Goal: Task Accomplishment & Management: Complete application form

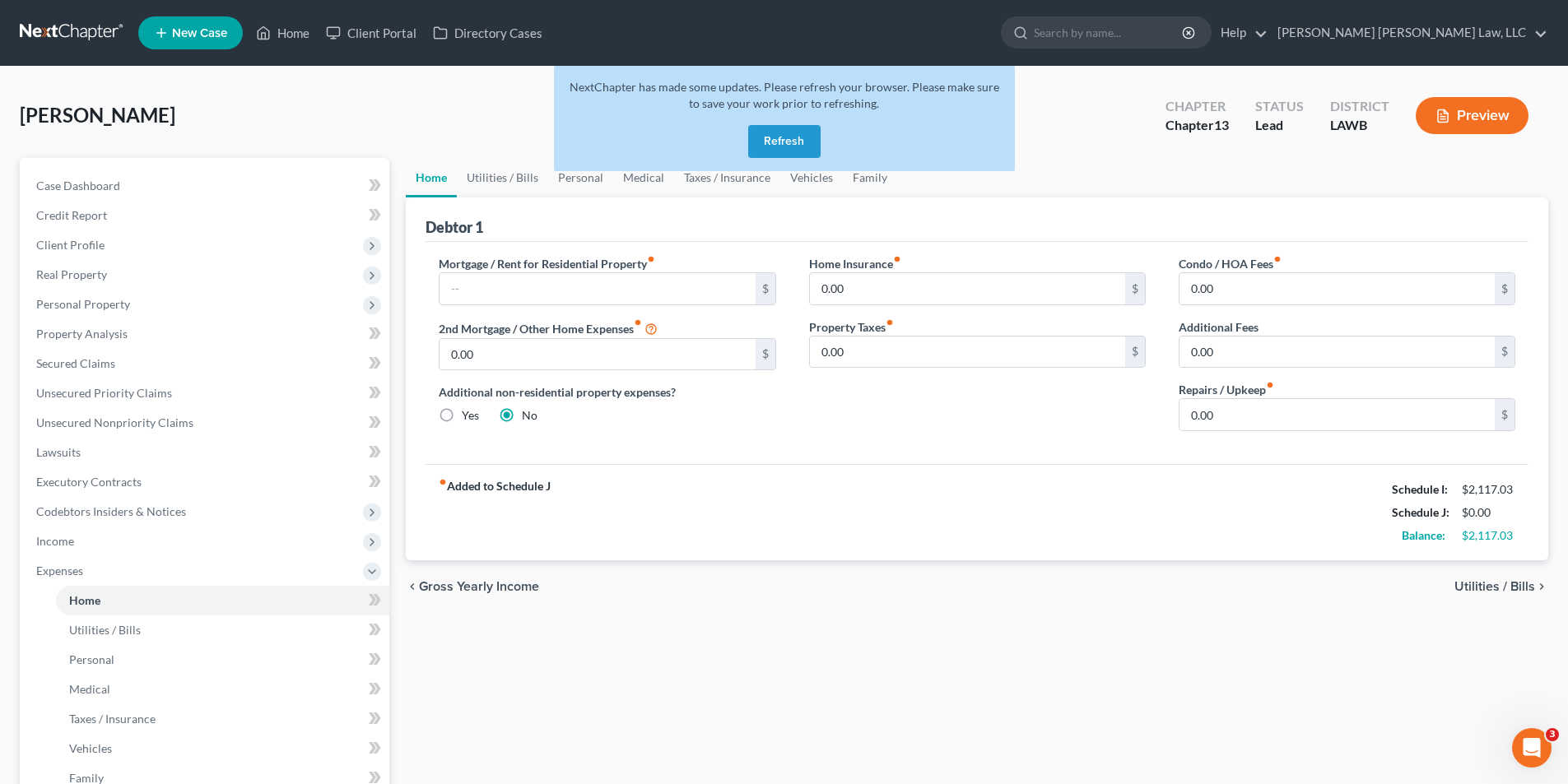
click at [777, 133] on button "Refresh" at bounding box center [784, 141] width 73 height 33
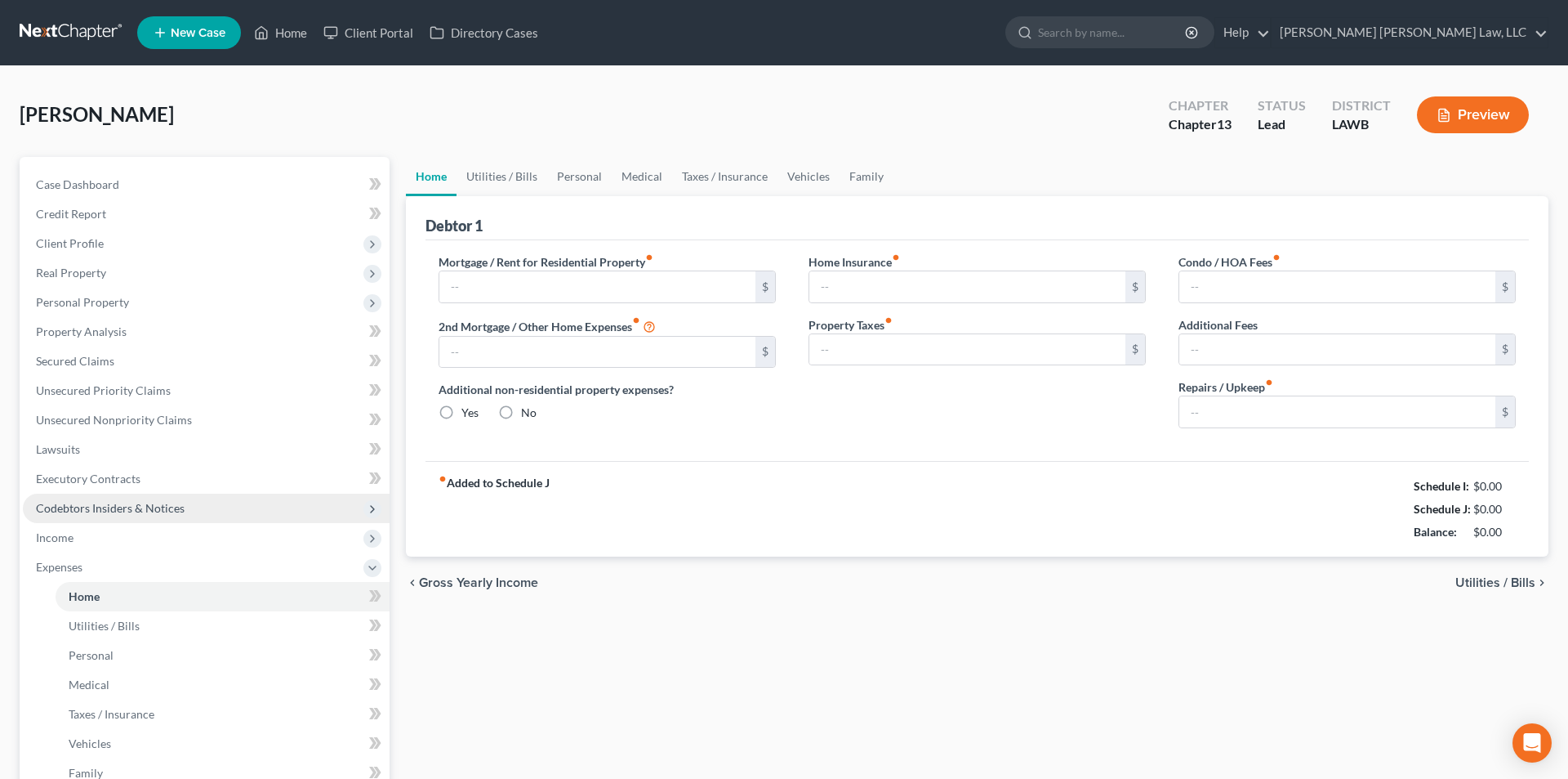
type input "0.00"
radio input "true"
type input "0.00"
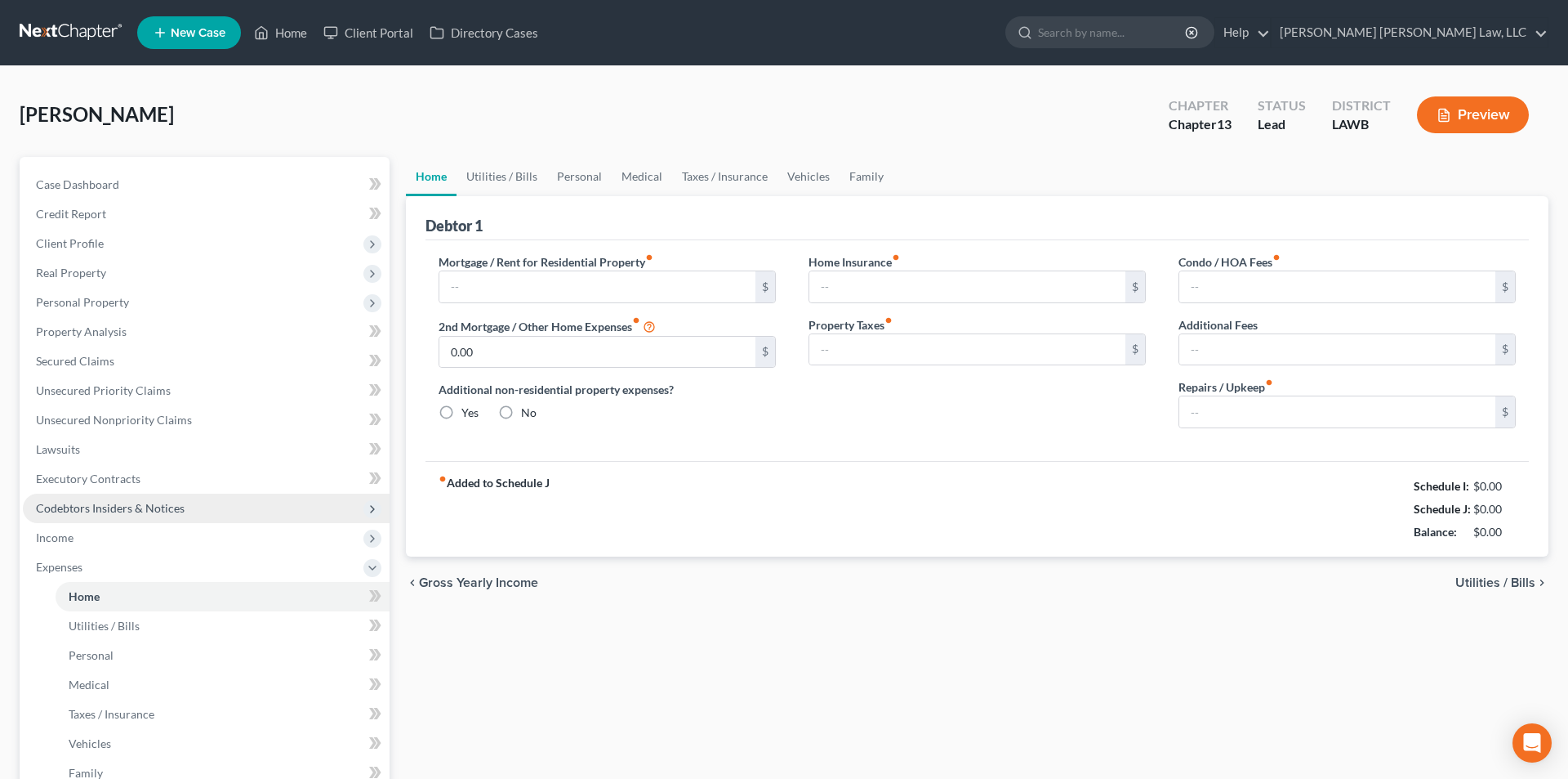
type input "0.00"
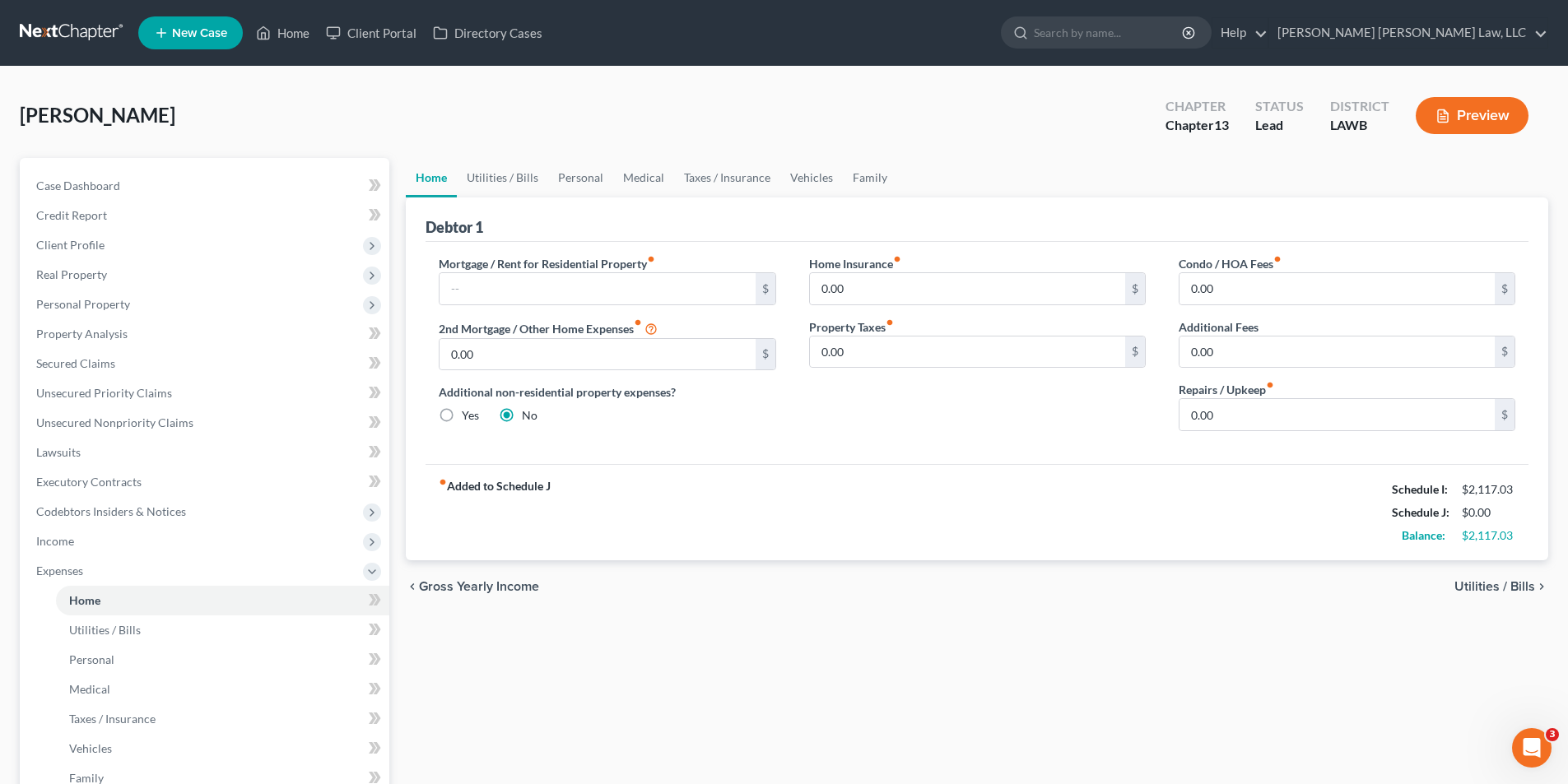
click at [41, 30] on link at bounding box center [73, 33] width 106 height 30
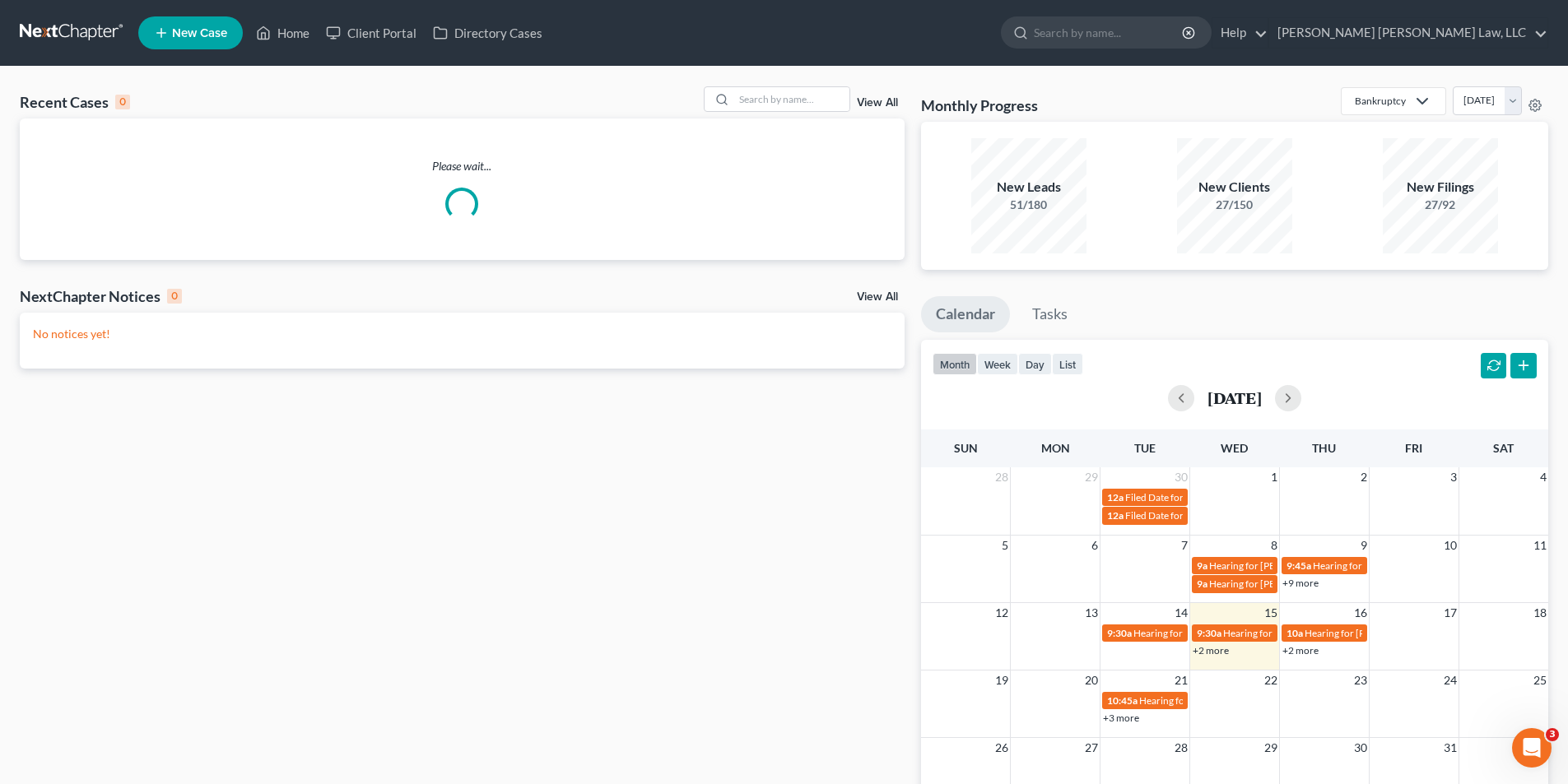
click at [738, 118] on div "Please wait..." at bounding box center [462, 189] width 885 height 141
click at [748, 101] on input "search" at bounding box center [791, 99] width 115 height 24
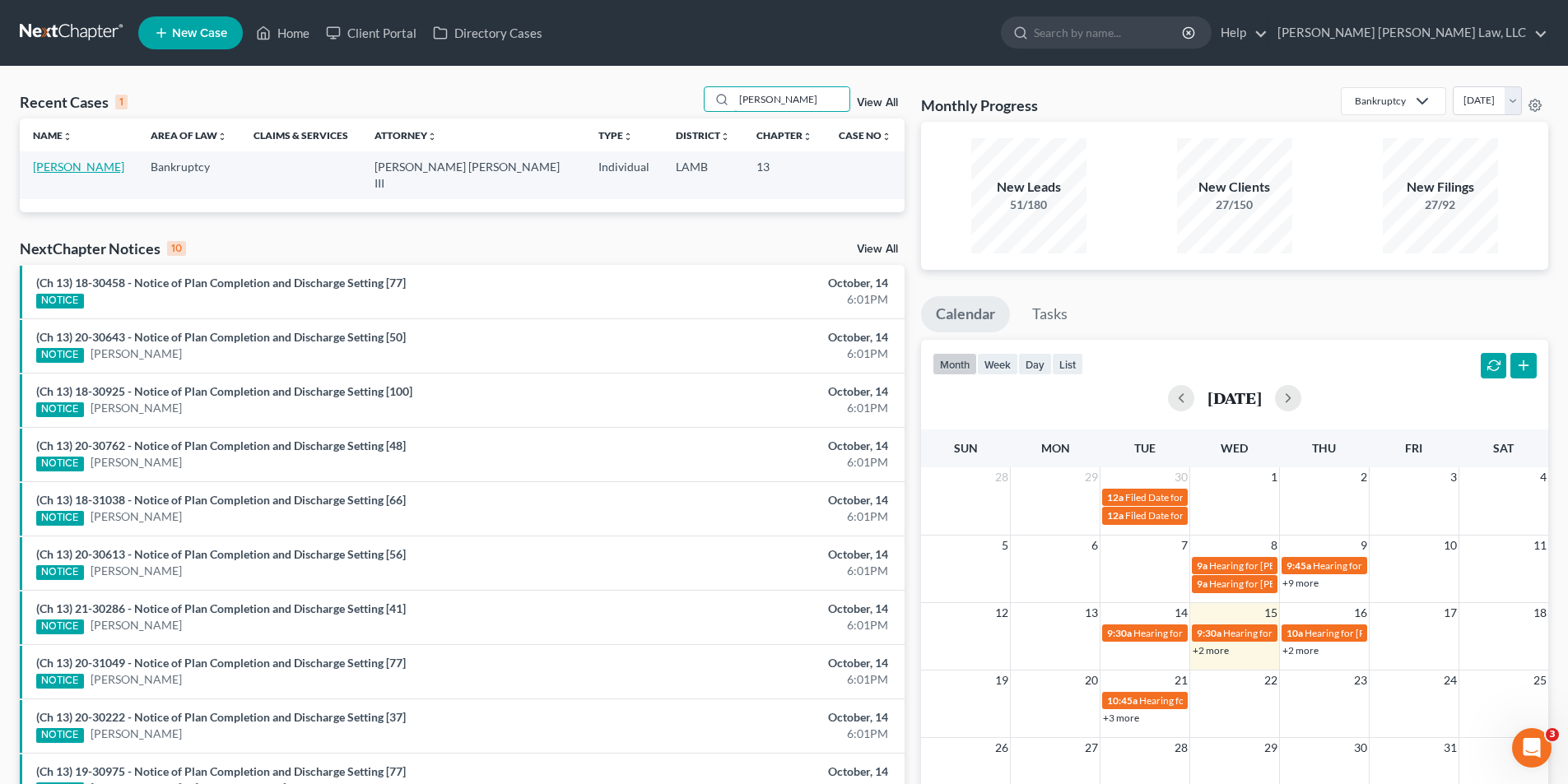
type input "[PERSON_NAME]"
click at [80, 168] on link "[PERSON_NAME]" at bounding box center [79, 166] width 92 height 14
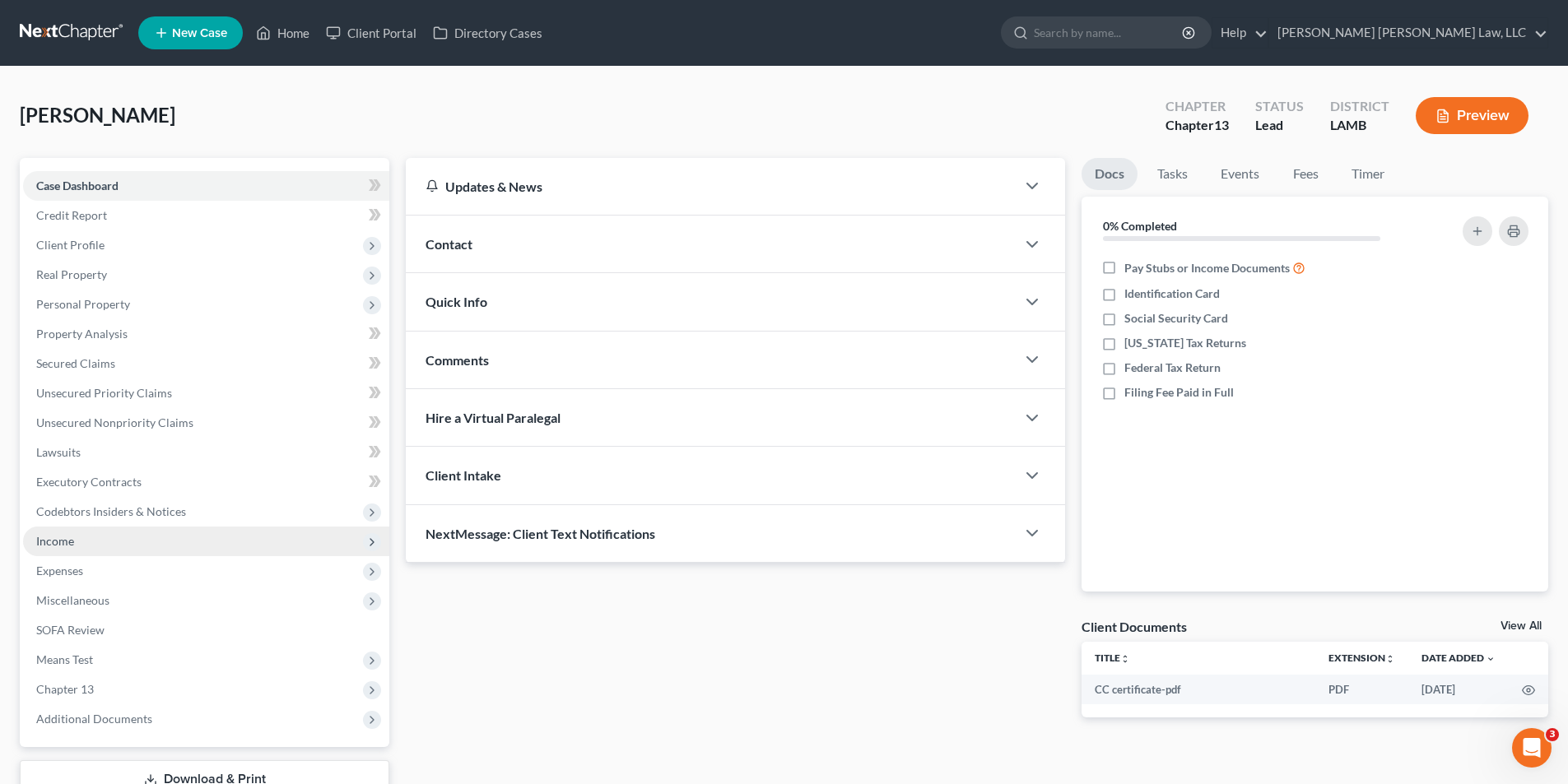
click at [51, 545] on span "Income" at bounding box center [55, 541] width 38 height 14
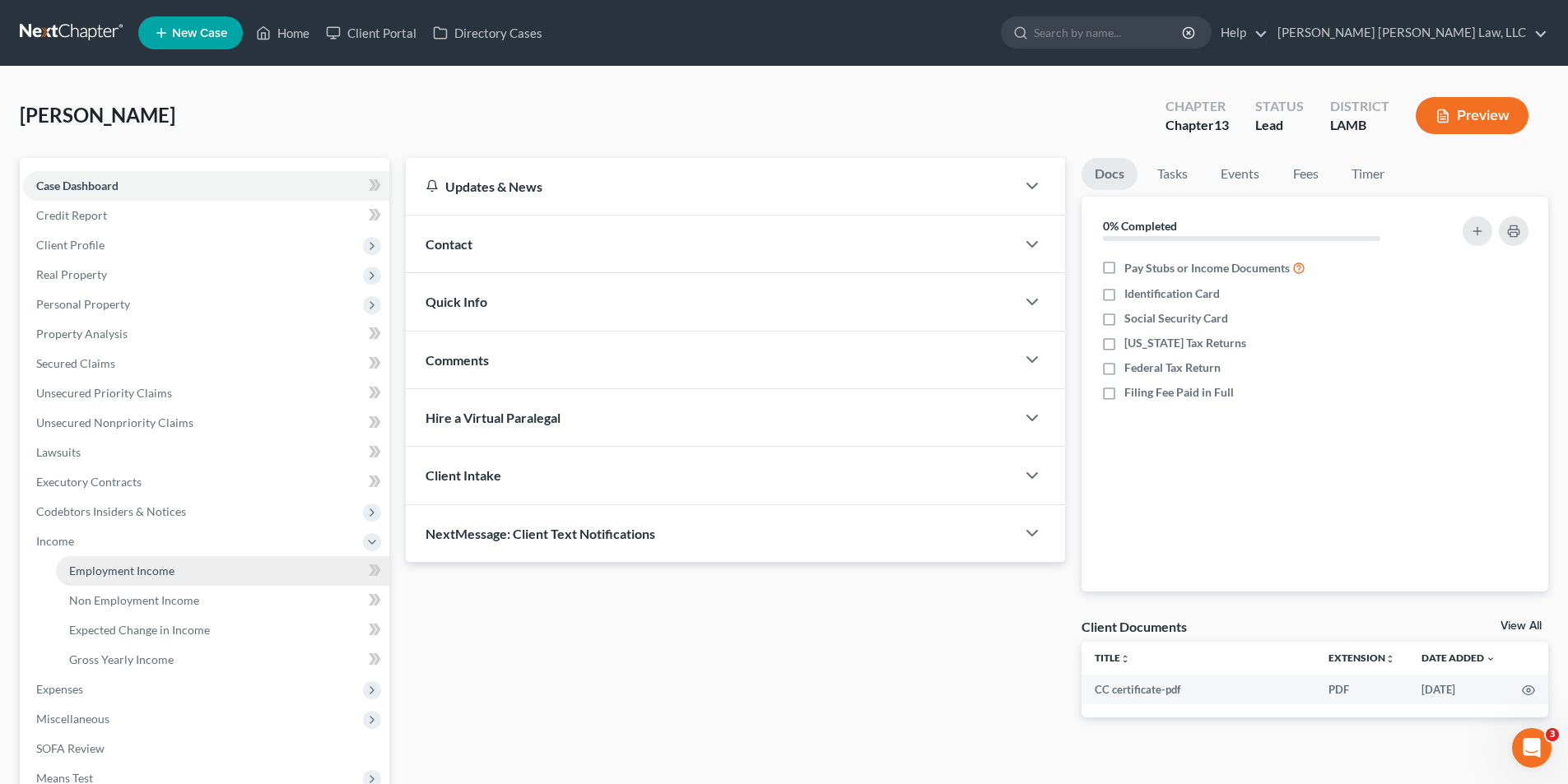
click at [125, 572] on span "Employment Income" at bounding box center [121, 570] width 106 height 14
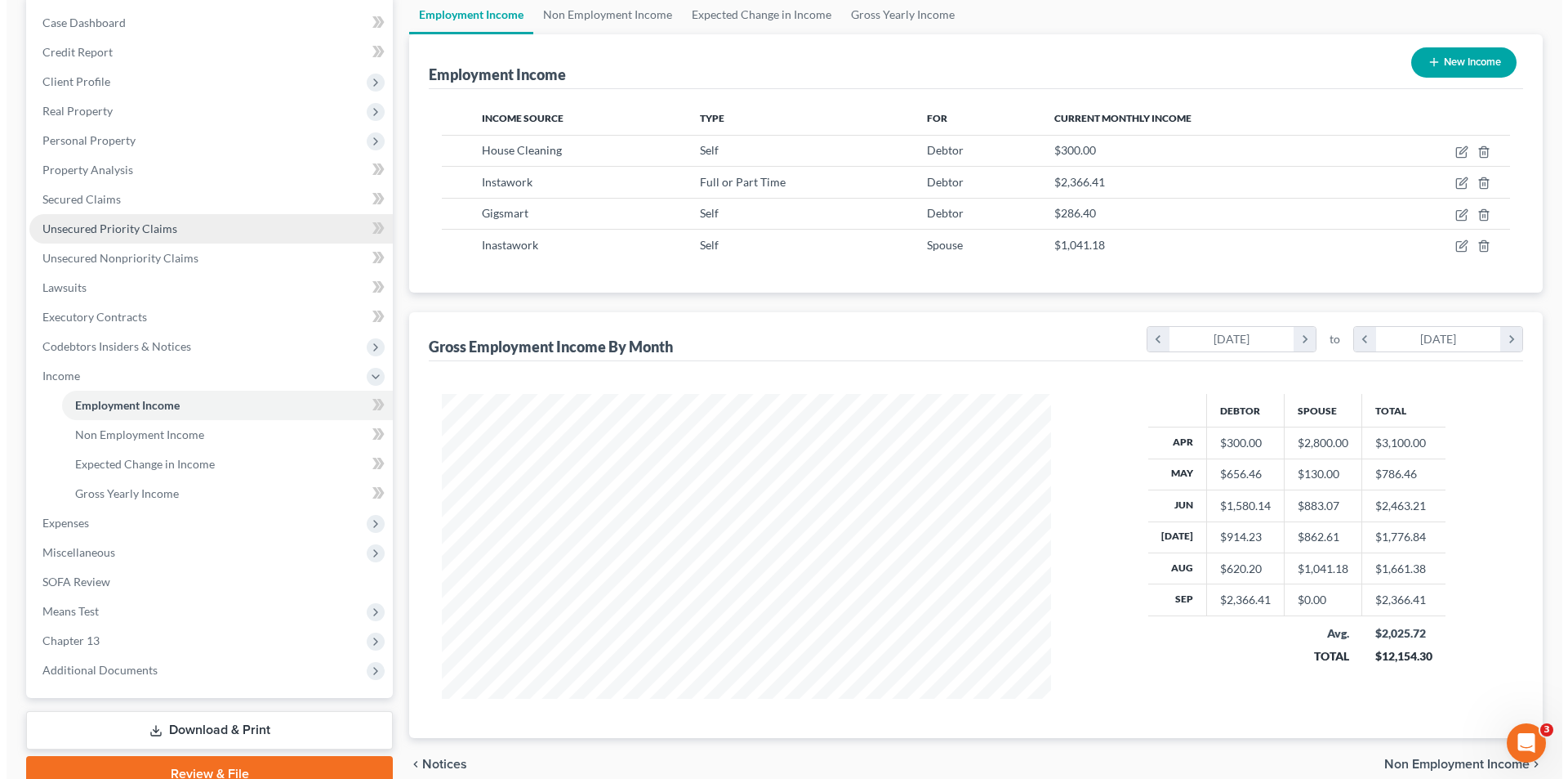
scroll to position [163, 0]
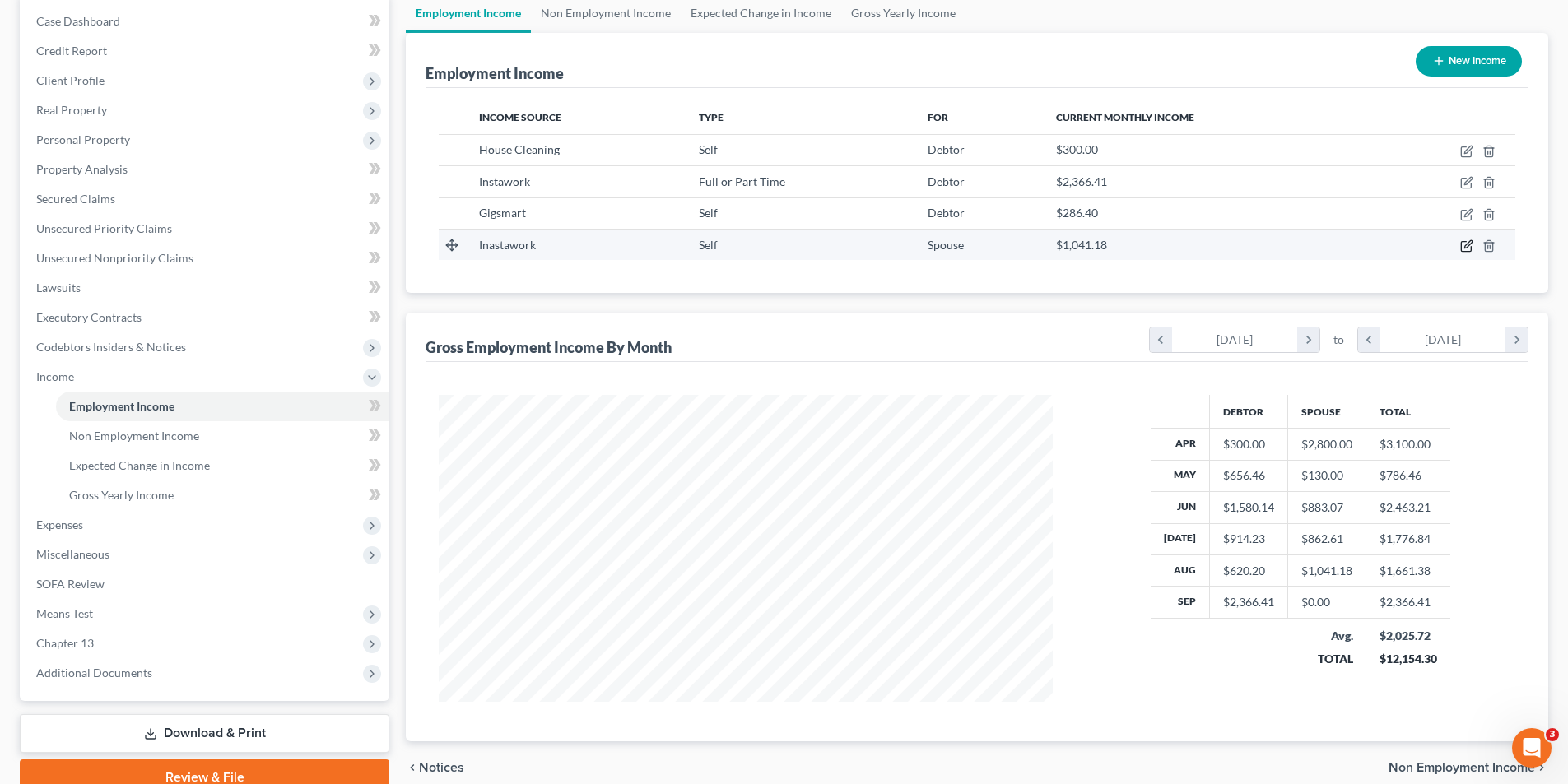
click at [1464, 248] on icon "button" at bounding box center [1466, 246] width 13 height 13
select select "1"
select select "19"
select select "0"
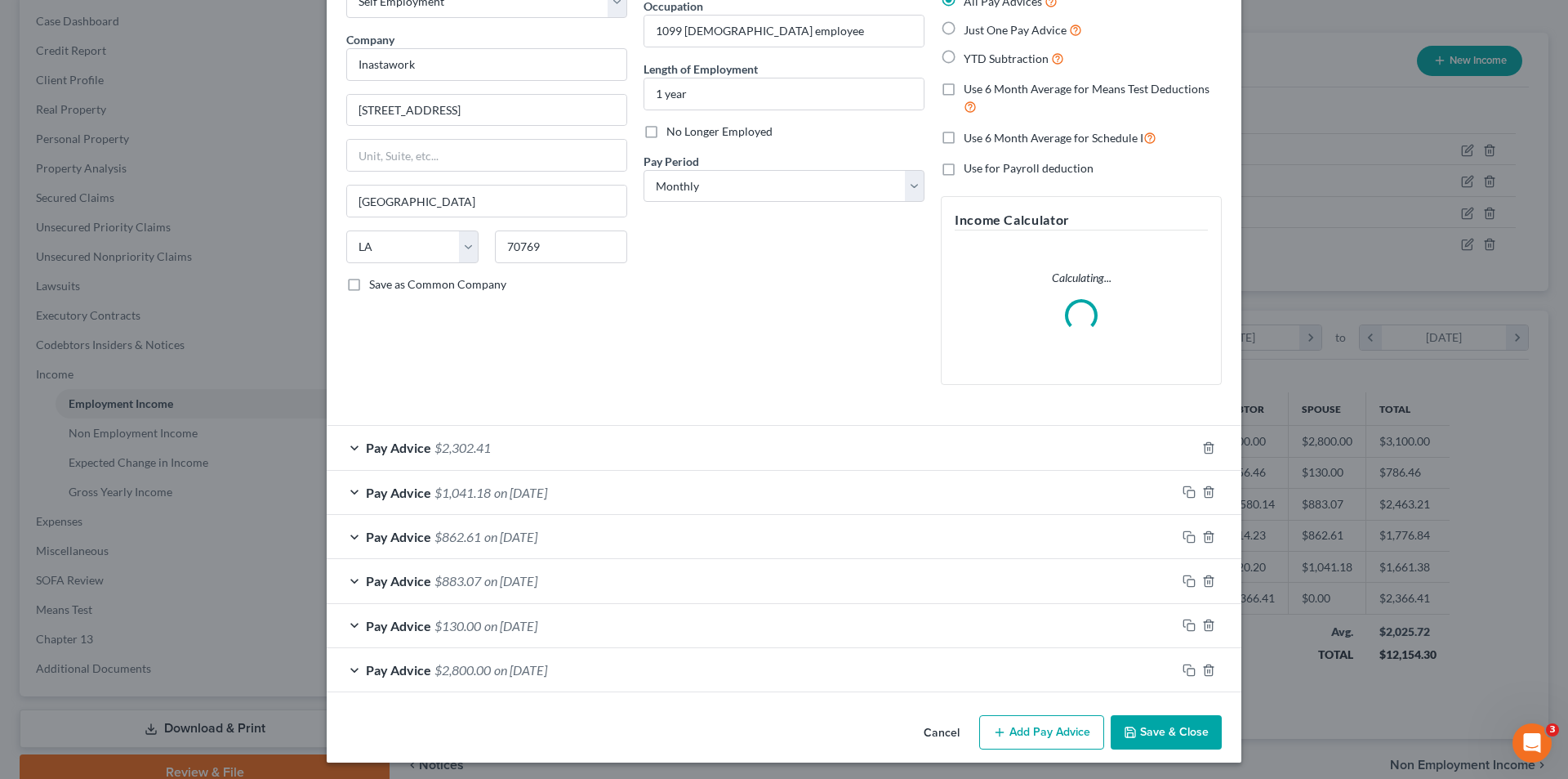
scroll to position [111, 0]
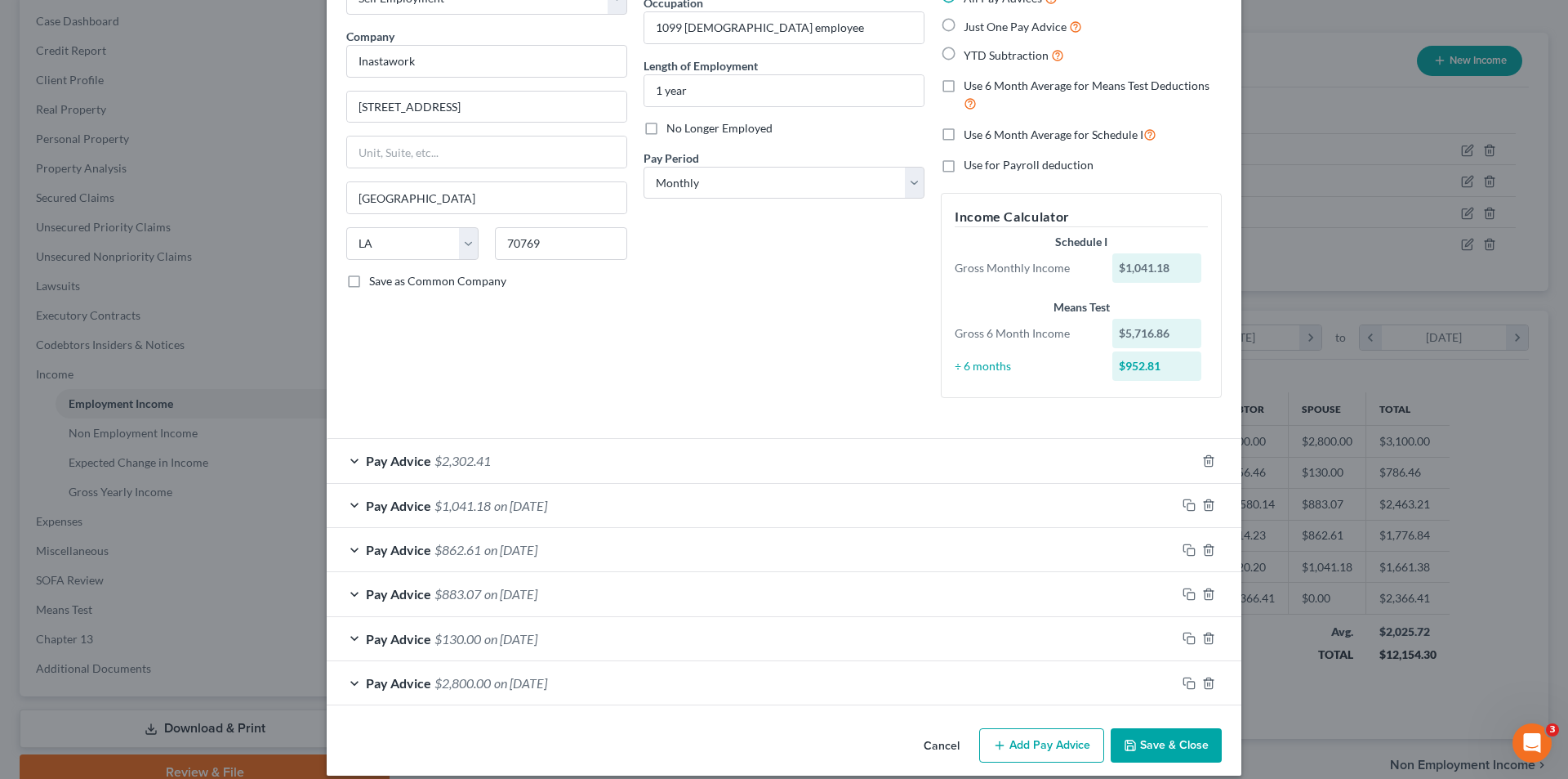
click at [741, 455] on div "Pay Advice $2,302.41" at bounding box center [762, 461] width 869 height 43
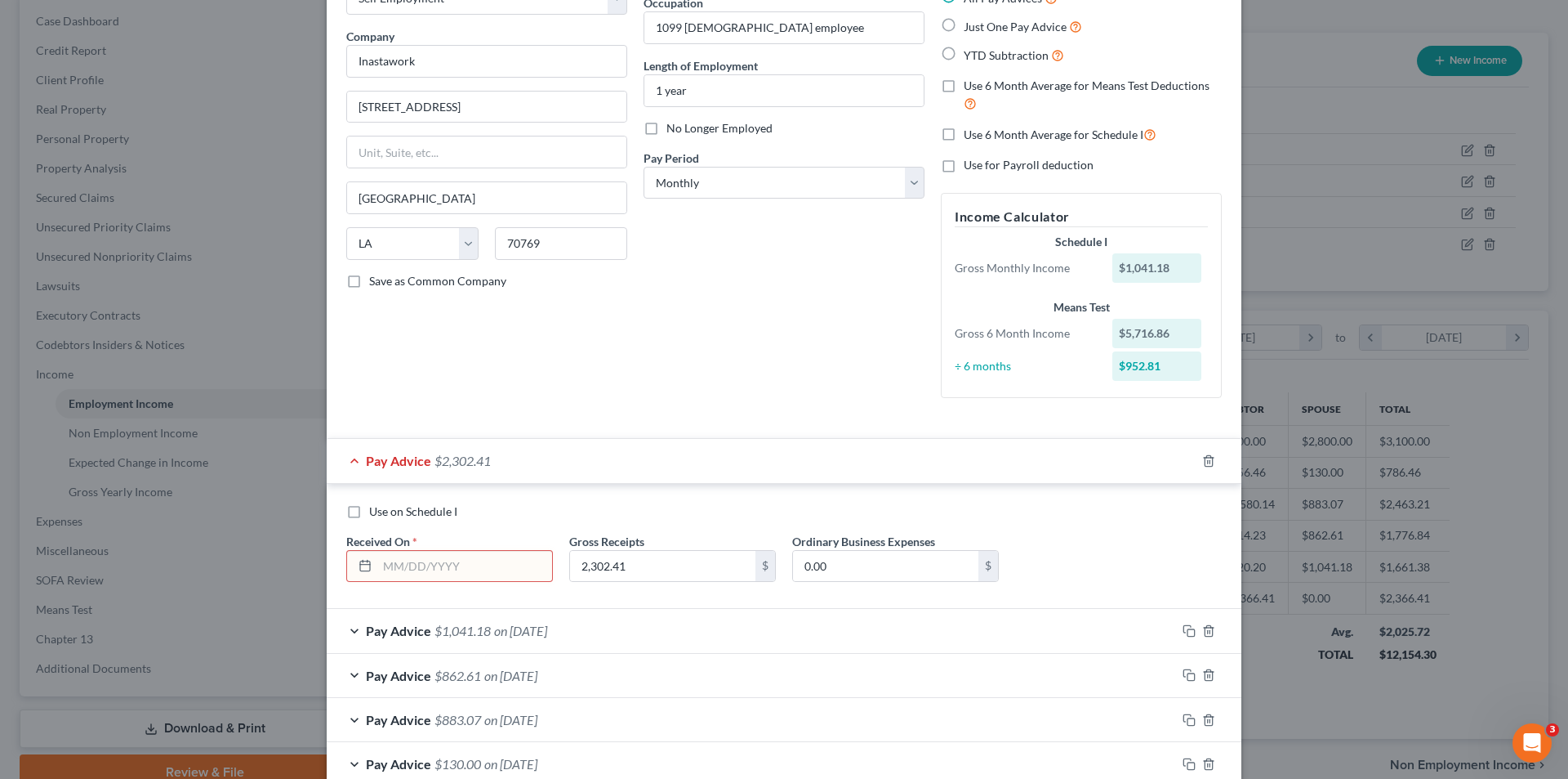
click at [404, 568] on input "text" at bounding box center [464, 565] width 175 height 31
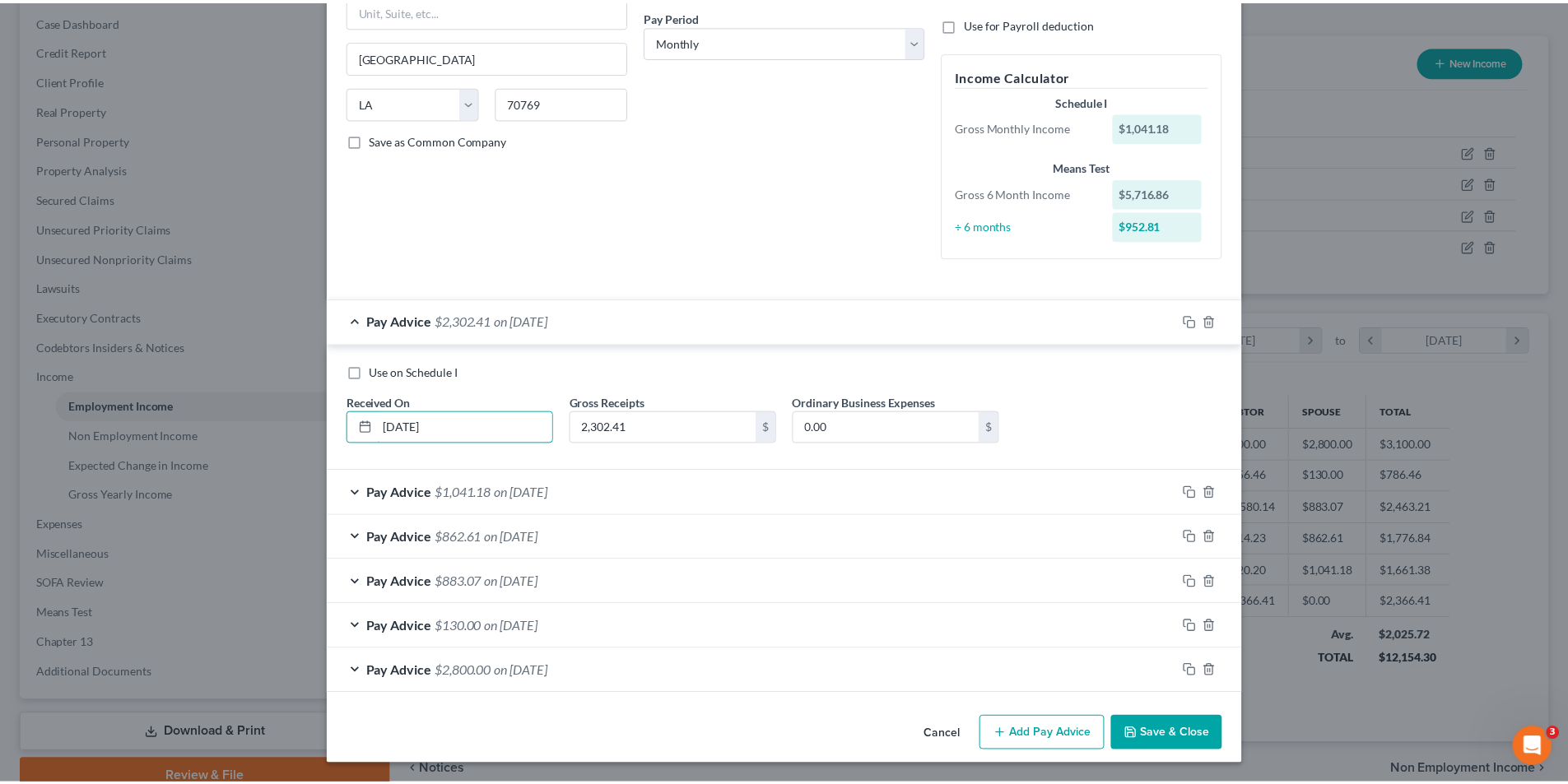
scroll to position [254, 0]
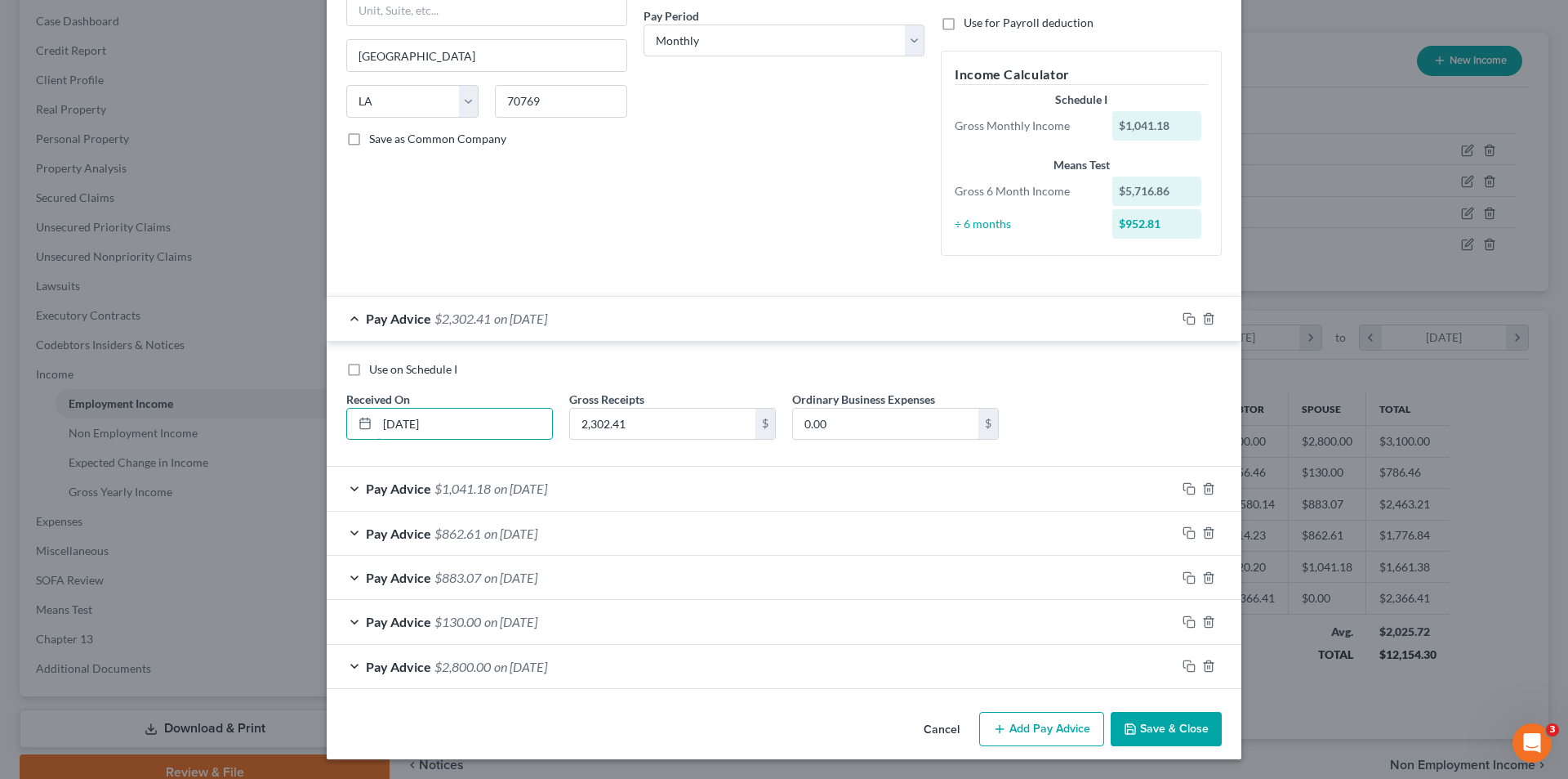
type input "[DATE]"
click at [1174, 715] on button "Save & Close" at bounding box center [1166, 729] width 111 height 35
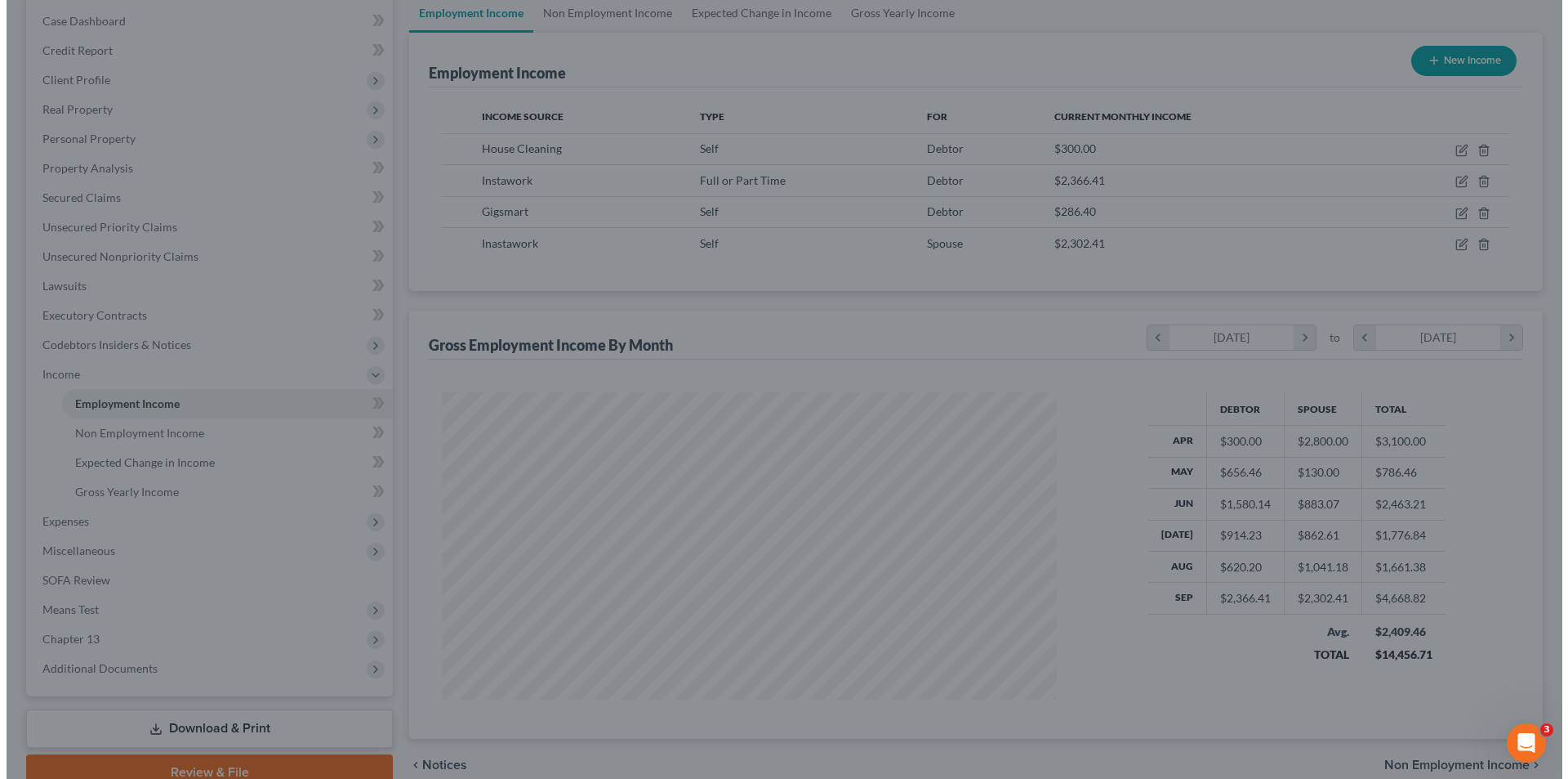
scroll to position [816937, 816144]
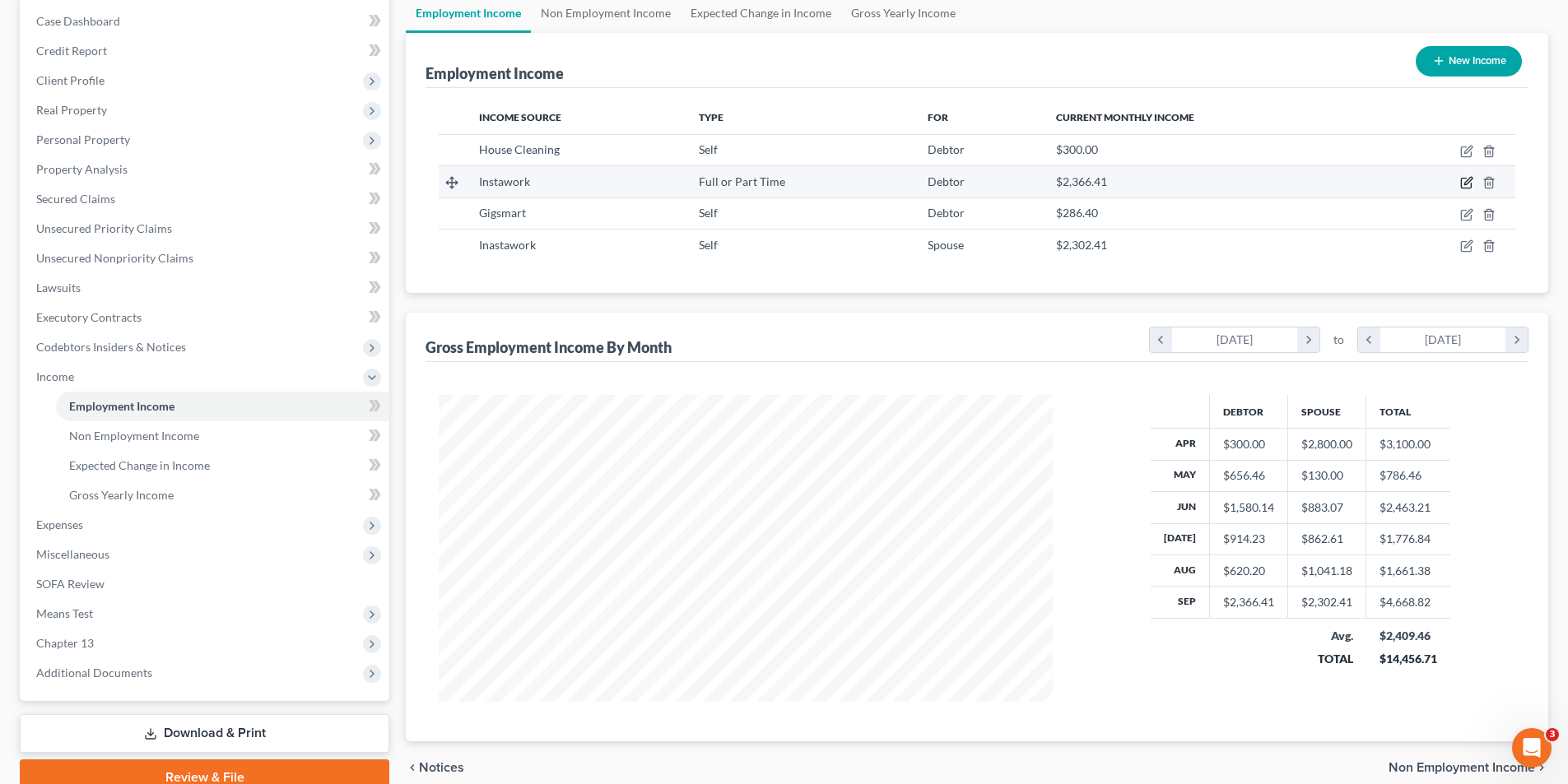
click at [1463, 188] on icon "button" at bounding box center [1465, 183] width 10 height 10
select select "0"
select select "19"
select select "0"
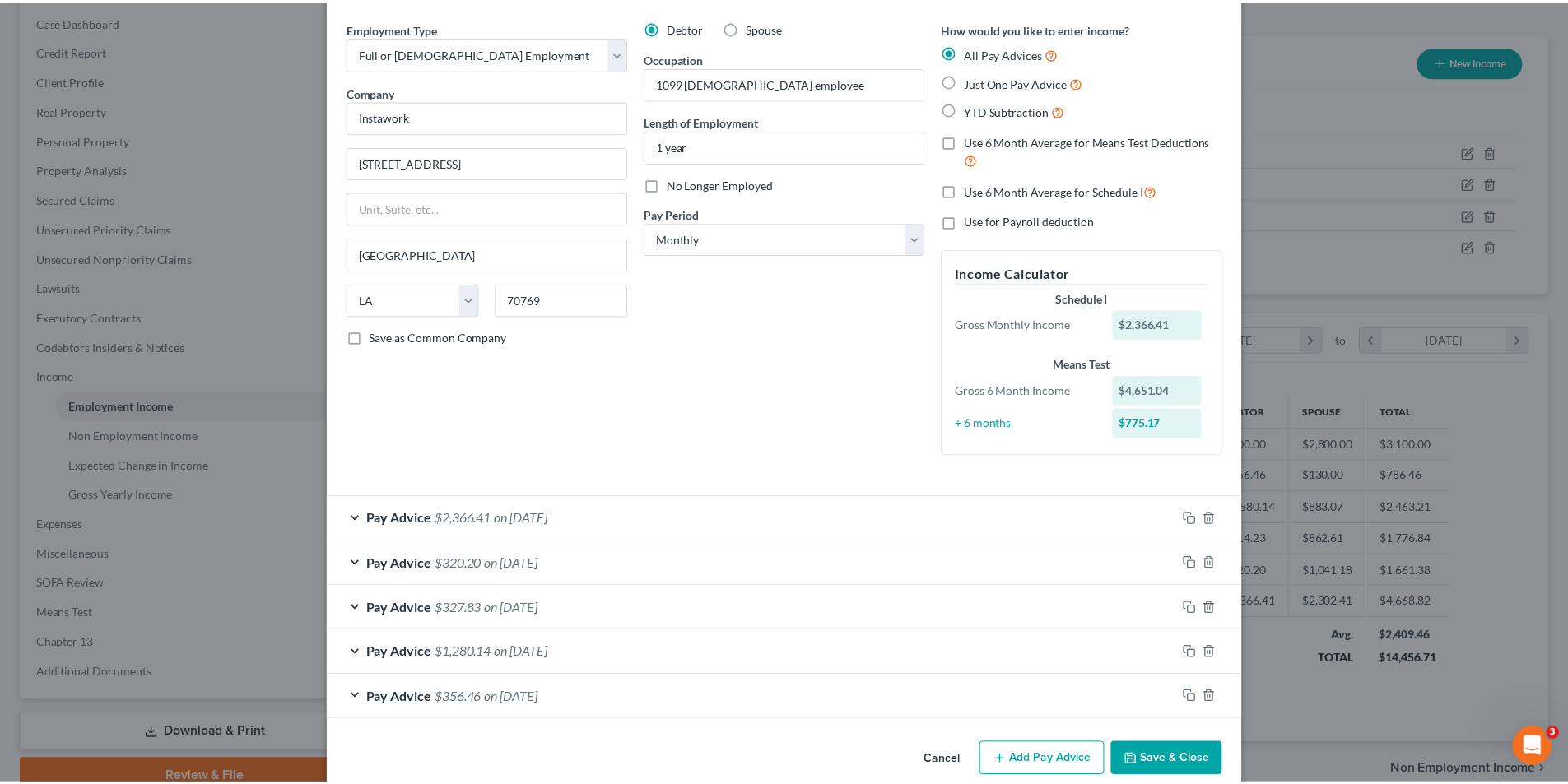
scroll to position [83, 0]
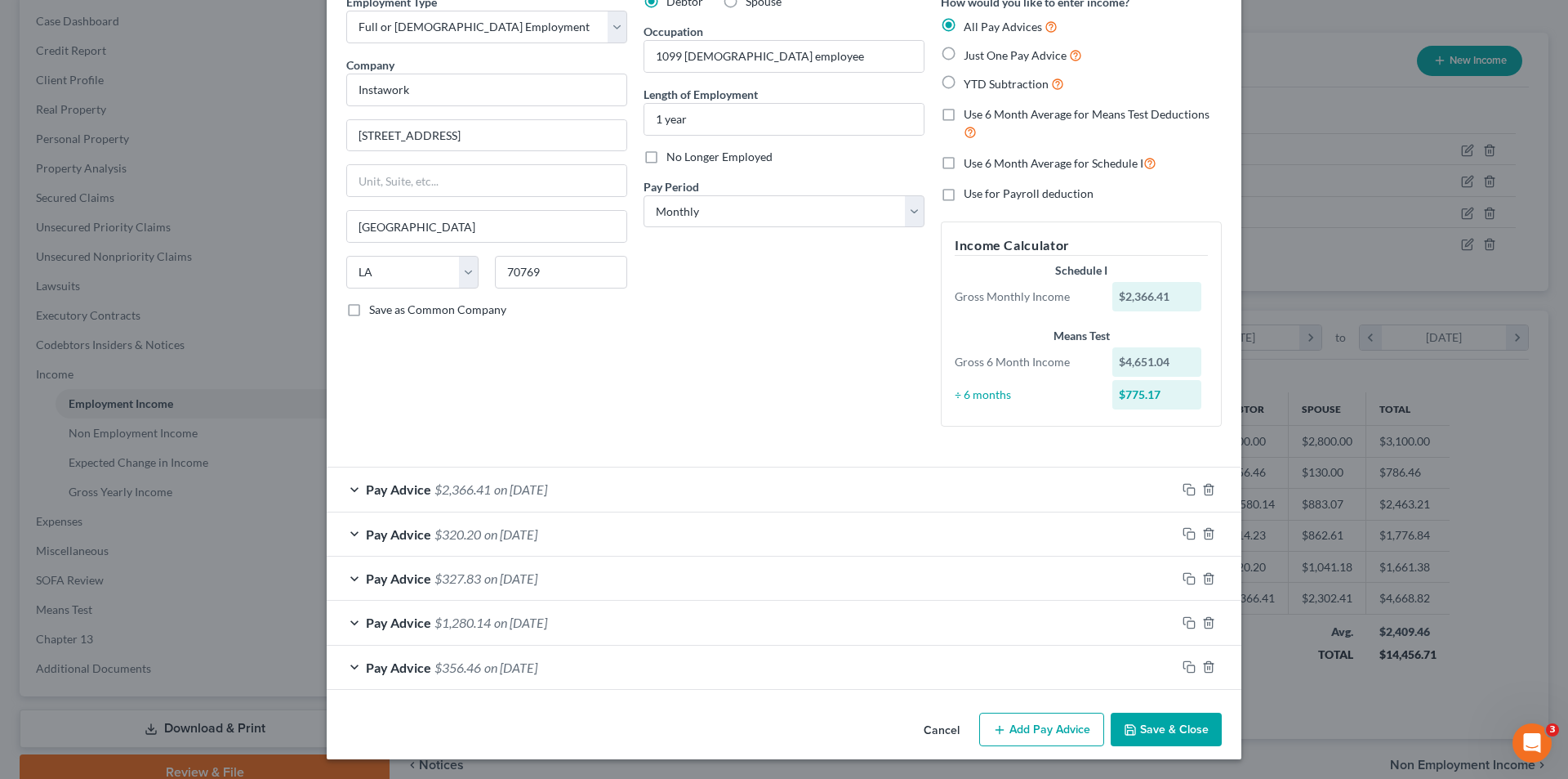
click at [1151, 734] on button "Save & Close" at bounding box center [1166, 730] width 111 height 35
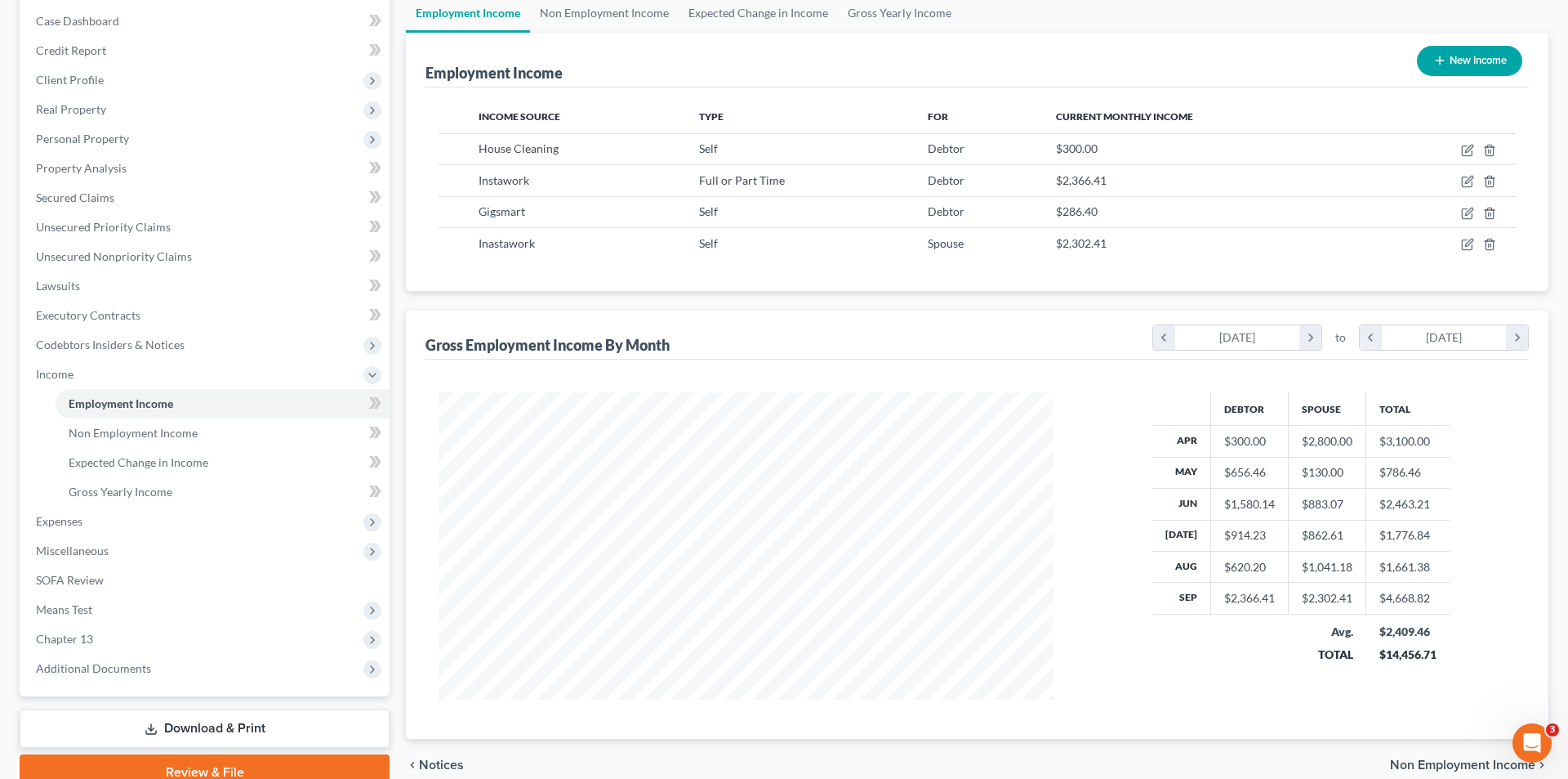
scroll to position [816937, 816144]
click at [1455, 246] on icon "button" at bounding box center [1456, 241] width 7 height 7
select select "1"
select select "19"
select select "0"
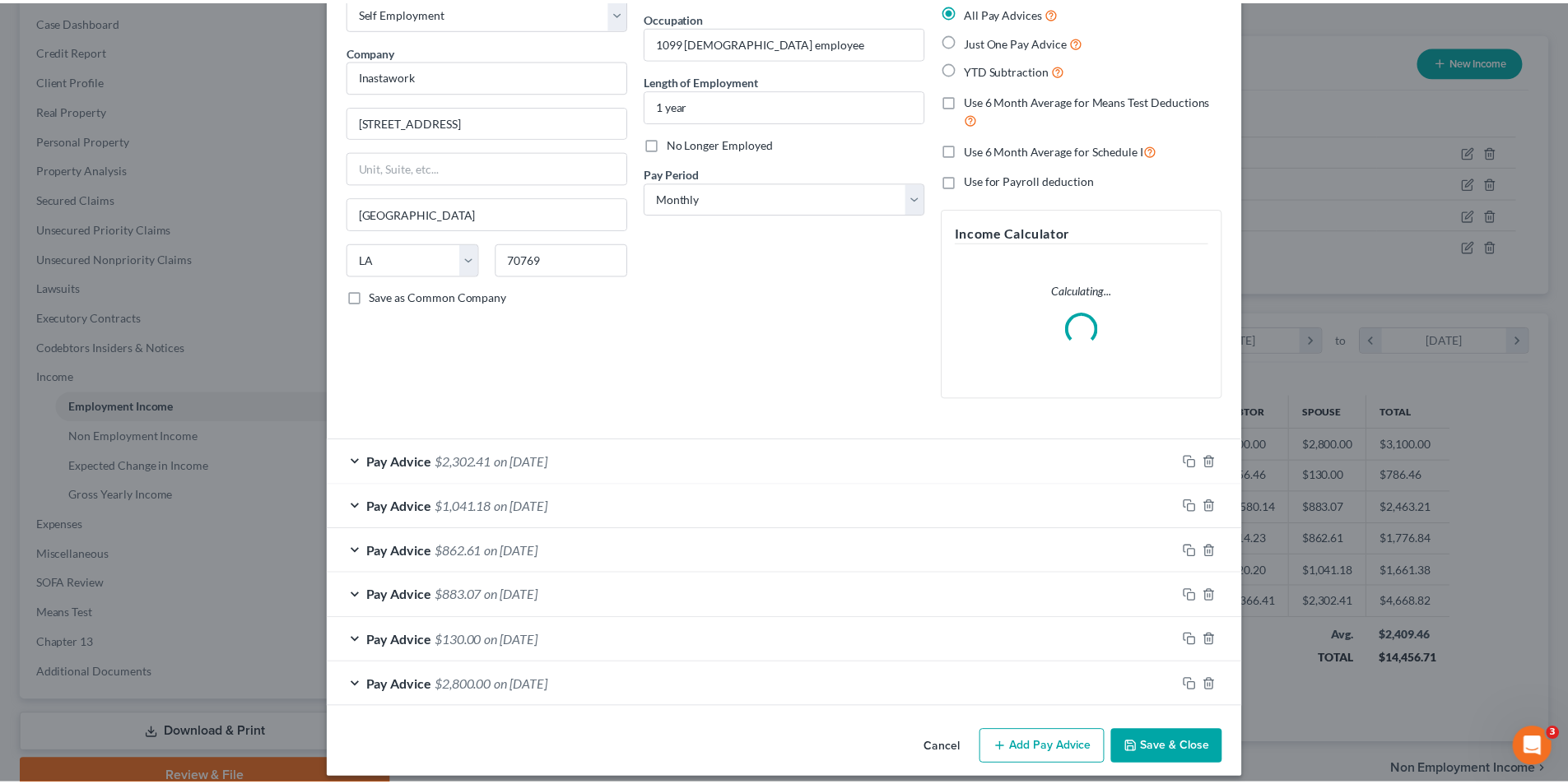
scroll to position [111, 0]
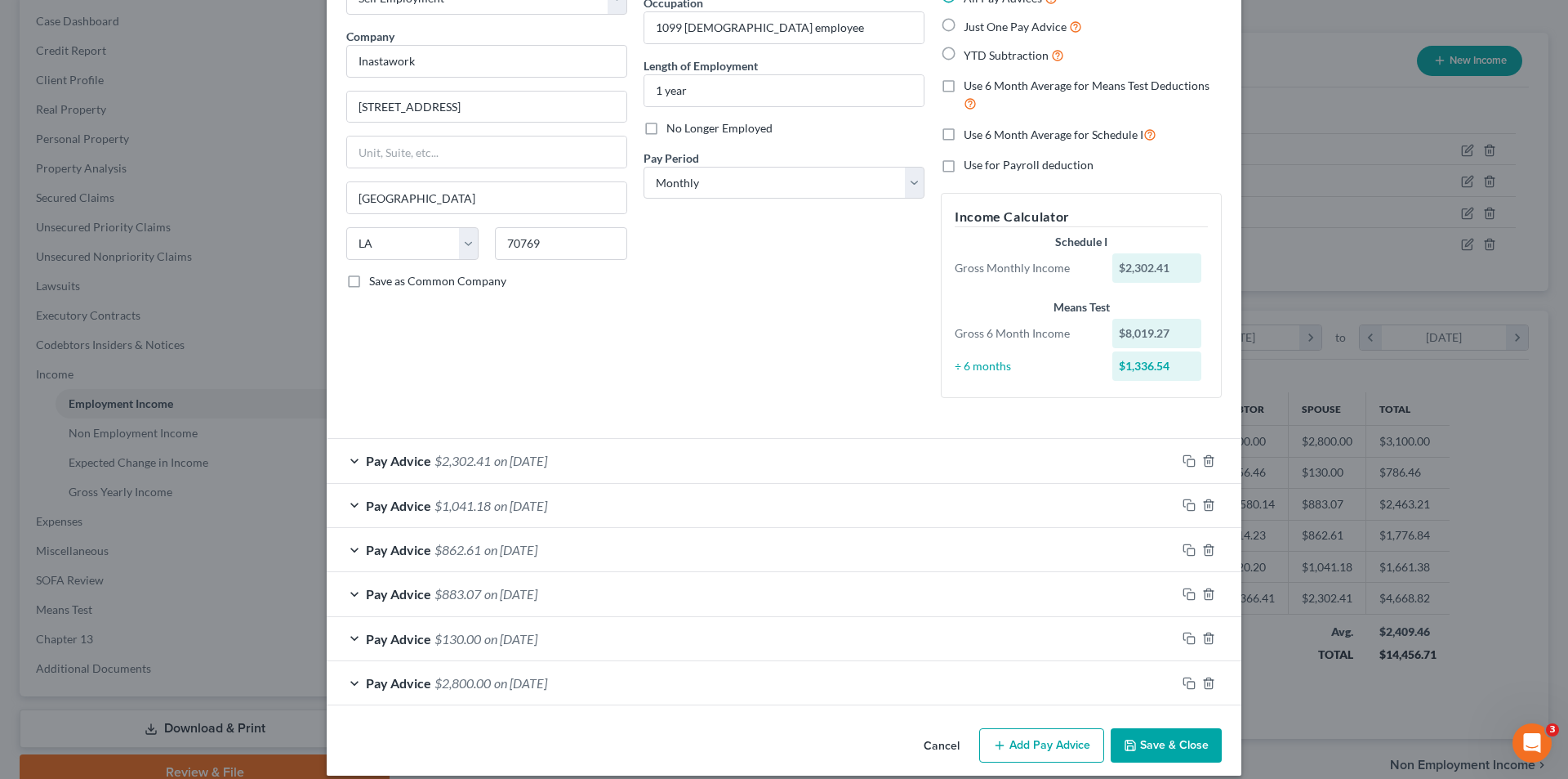
click at [1168, 747] on button "Save & Close" at bounding box center [1166, 745] width 111 height 35
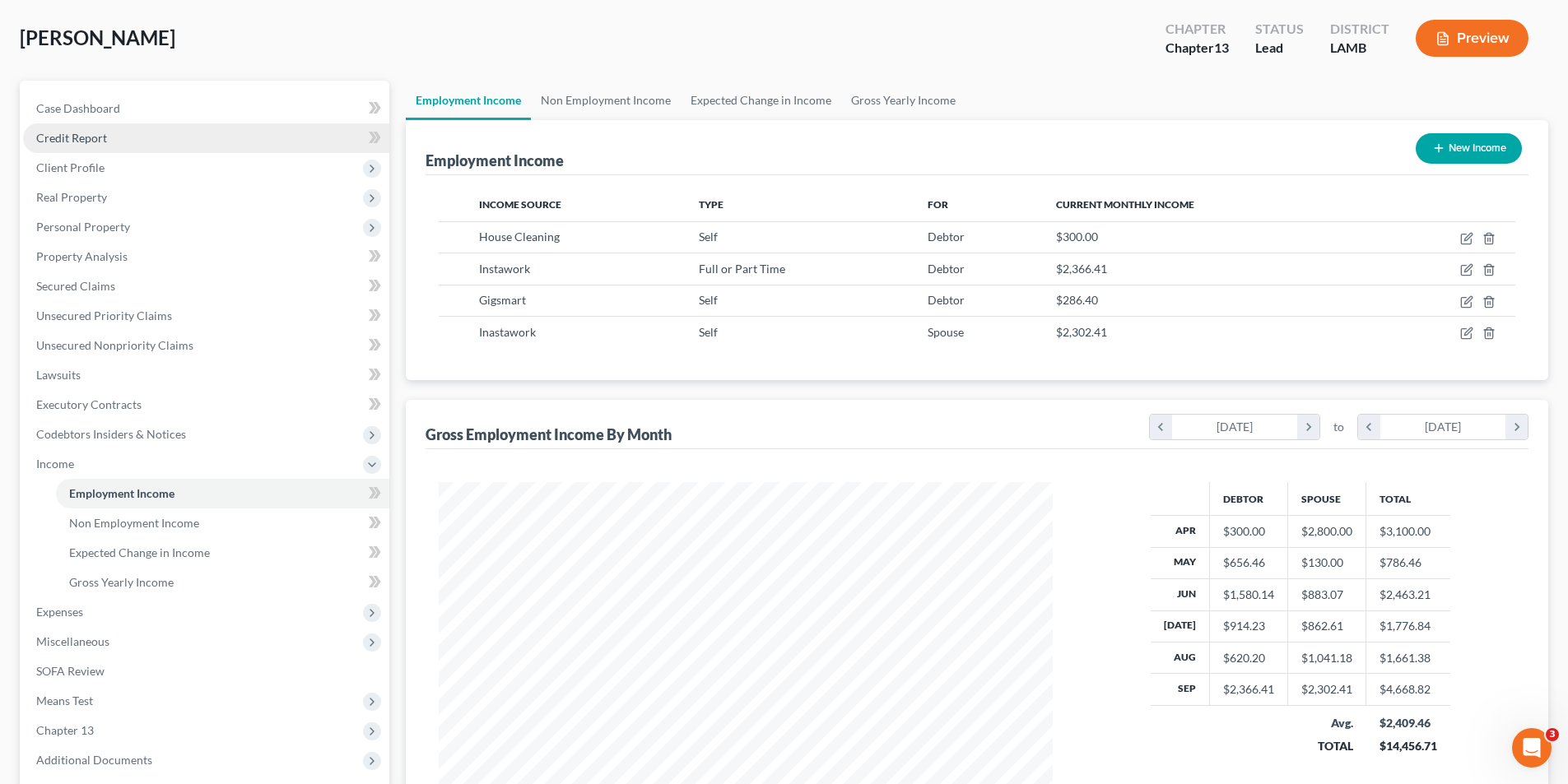
scroll to position [0, 0]
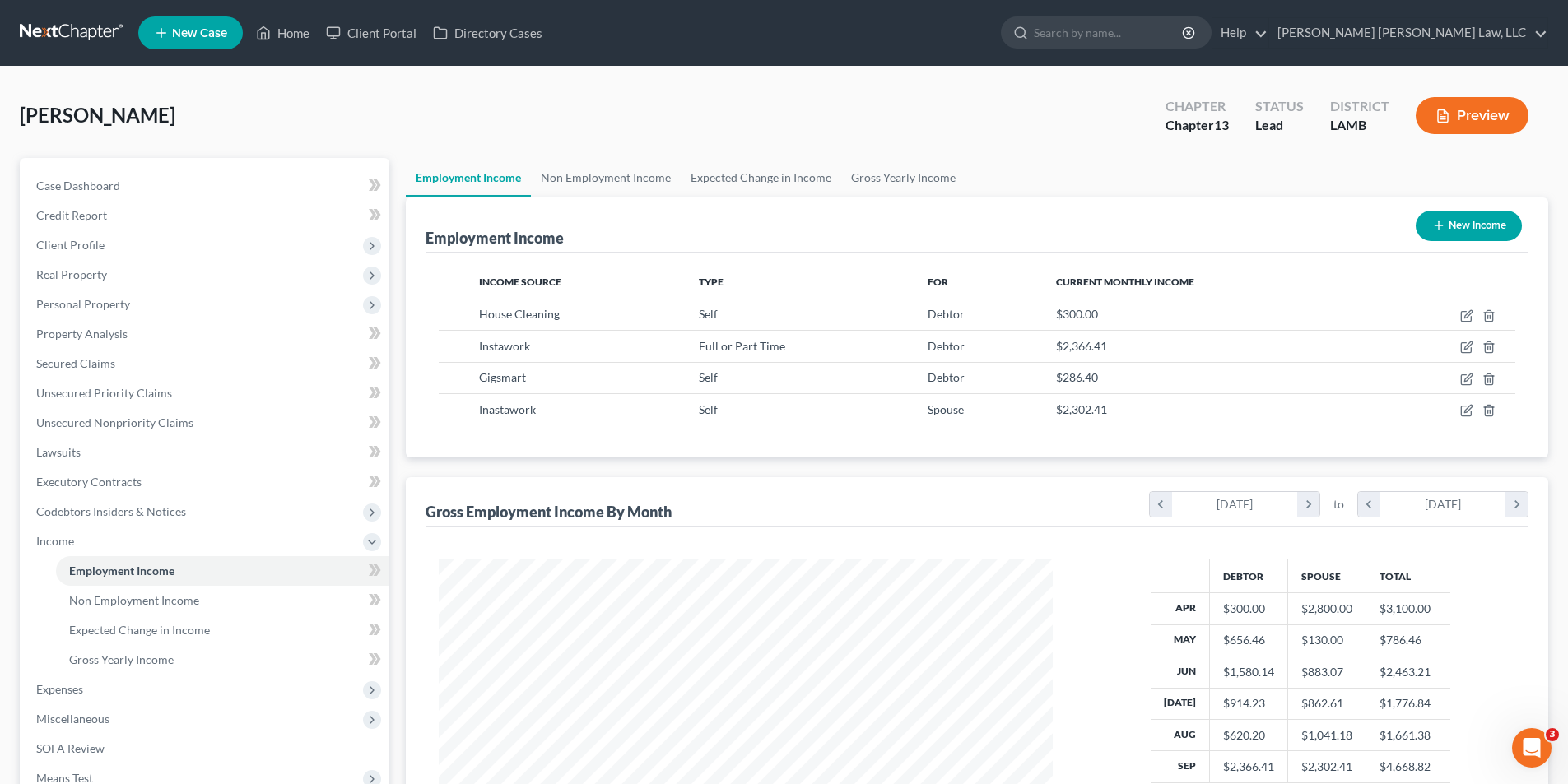
click at [67, 17] on nav "Home New Case Client Portal Directory Cases E. Orum Young Law, LLC lisa.b@eorum…" at bounding box center [784, 33] width 1568 height 66
click at [47, 30] on link at bounding box center [73, 33] width 106 height 30
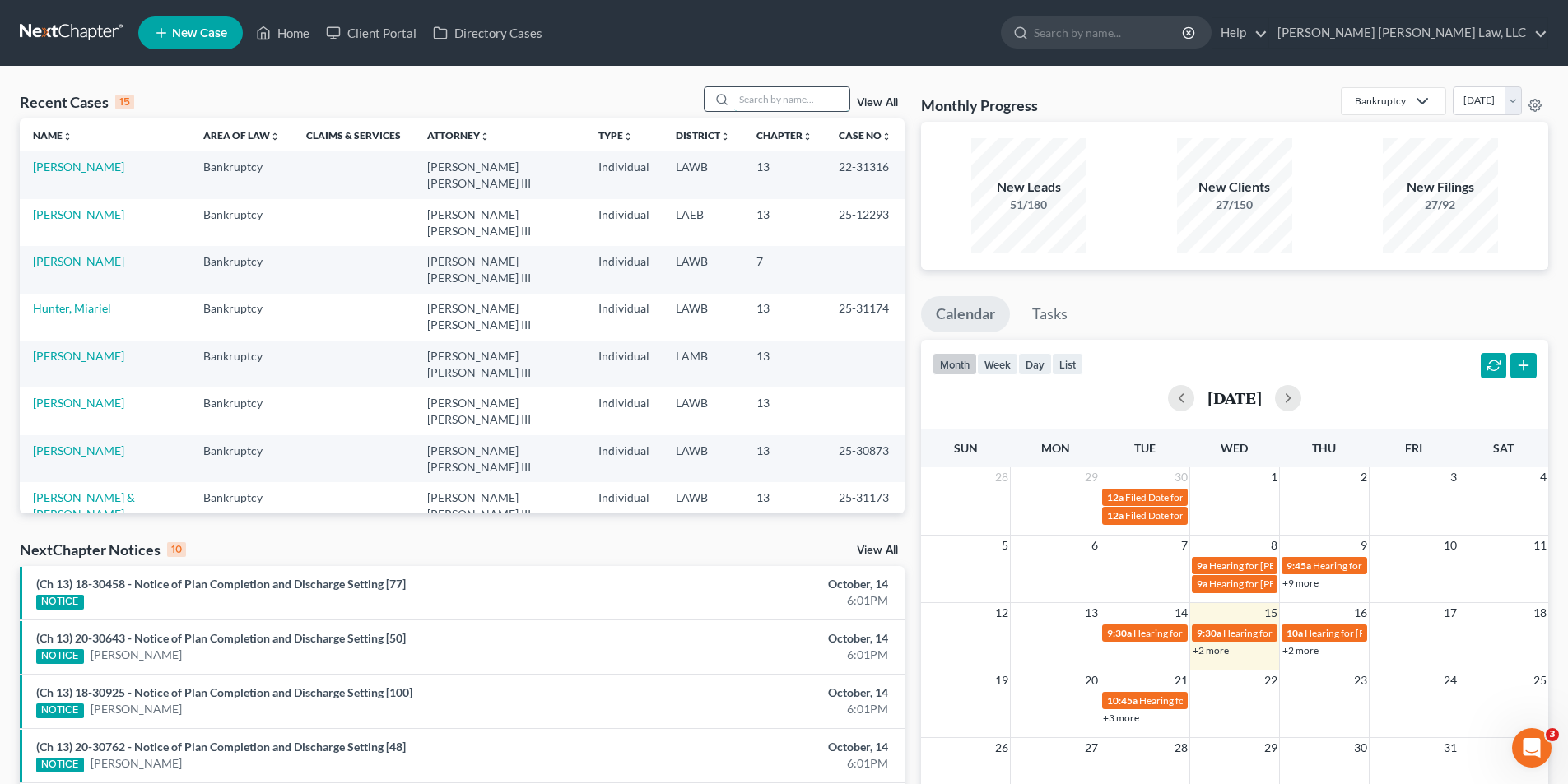
click at [775, 98] on input "search" at bounding box center [791, 99] width 115 height 24
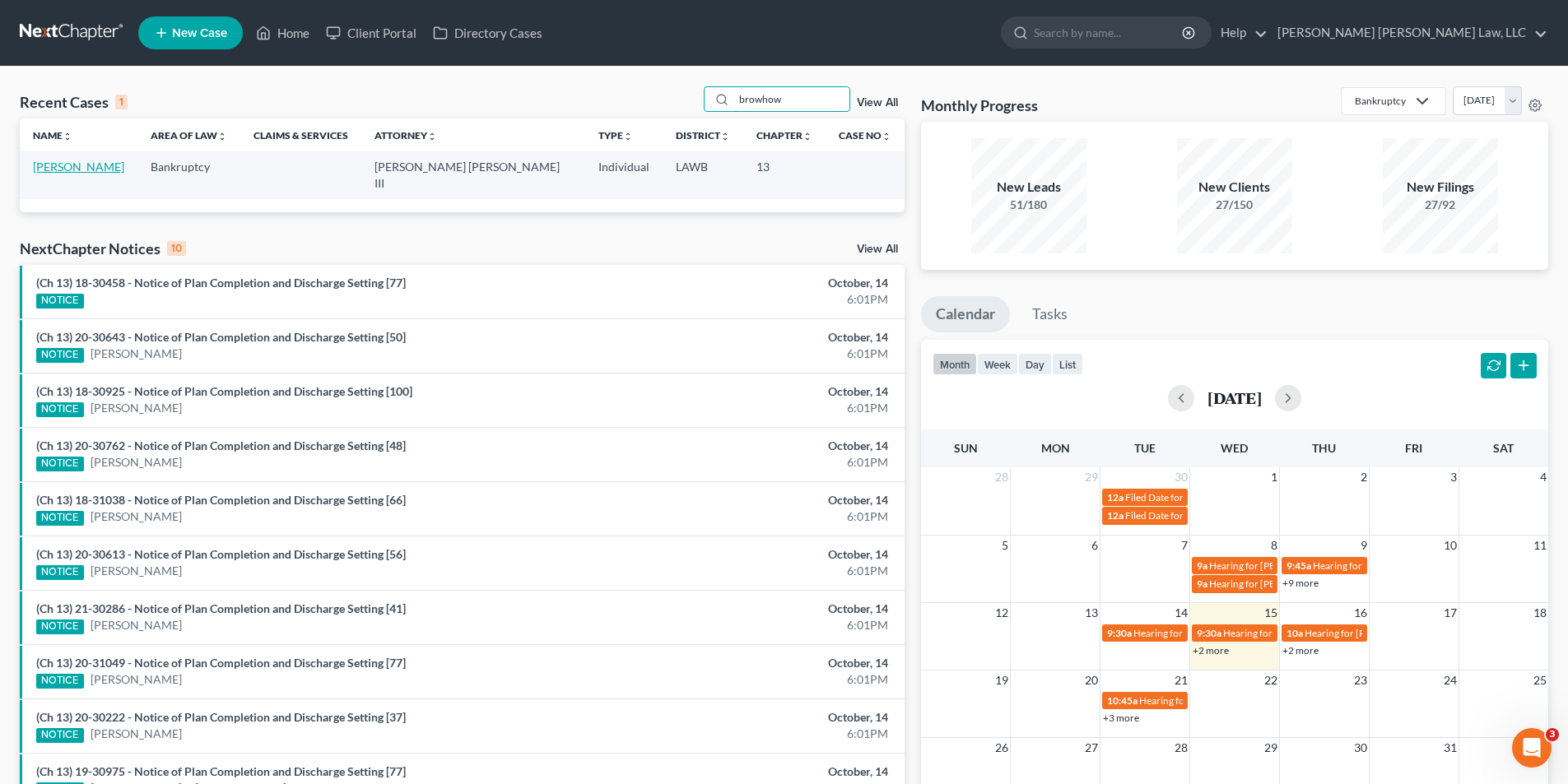
type input "browhow"
click at [79, 164] on link "[PERSON_NAME]" at bounding box center [79, 166] width 92 height 14
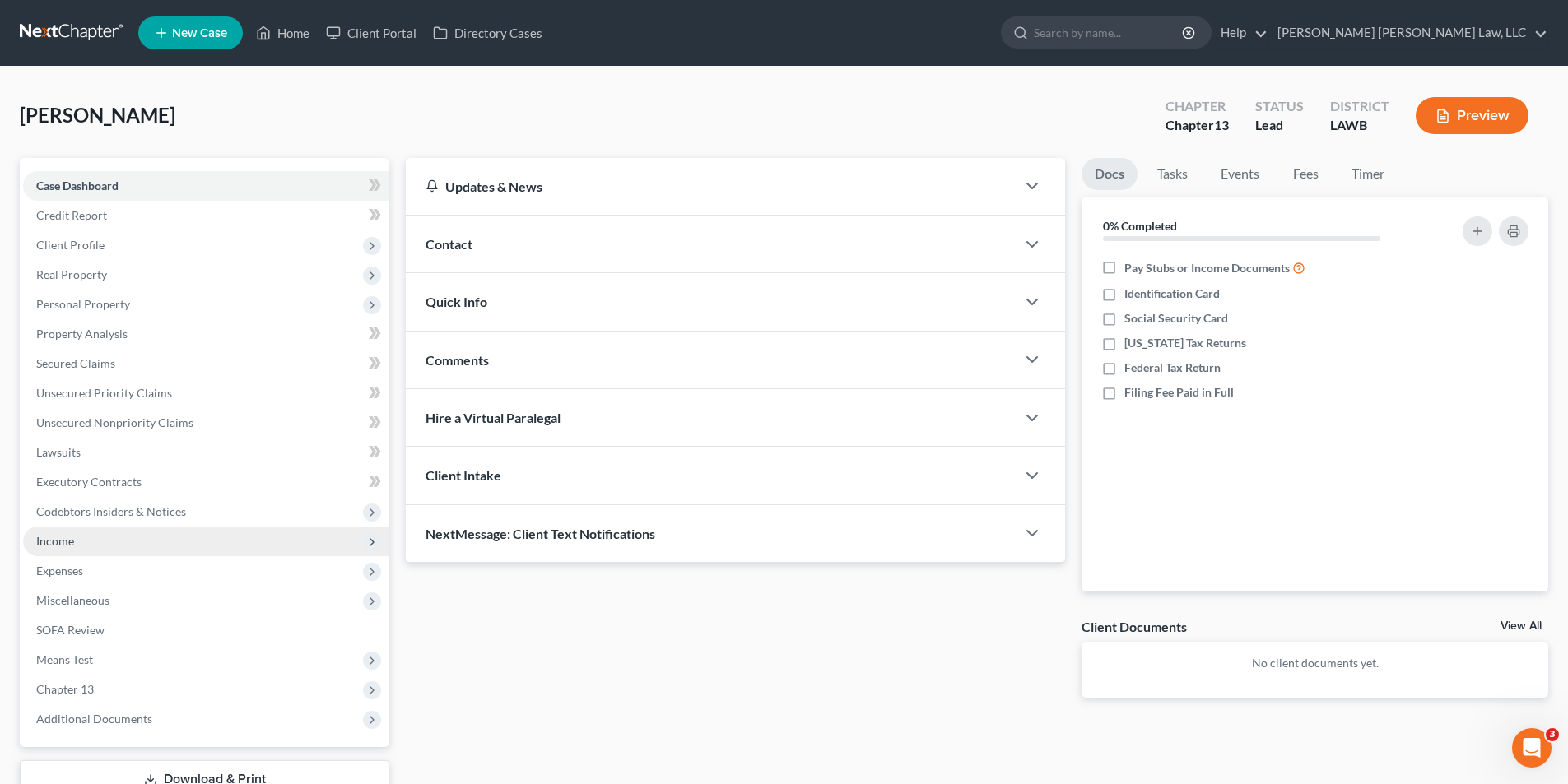
click at [51, 547] on span "Income" at bounding box center [55, 541] width 38 height 14
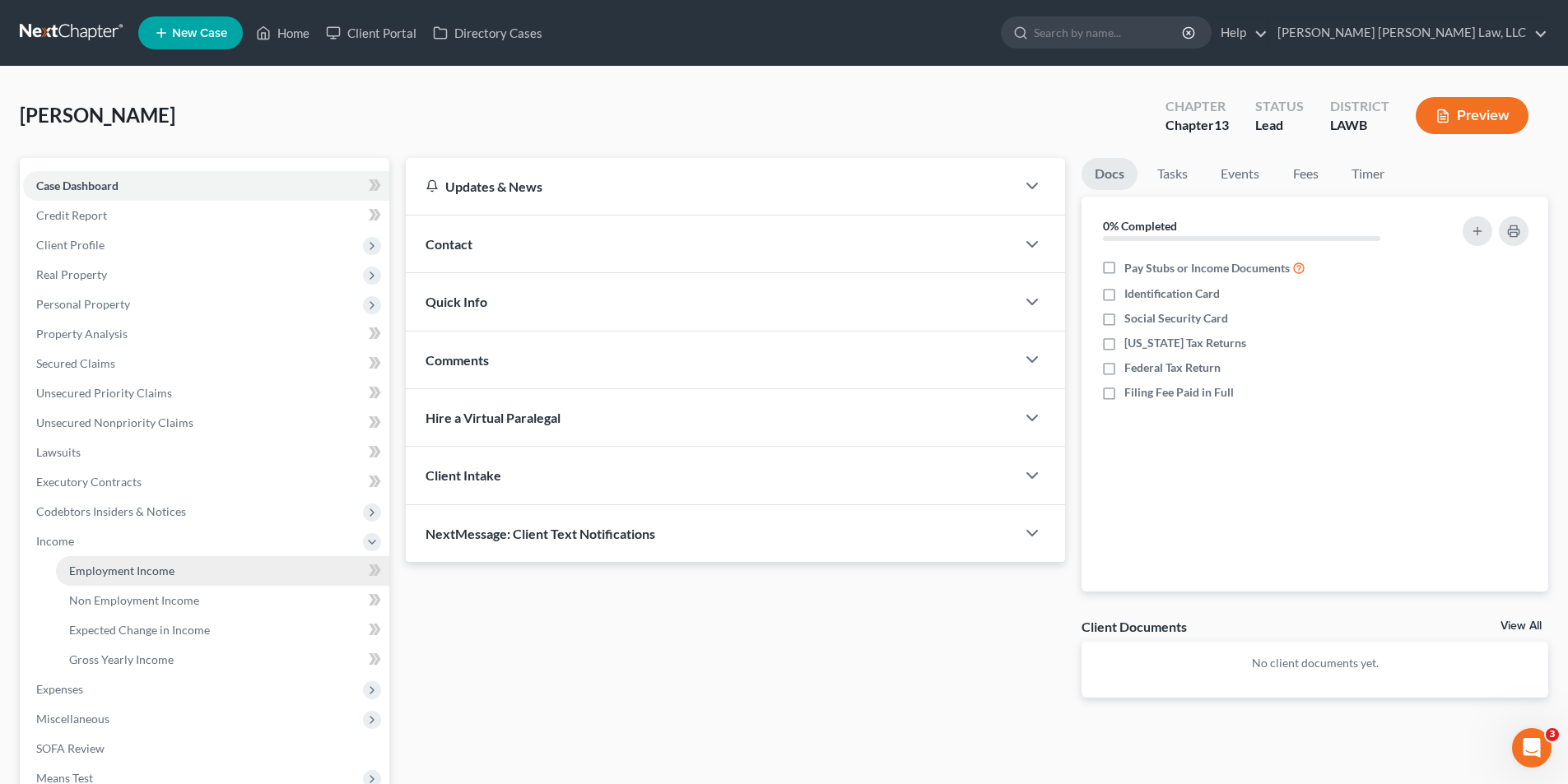
click at [93, 564] on span "Employment Income" at bounding box center [121, 570] width 106 height 14
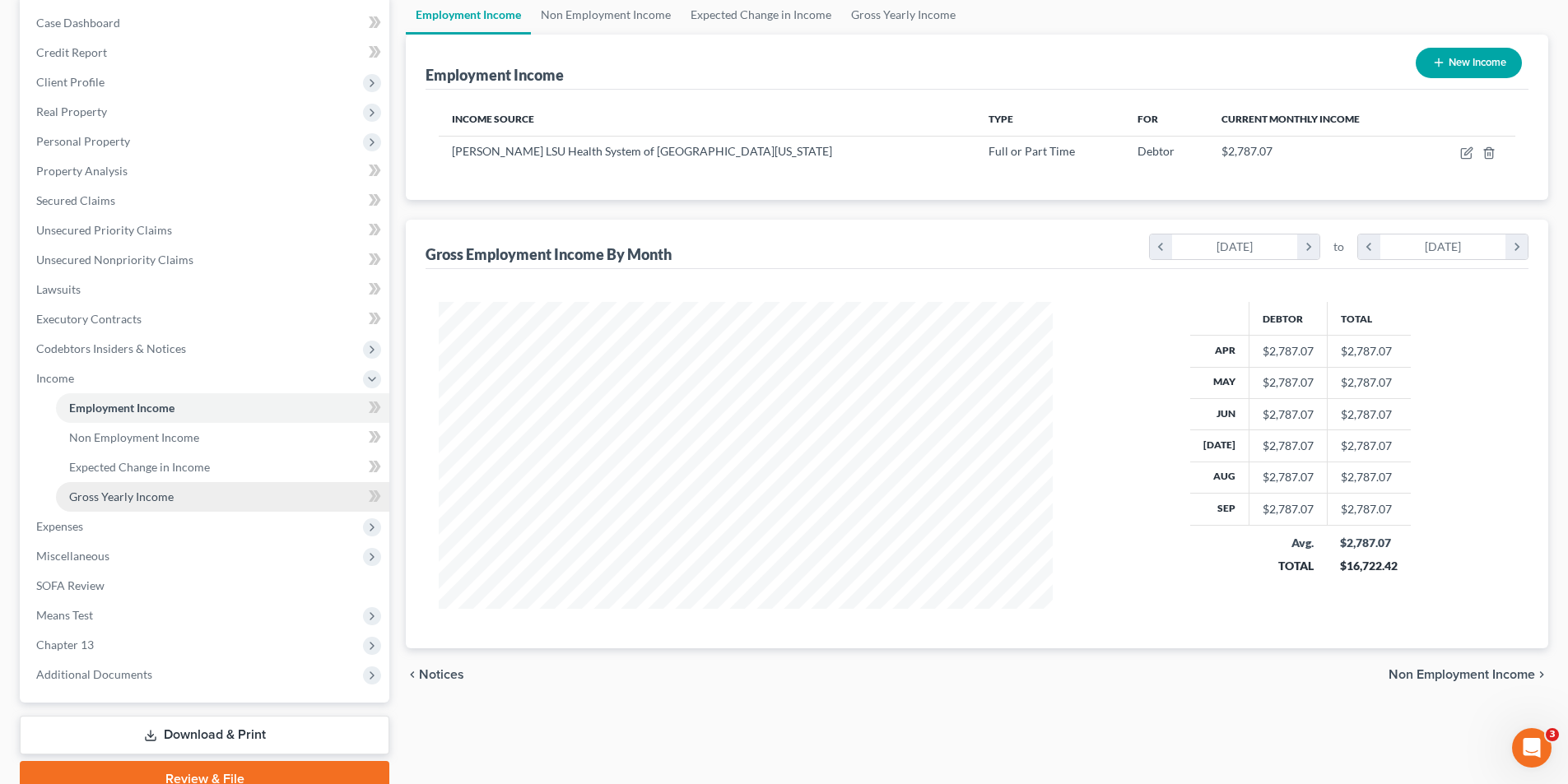
scroll to position [164, 0]
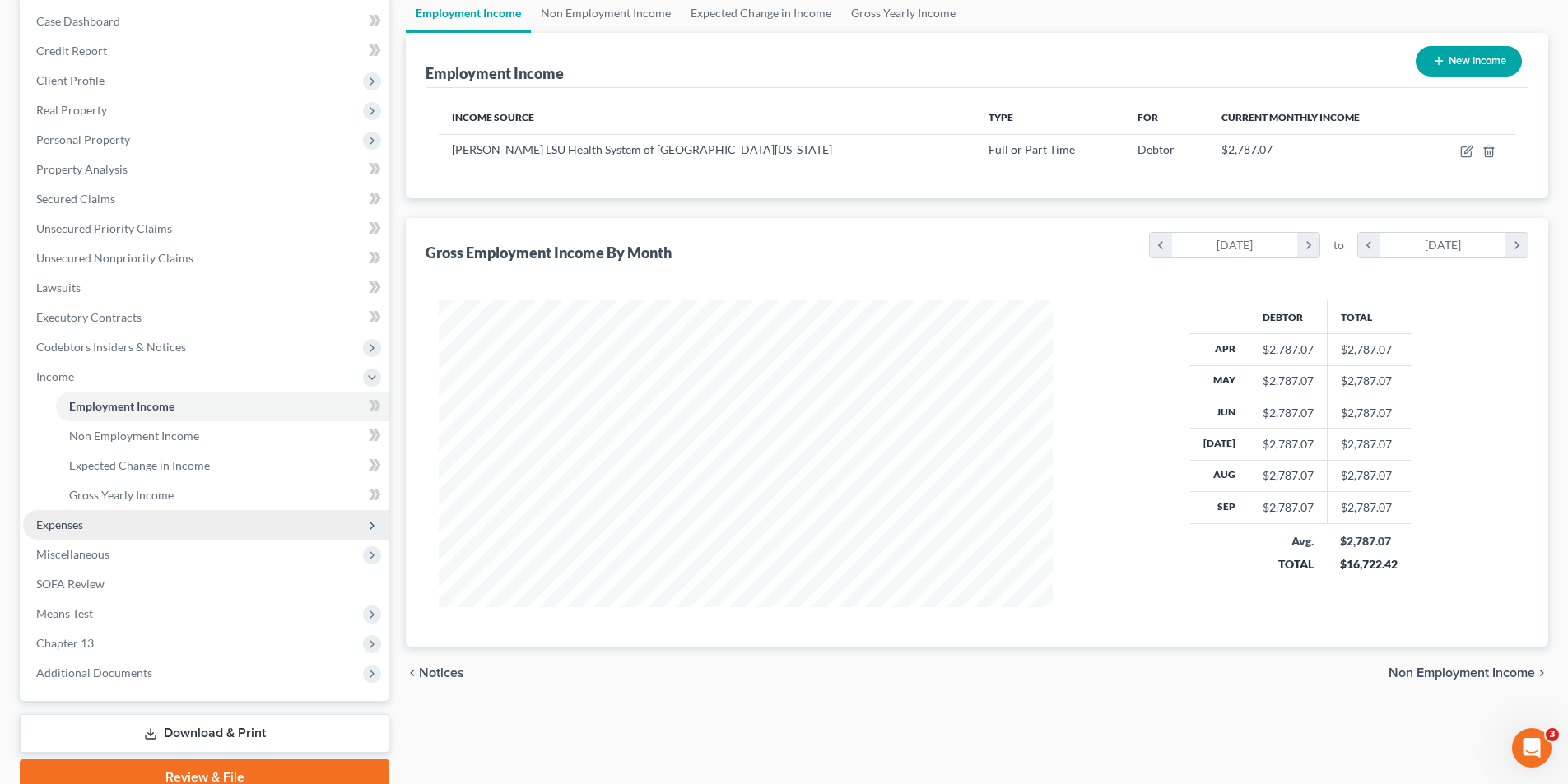
click at [43, 528] on span "Expenses" at bounding box center [59, 524] width 47 height 14
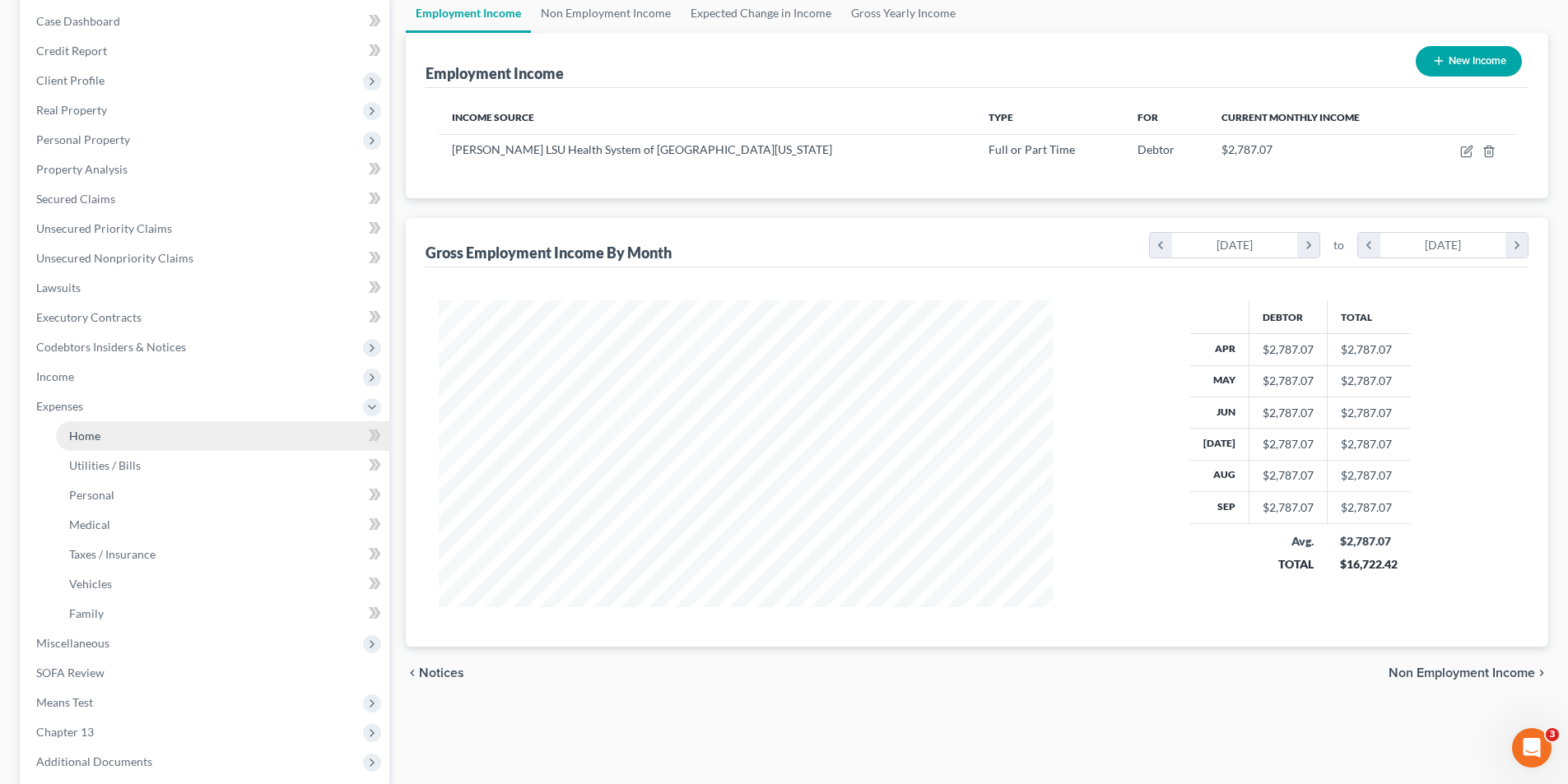
click at [98, 434] on span "Home" at bounding box center [84, 436] width 31 height 14
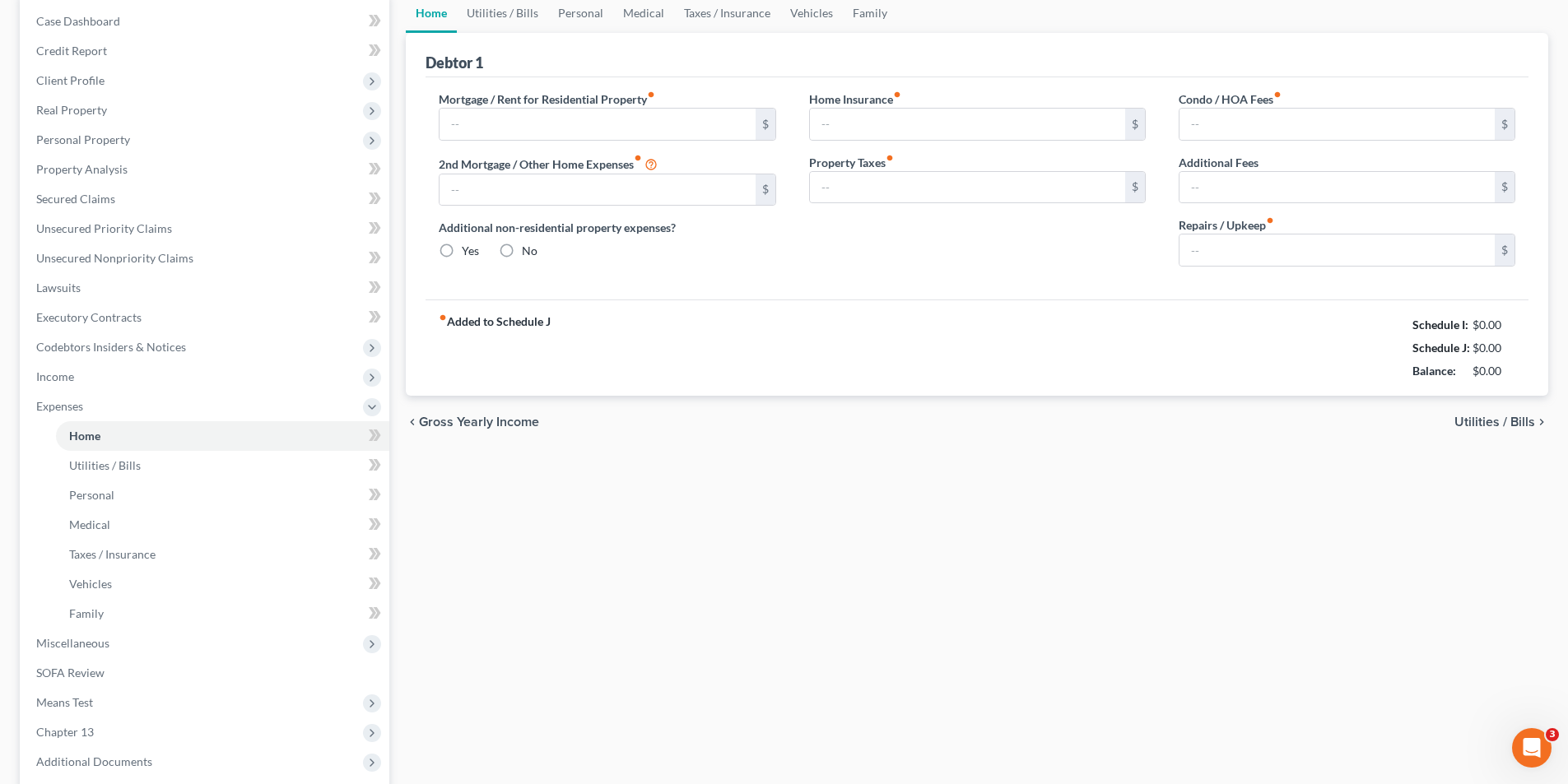
scroll to position [10, 0]
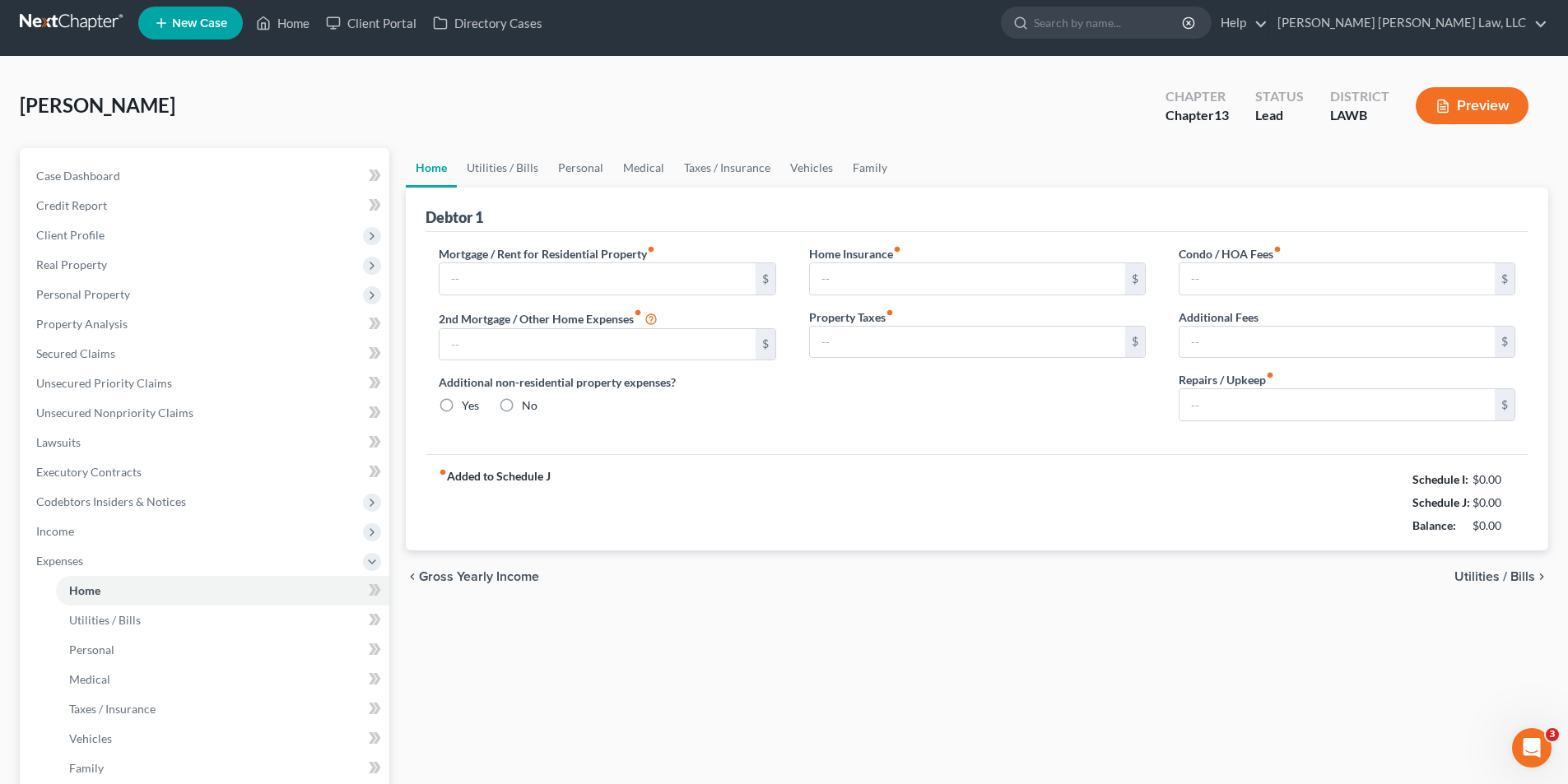
type input "0.00"
radio input "true"
type input "0.00"
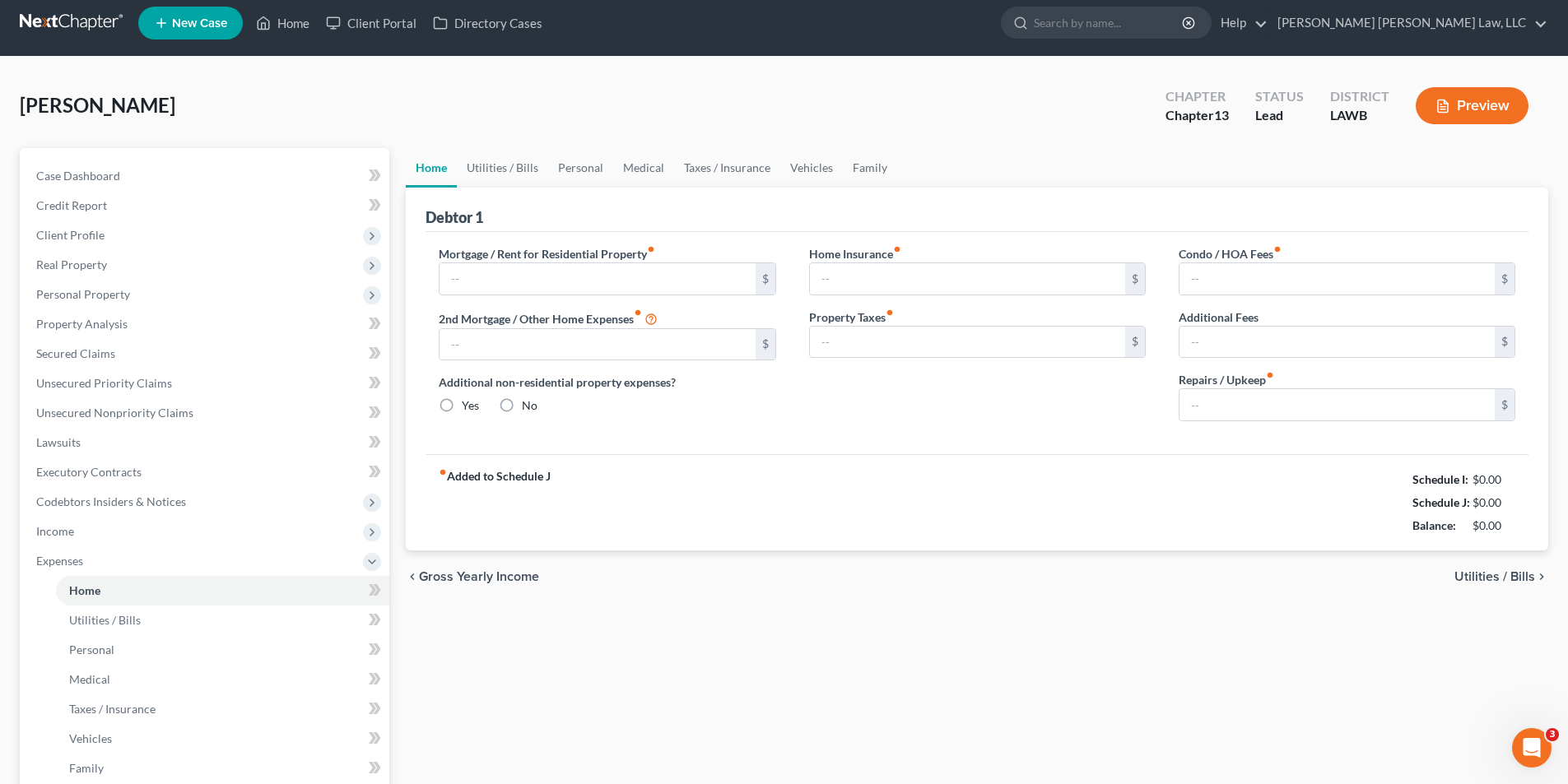
type input "0.00"
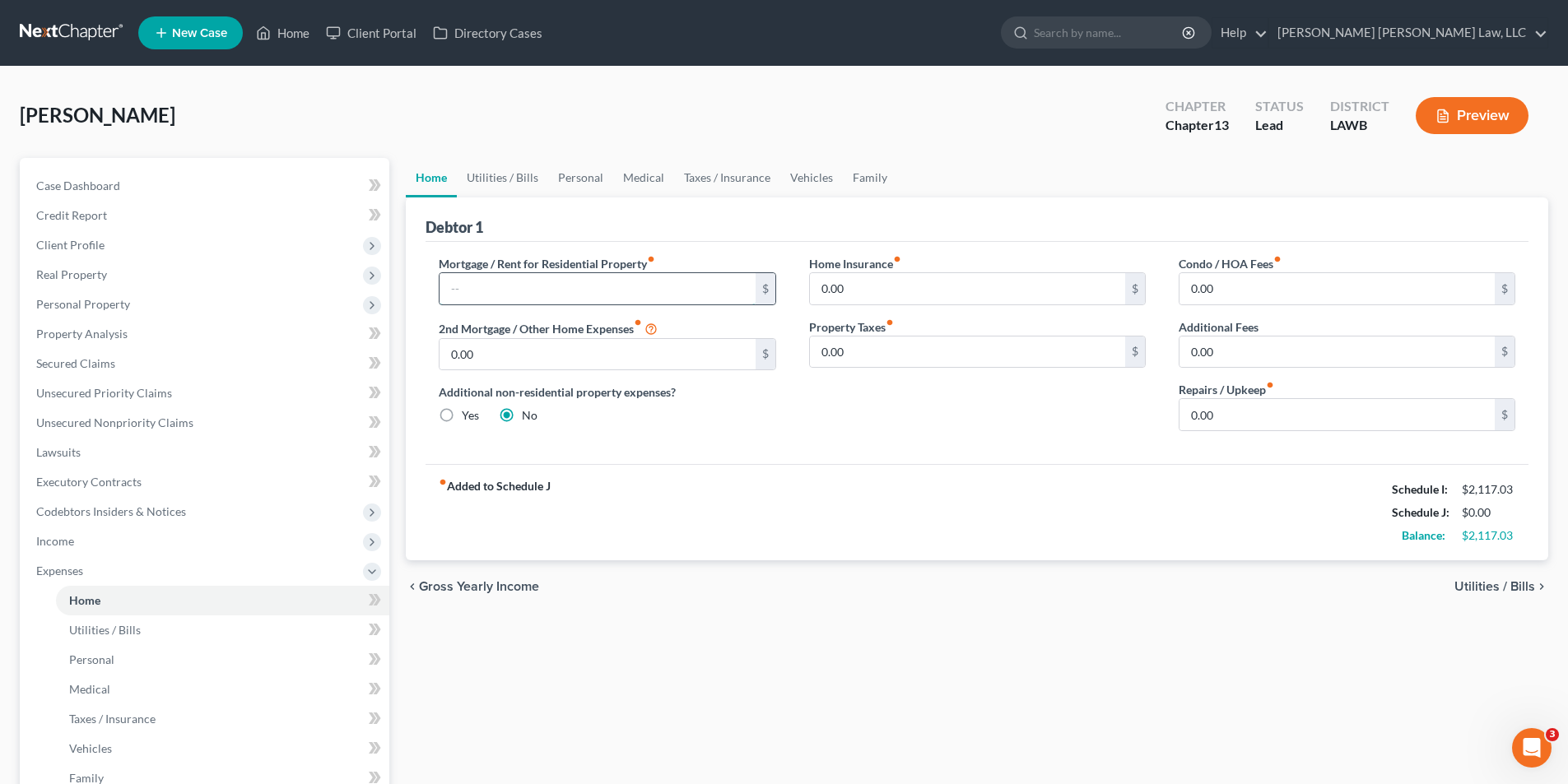
drag, startPoint x: 589, startPoint y: 302, endPoint x: 581, endPoint y: 287, distance: 17.0
click at [587, 297] on input "text" at bounding box center [596, 288] width 316 height 31
click at [581, 287] on input "text" at bounding box center [596, 288] width 316 height 31
type input "865.00"
click at [485, 183] on link "Utilities / Bills" at bounding box center [503, 178] width 92 height 40
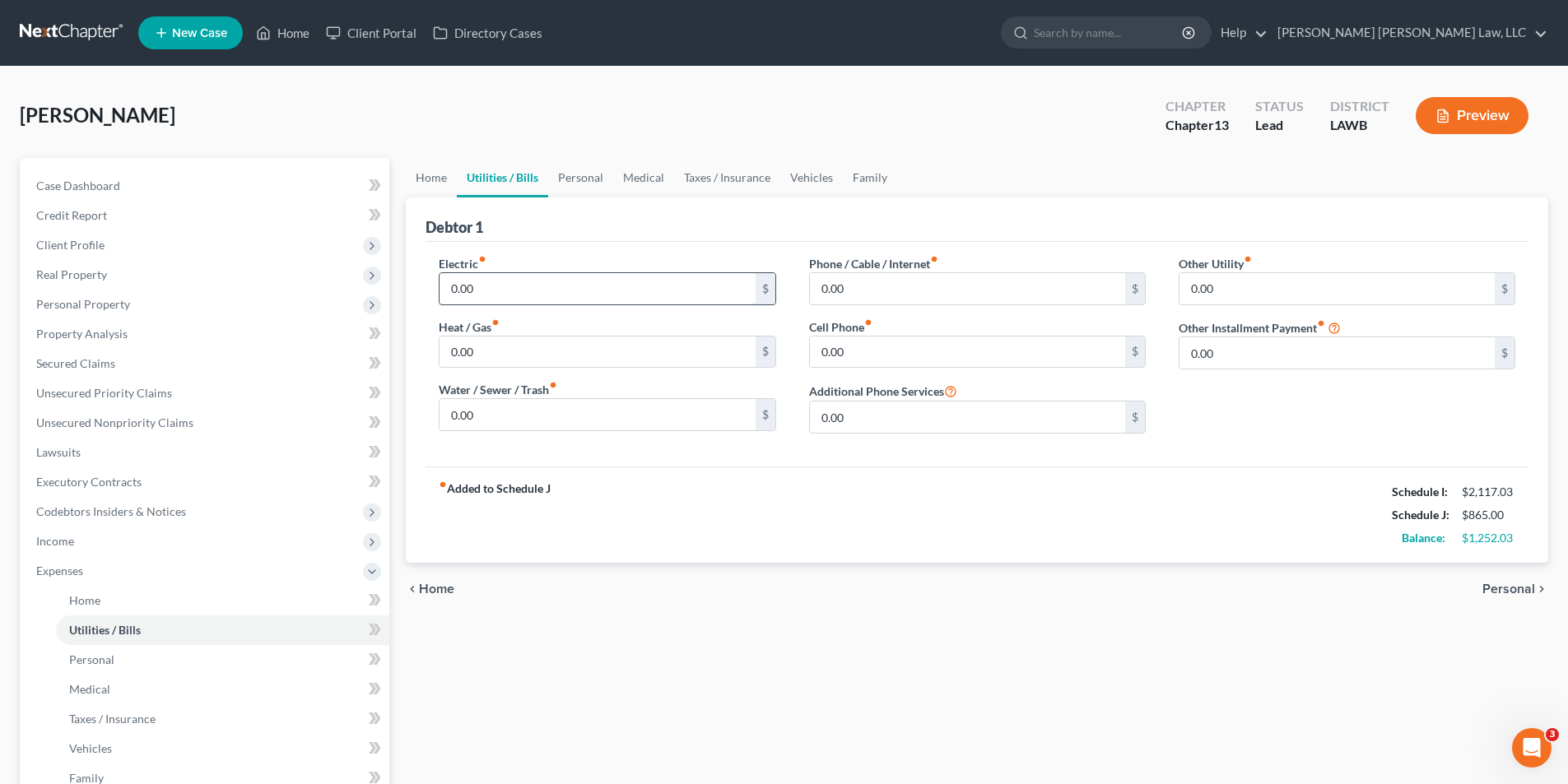
click at [516, 290] on input "0.00" at bounding box center [596, 288] width 316 height 31
type input "253.00"
click at [506, 415] on input "0.00" at bounding box center [596, 414] width 316 height 31
type input "85.00"
click at [862, 355] on input "0.00" at bounding box center [967, 351] width 316 height 31
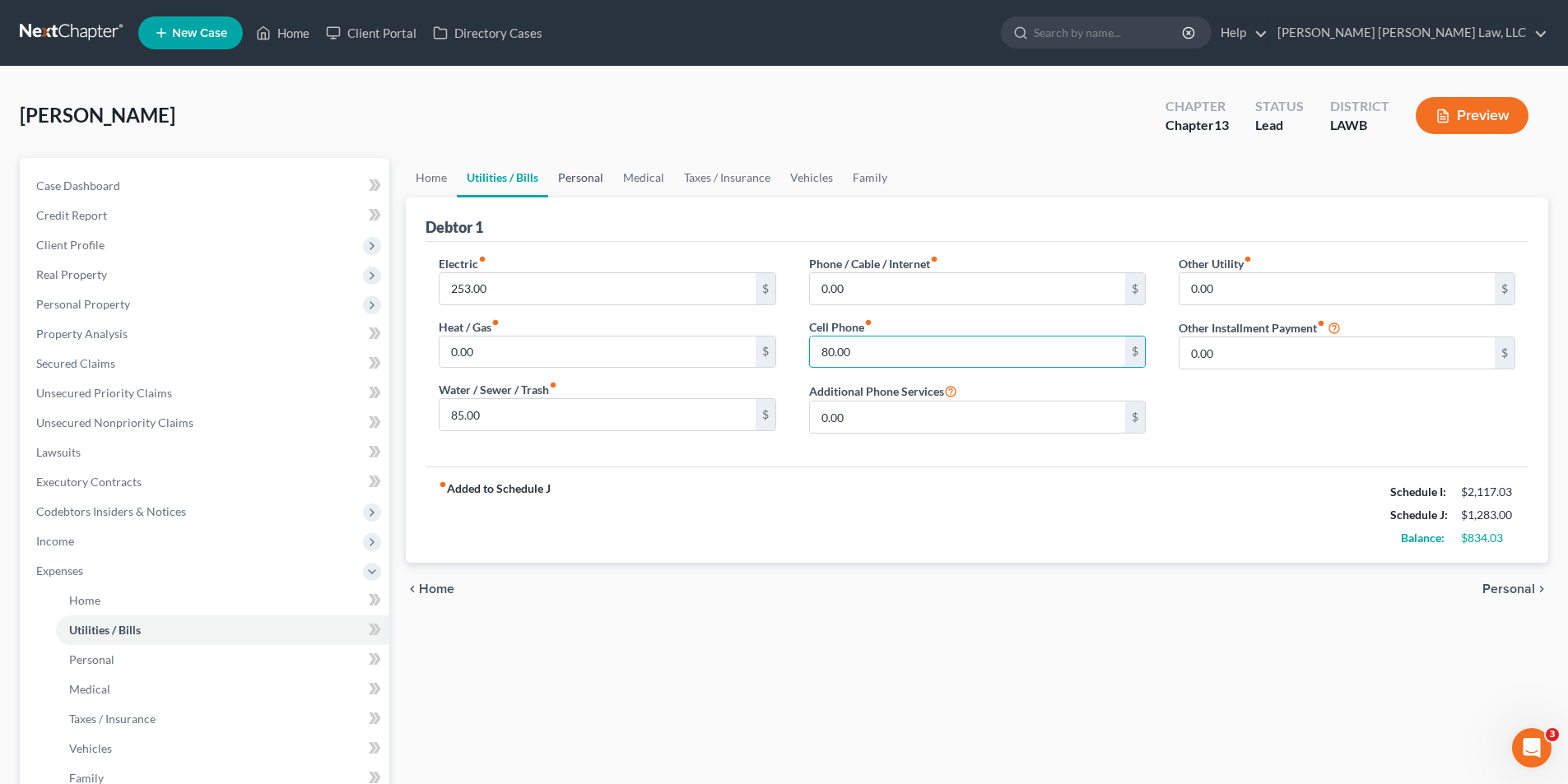
type input "80.00"
click at [574, 177] on link "Personal" at bounding box center [580, 178] width 65 height 40
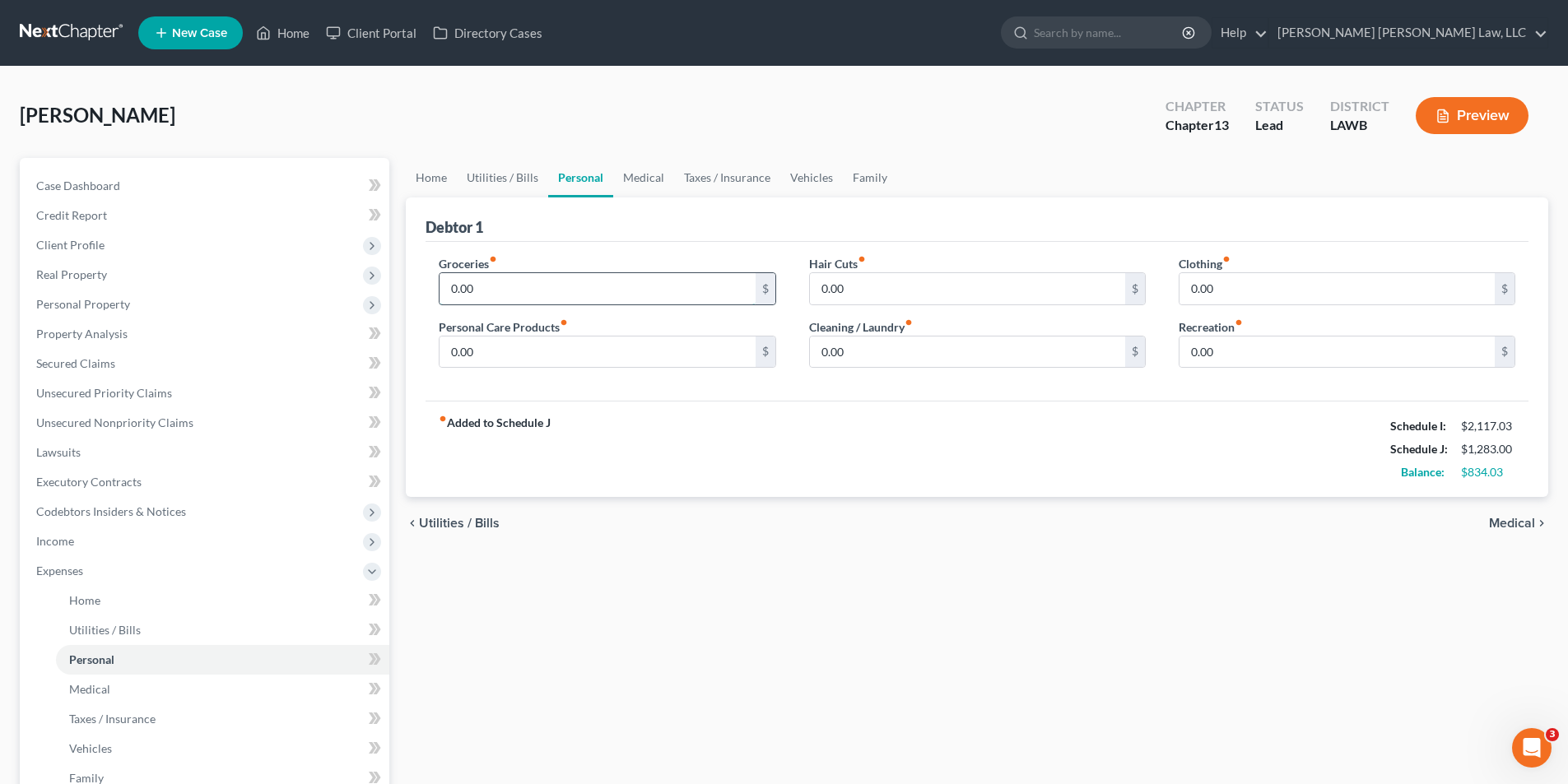
click at [487, 292] on input "0.00" at bounding box center [596, 288] width 316 height 31
type input "487.00"
click at [495, 344] on input "0.00" at bounding box center [596, 351] width 316 height 31
type input "50.00"
click at [1263, 286] on input "0.00" at bounding box center [1337, 288] width 316 height 31
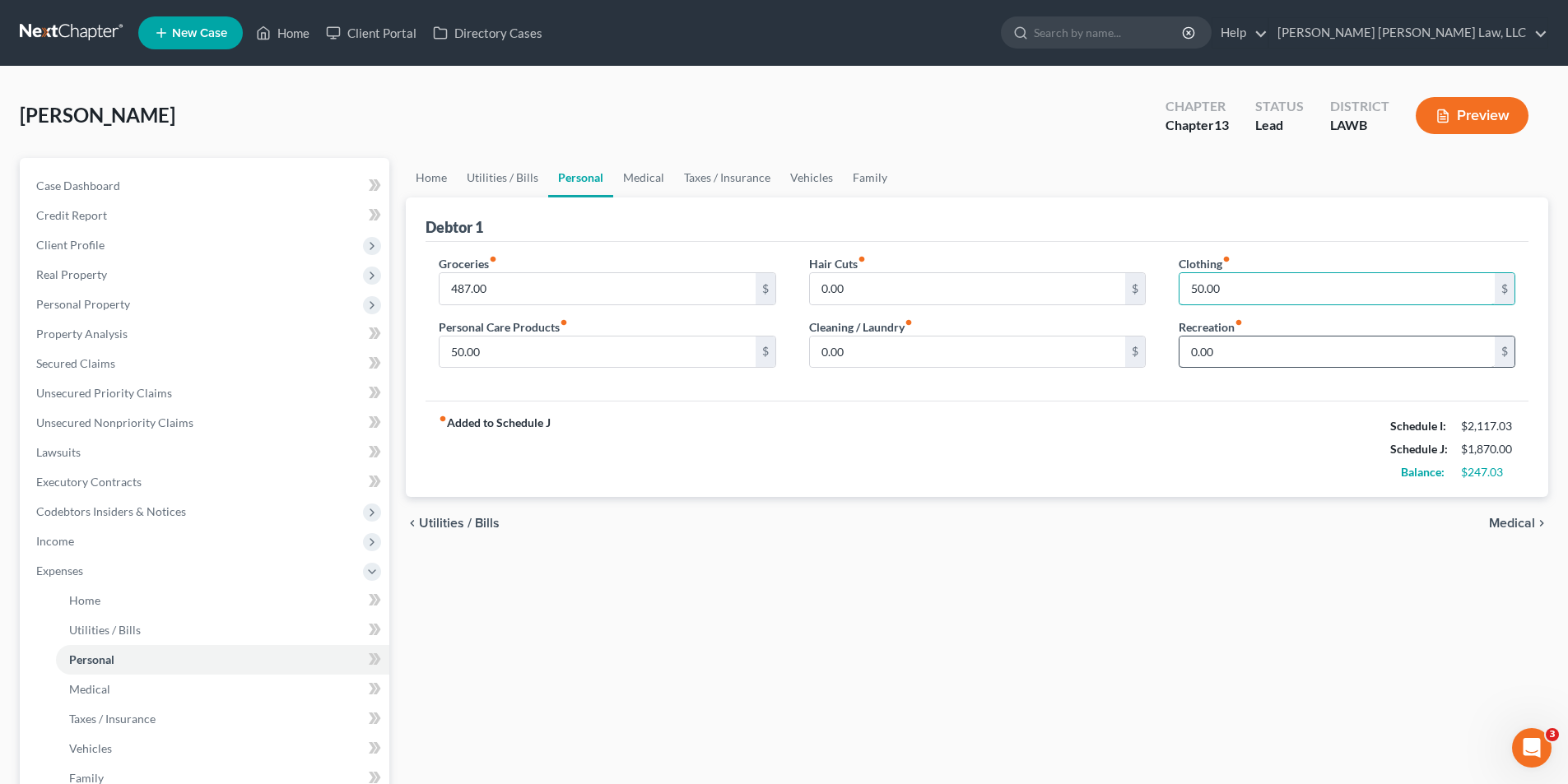
type input "50.00"
click at [1196, 350] on input "0.00" at bounding box center [1337, 351] width 316 height 31
type input "25.00"
click at [816, 176] on link "Vehicles" at bounding box center [811, 178] width 63 height 40
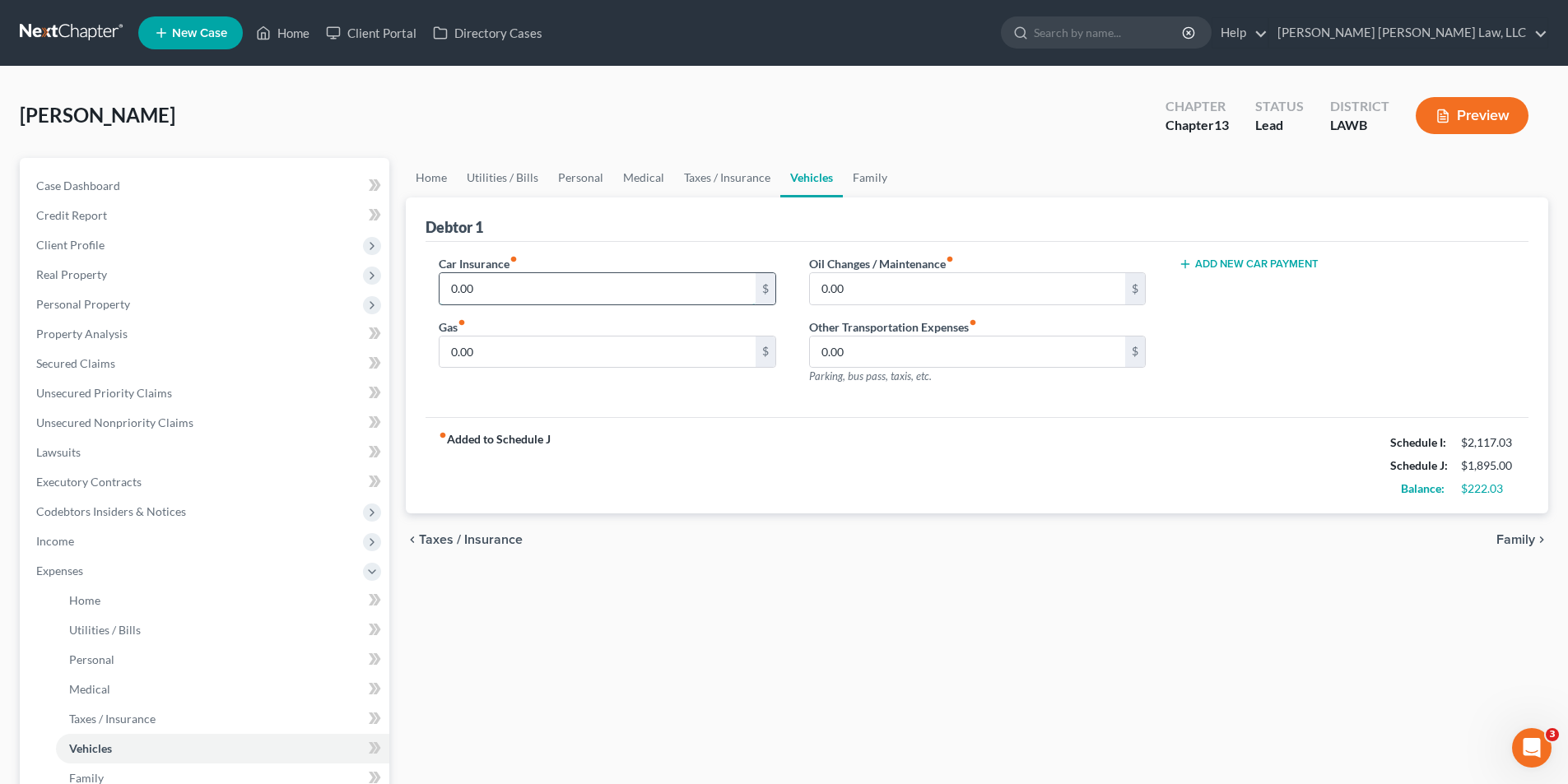
click at [475, 283] on input "0.00" at bounding box center [596, 288] width 316 height 31
type input "313.00"
click at [469, 357] on input "0.00" at bounding box center [596, 351] width 316 height 31
type input "100.00"
click at [892, 292] on input "0.00" at bounding box center [967, 288] width 316 height 31
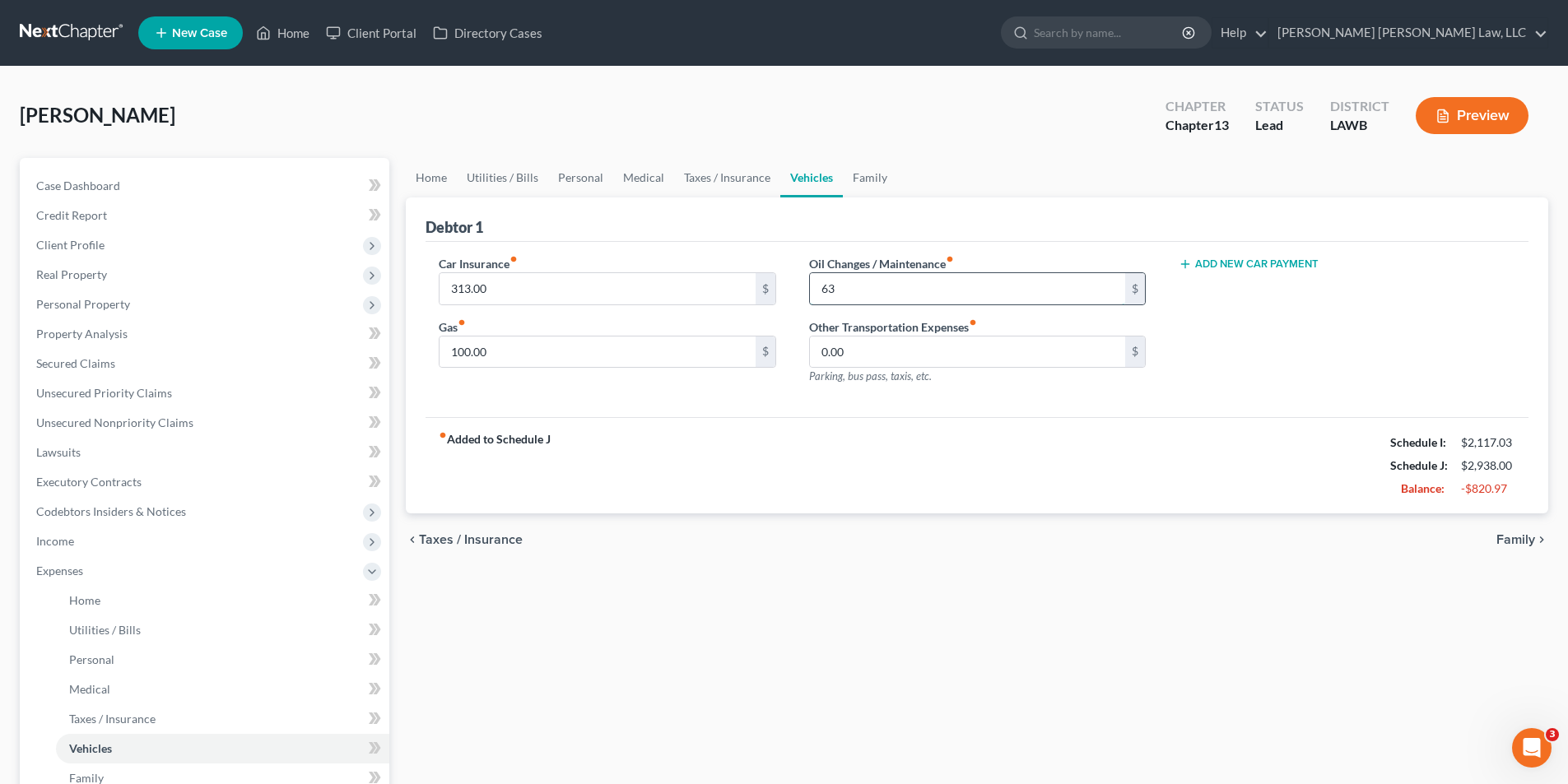
type input "6"
type input "3"
click at [511, 178] on link "Utilities / Bills" at bounding box center [503, 178] width 92 height 40
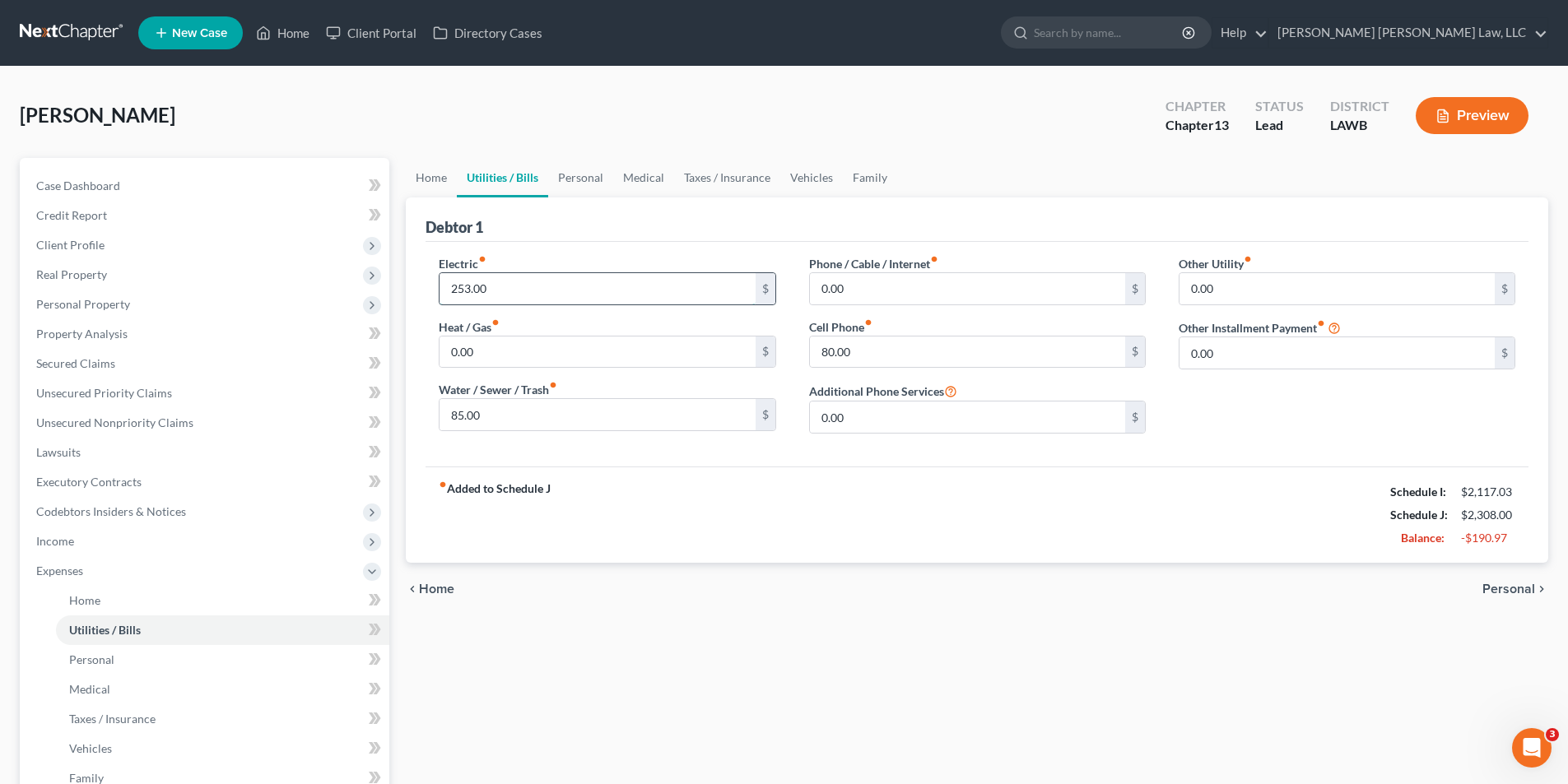
click at [544, 281] on input "253.00" at bounding box center [596, 288] width 316 height 31
type input "153.00"
click at [568, 174] on link "Personal" at bounding box center [580, 178] width 65 height 40
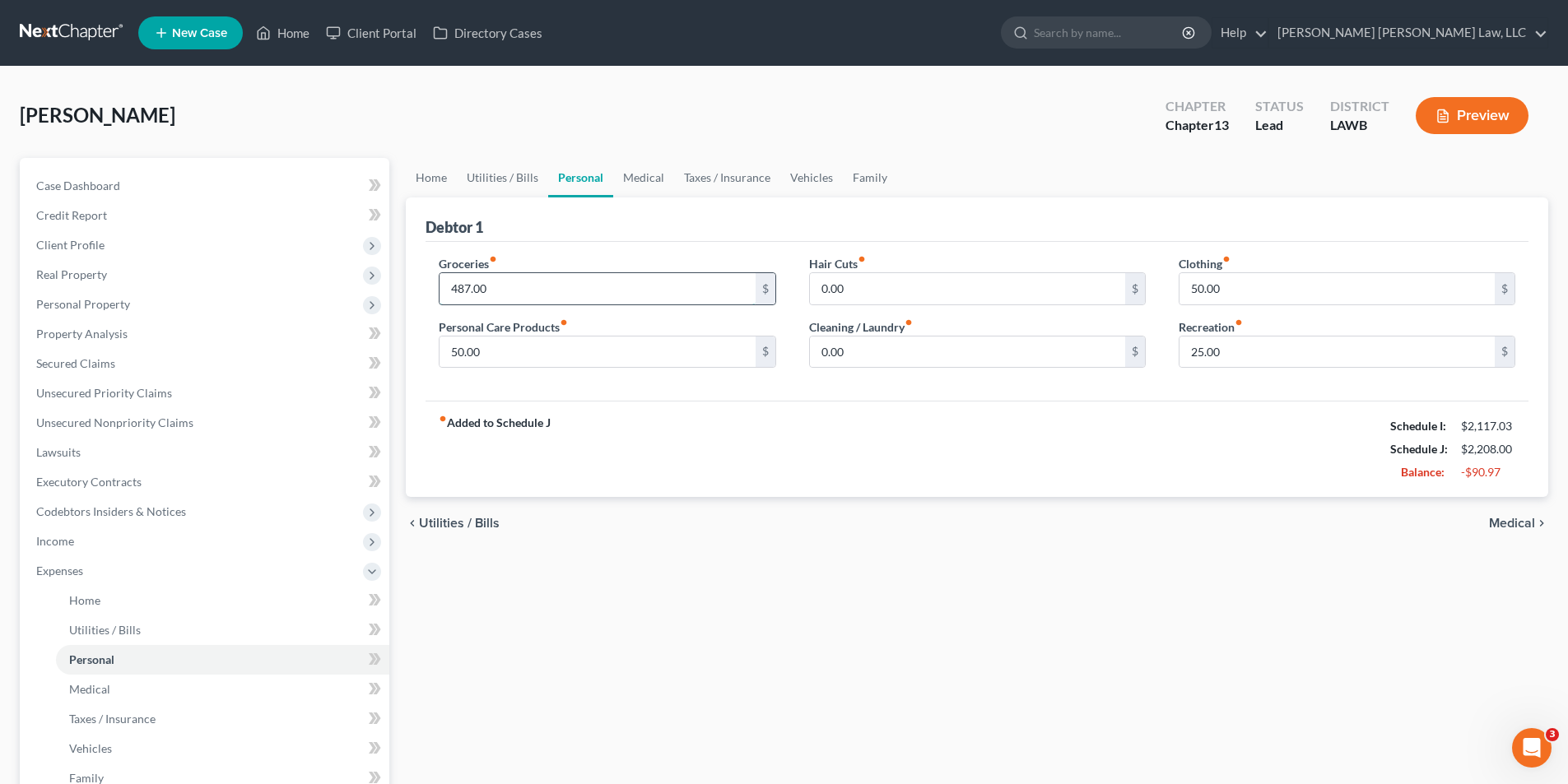
click at [504, 288] on input "487.00" at bounding box center [596, 288] width 316 height 31
type input "250.00"
click at [511, 362] on input "50.00" at bounding box center [596, 351] width 316 height 31
type input "30.00"
click at [505, 173] on link "Utilities / Bills" at bounding box center [503, 178] width 92 height 40
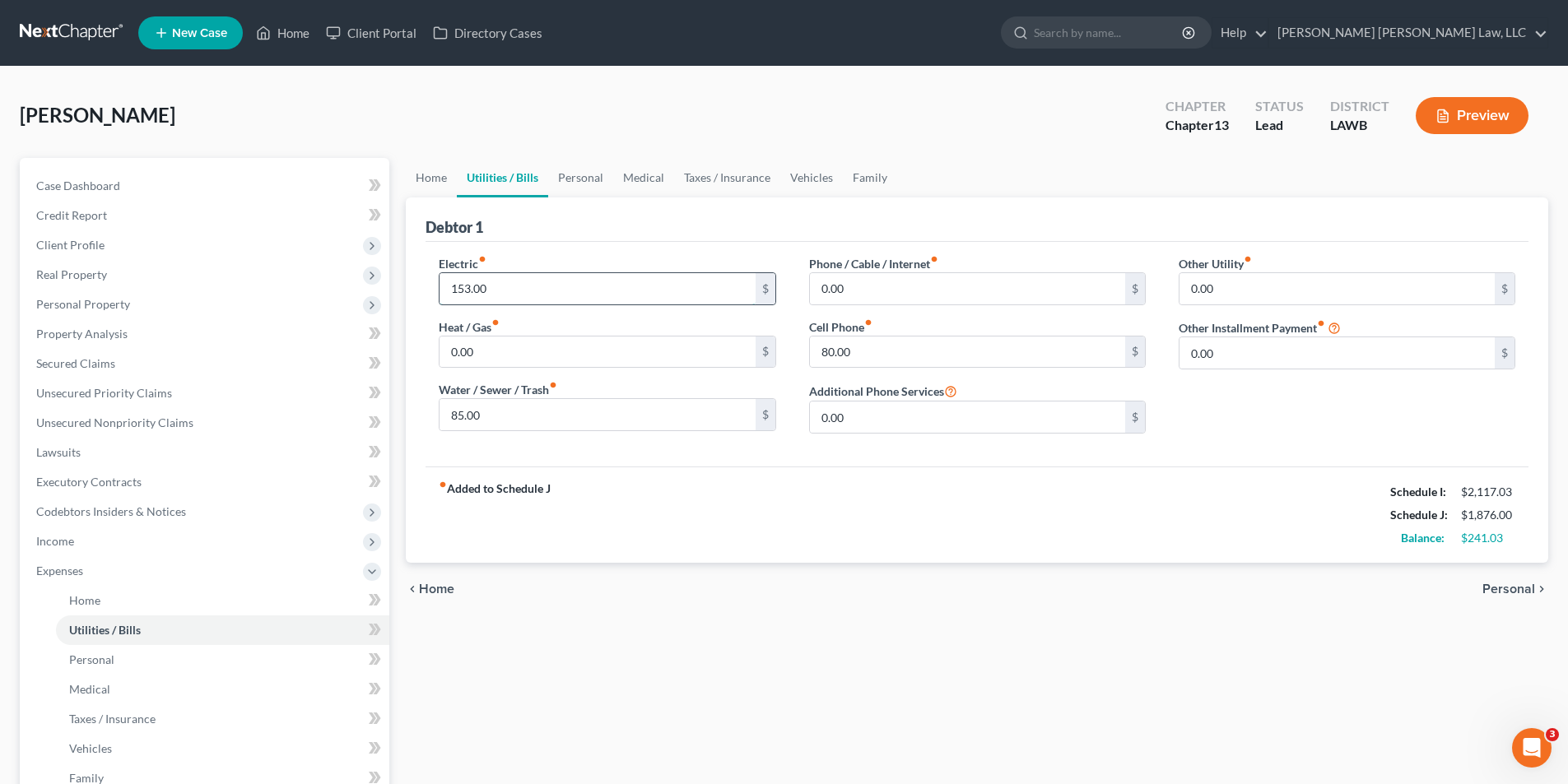
click at [513, 282] on input "153.00" at bounding box center [596, 288] width 316 height 31
type input "140.00"
click at [64, 334] on span "Property Analysis" at bounding box center [82, 333] width 92 height 14
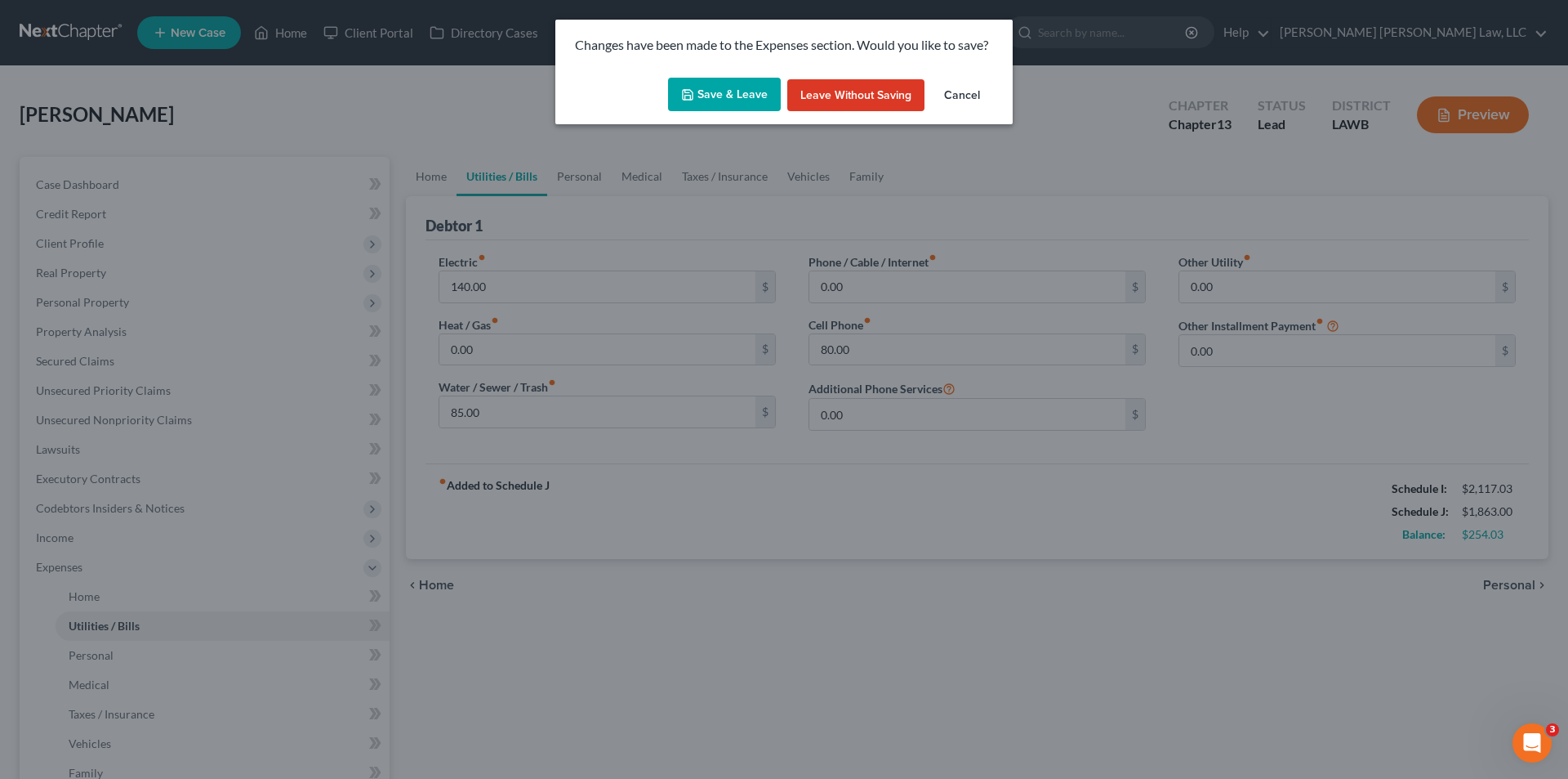
click at [695, 91] on icon "button" at bounding box center [687, 94] width 13 height 13
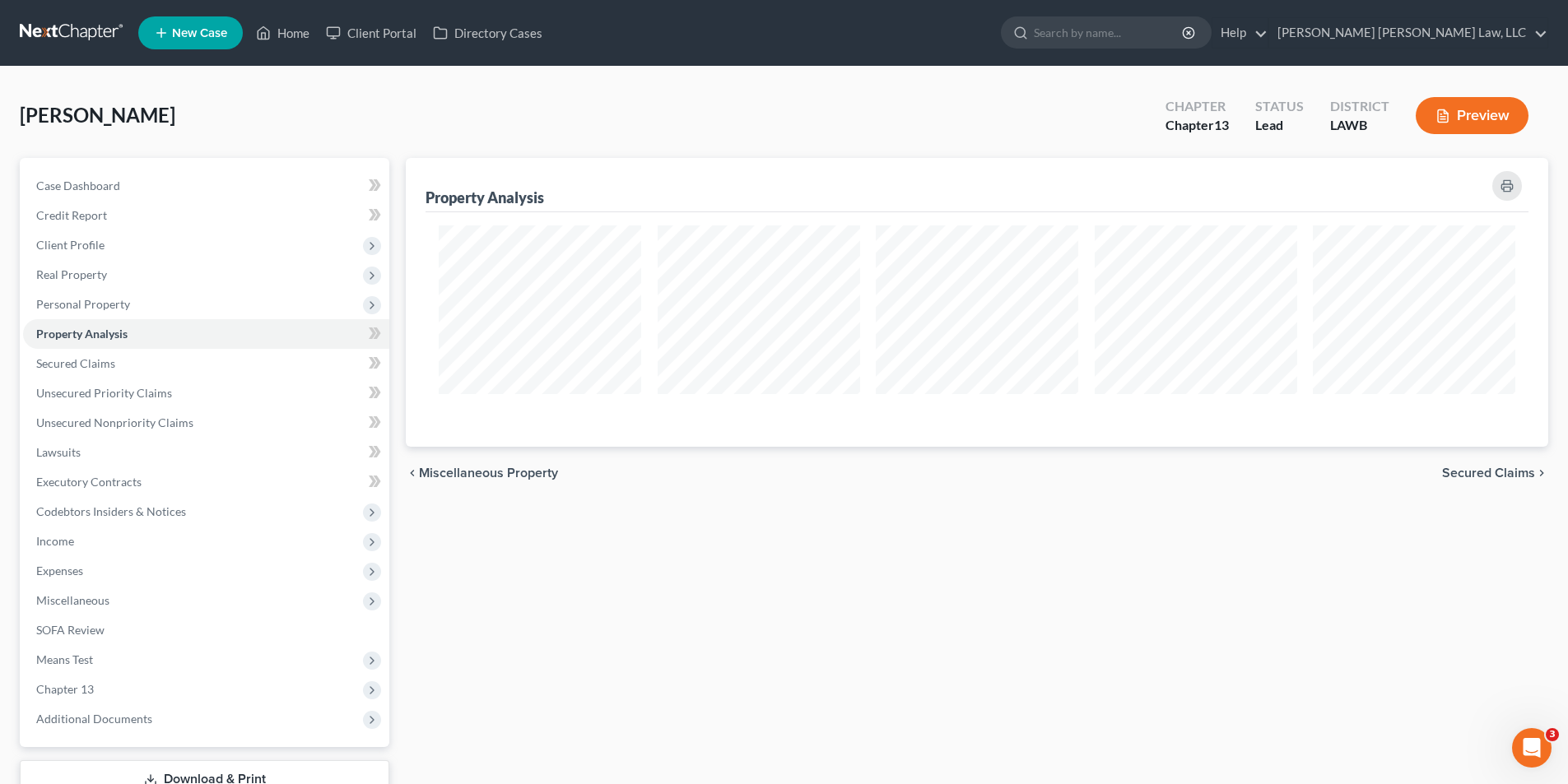
scroll to position [289, 1142]
click at [79, 37] on link at bounding box center [73, 33] width 106 height 30
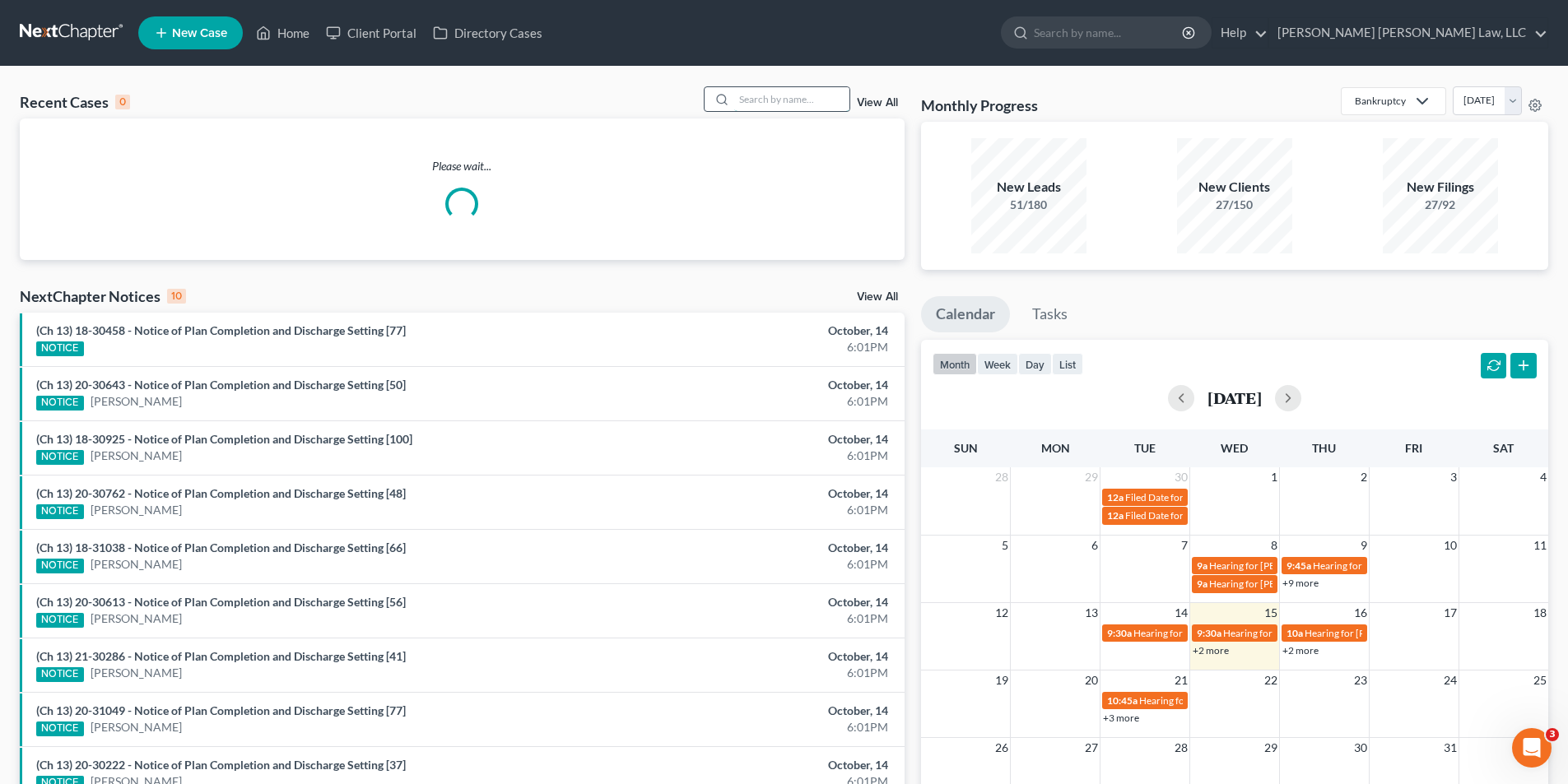
click at [763, 109] on input "search" at bounding box center [791, 99] width 115 height 24
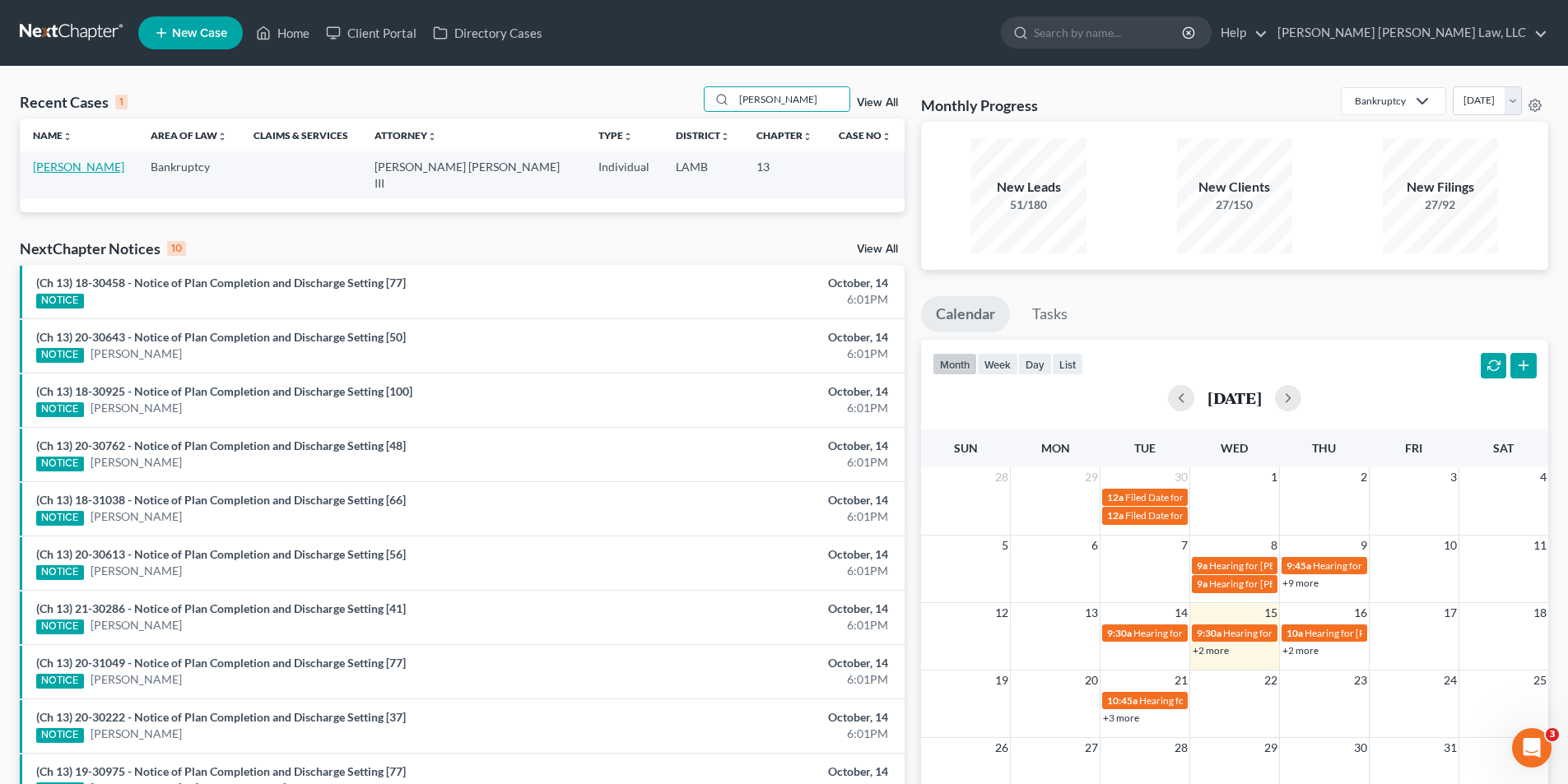
type input "[PERSON_NAME]"
click at [56, 168] on link "[PERSON_NAME]" at bounding box center [79, 166] width 92 height 14
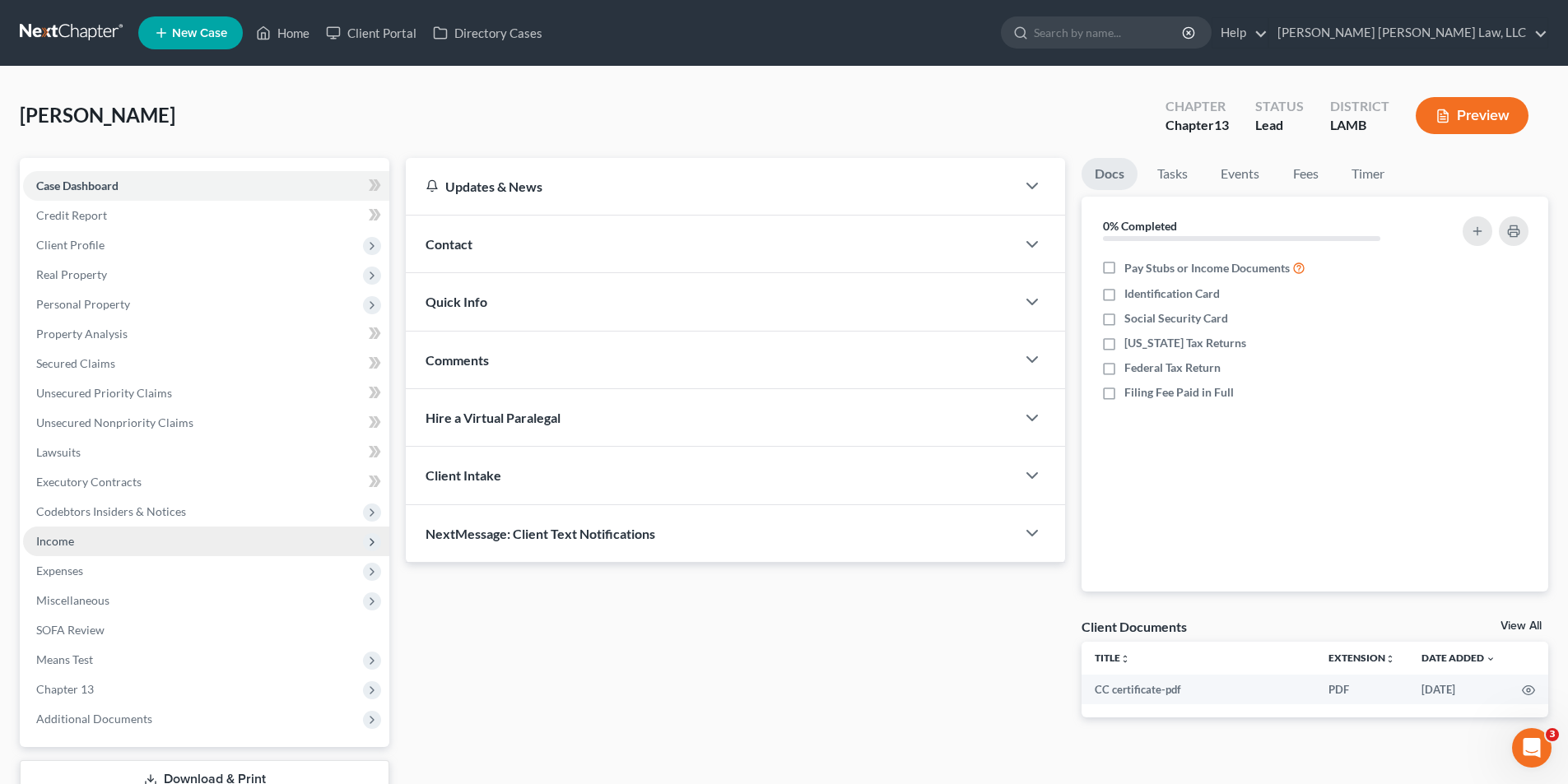
click at [62, 538] on span "Income" at bounding box center [55, 541] width 38 height 14
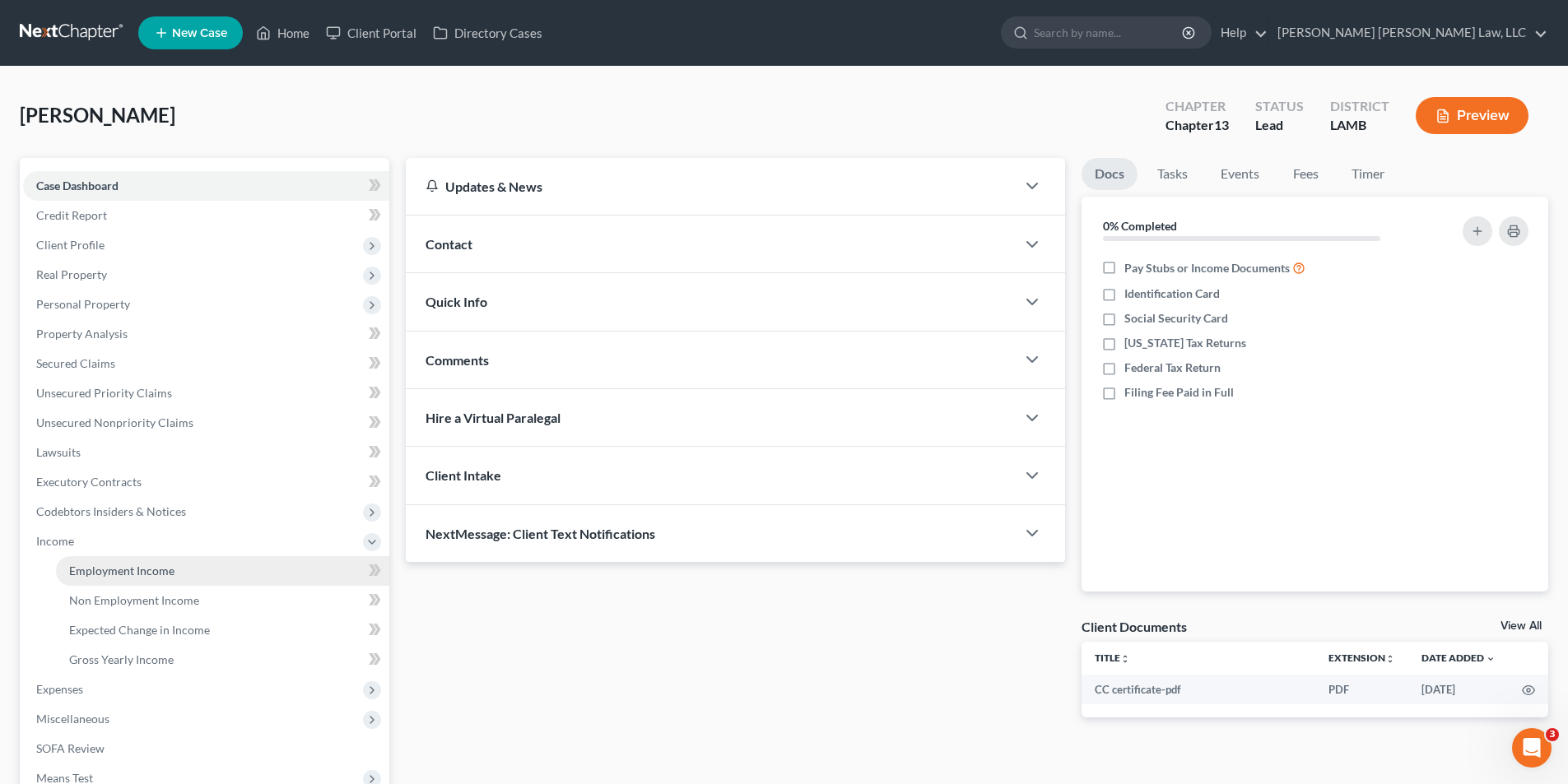
click at [101, 573] on span "Employment Income" at bounding box center [121, 570] width 106 height 14
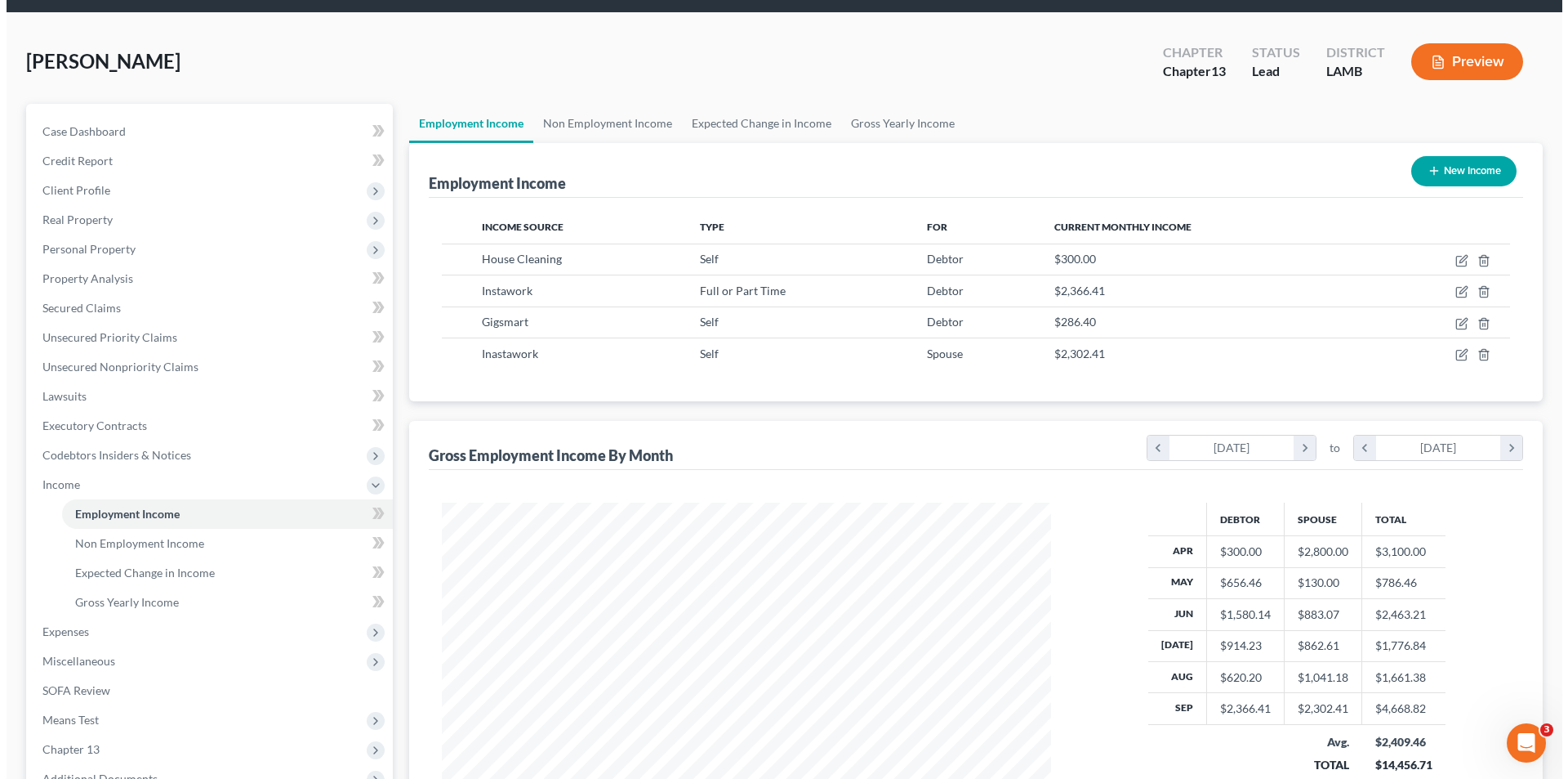
scroll to position [82, 0]
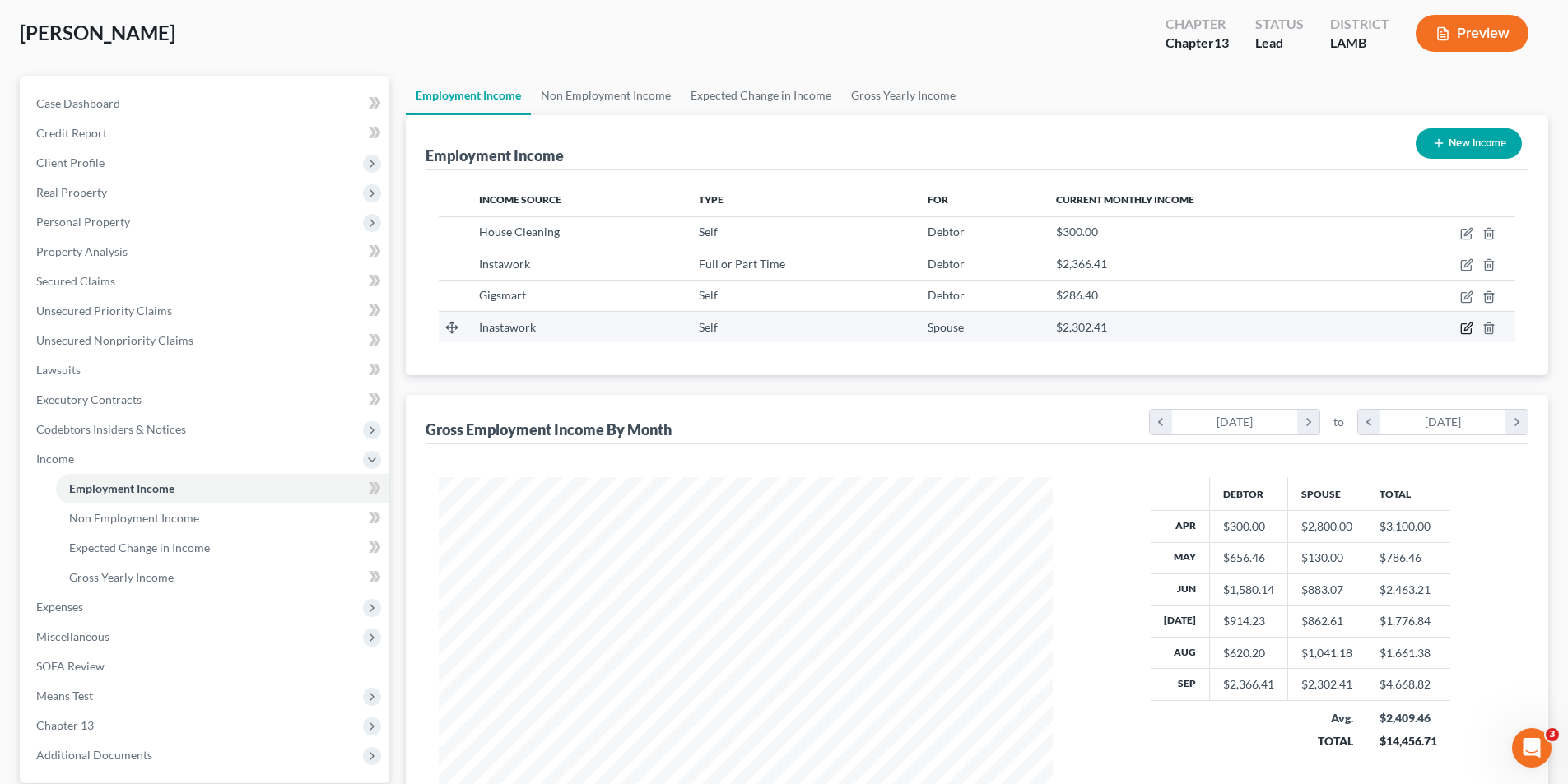
click at [1464, 329] on icon "button" at bounding box center [1466, 327] width 13 height 13
select select "1"
select select "19"
select select "0"
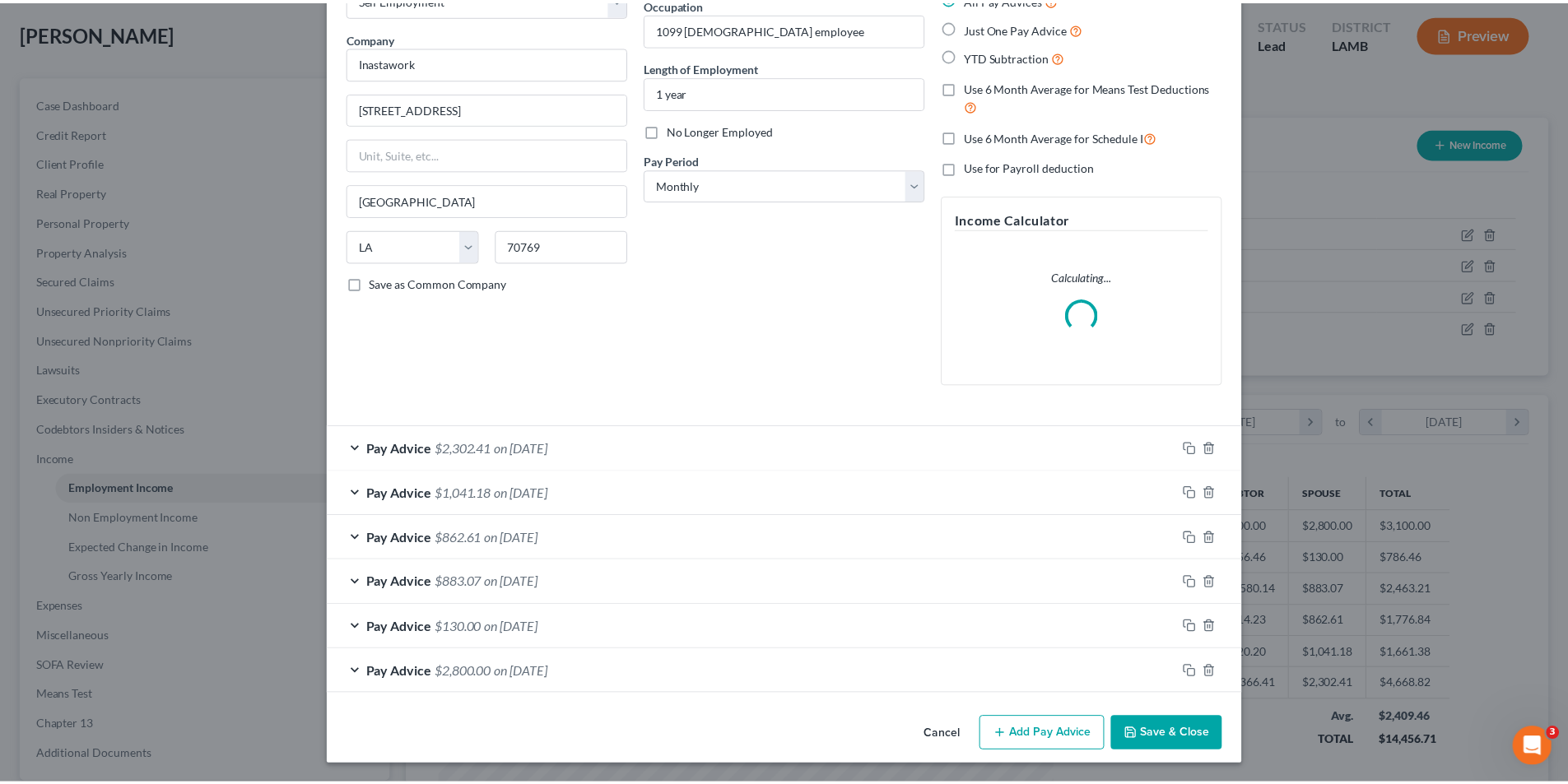
scroll to position [111, 0]
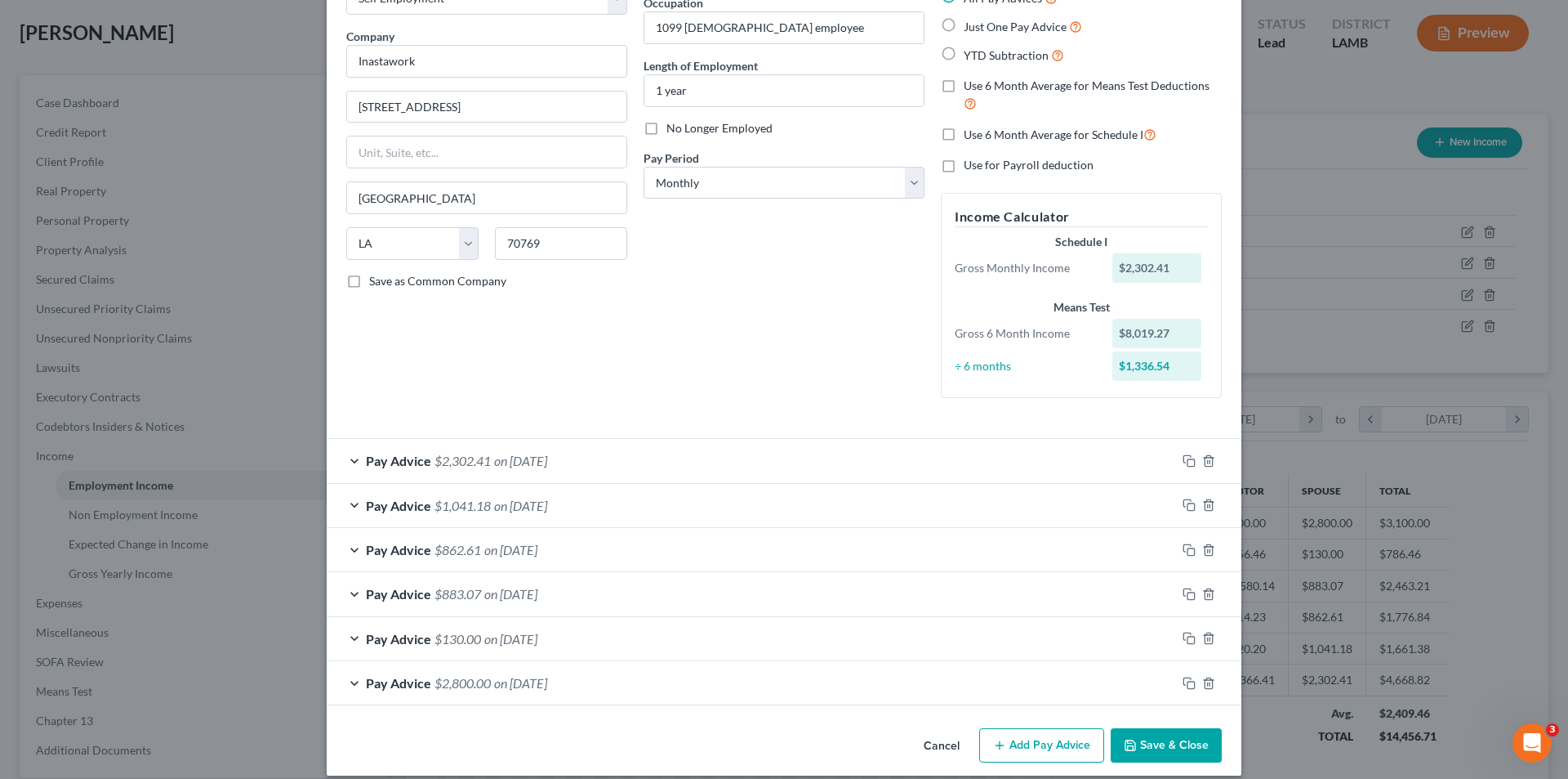
click at [1165, 748] on button "Save & Close" at bounding box center [1166, 745] width 111 height 35
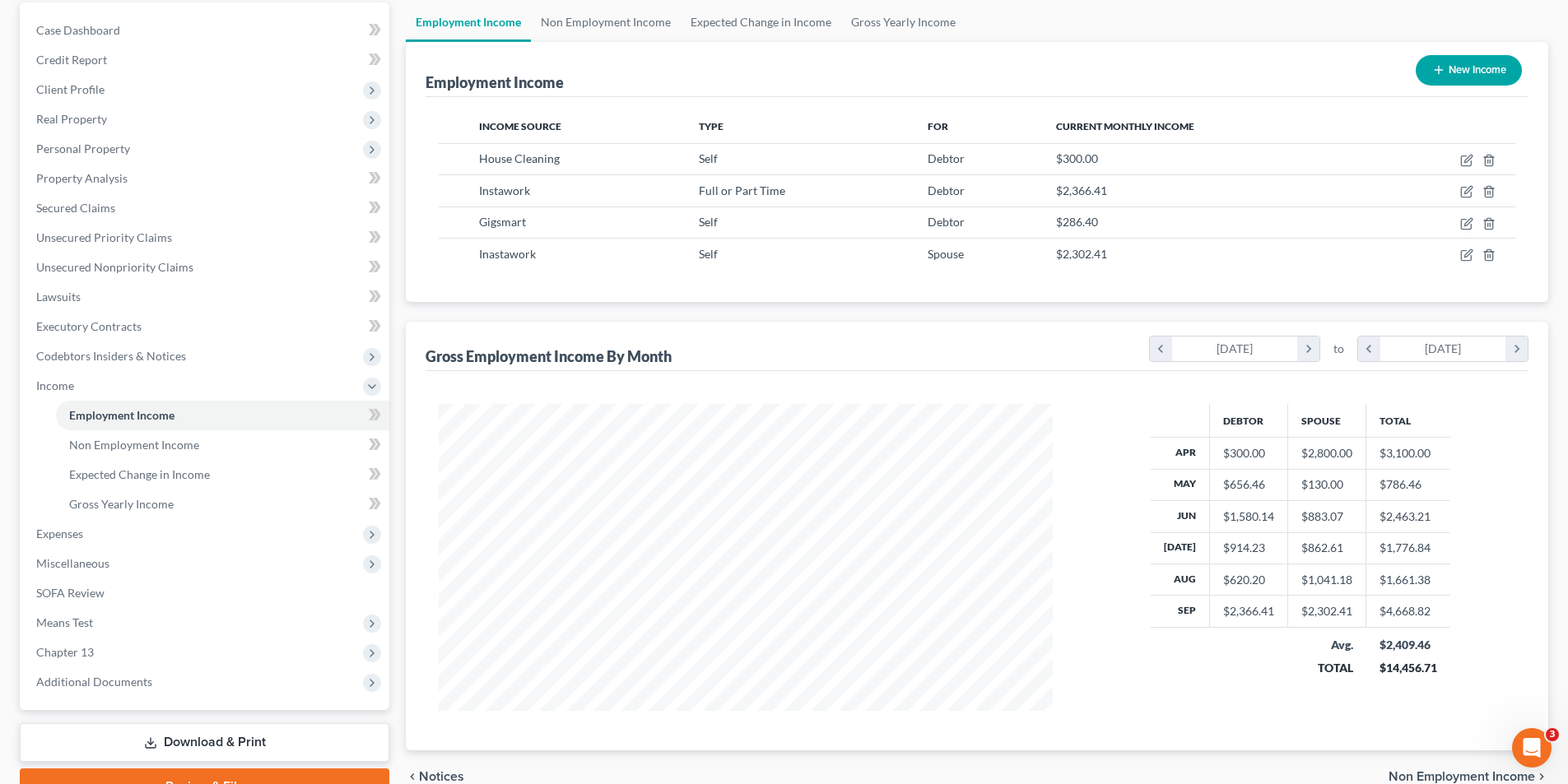
scroll to position [239, 0]
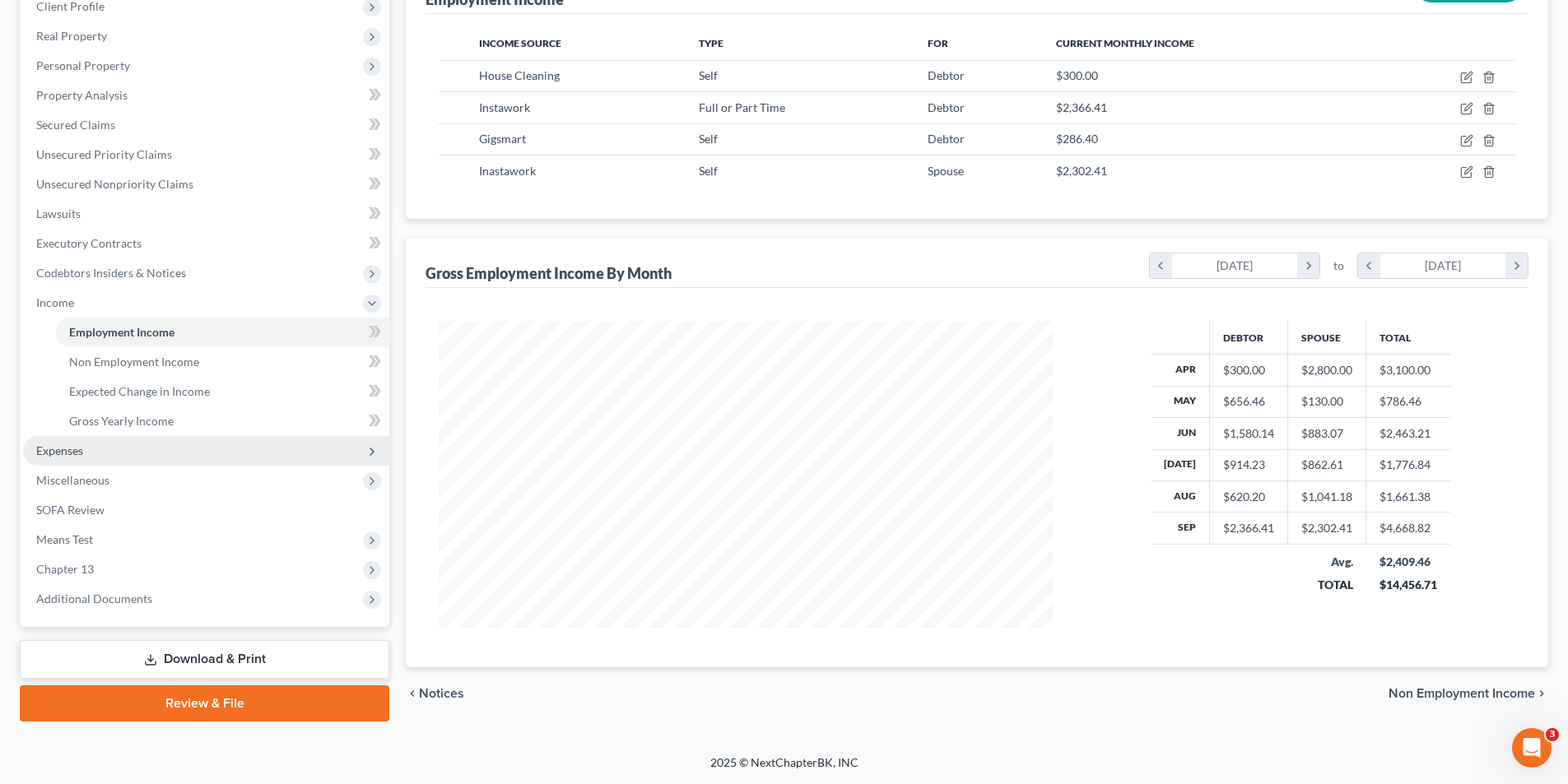
click at [71, 456] on span "Expenses" at bounding box center [59, 451] width 47 height 14
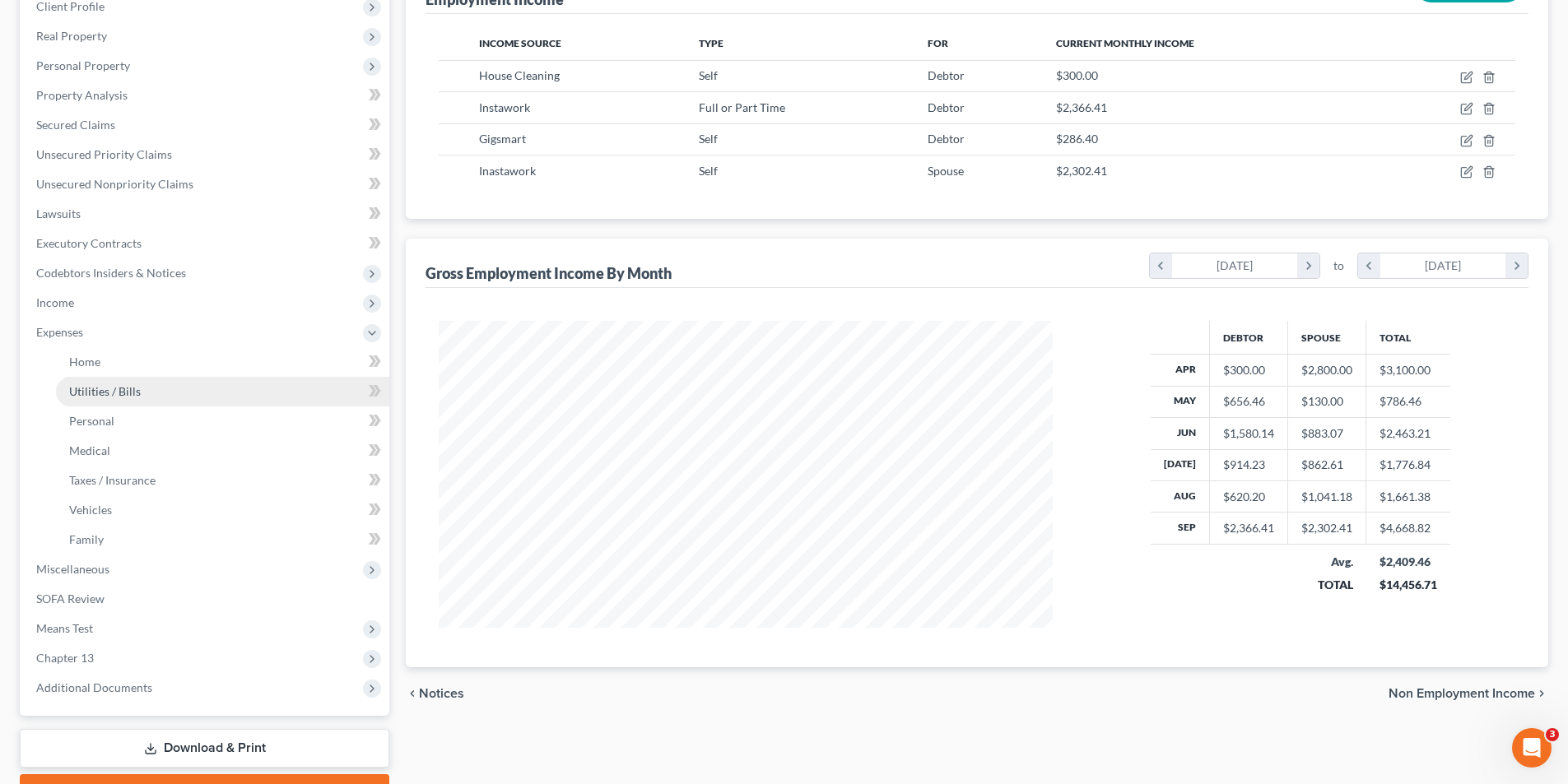
click at [92, 377] on link "Utilities / Bills" at bounding box center [222, 392] width 334 height 30
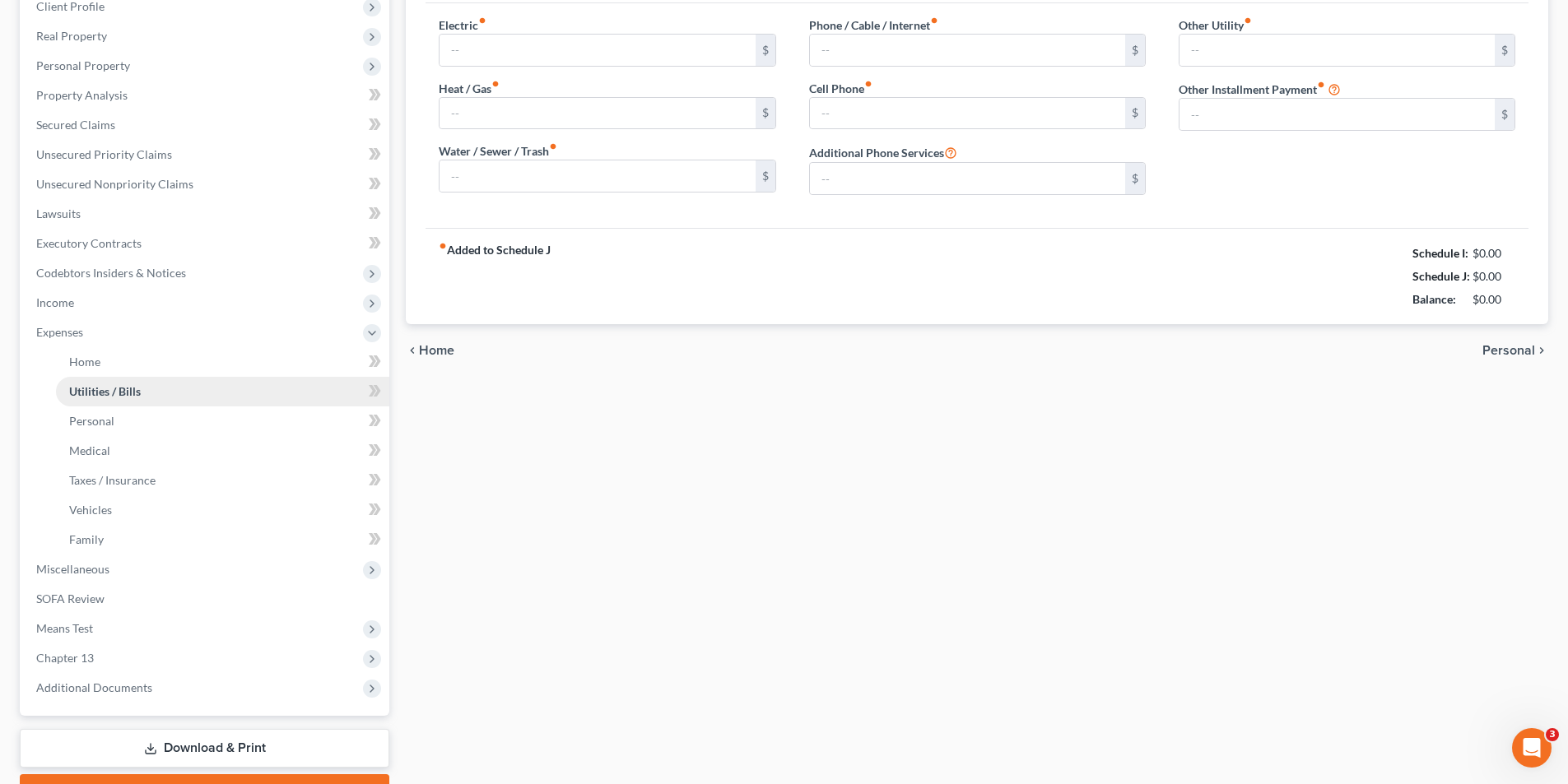
scroll to position [37, 0]
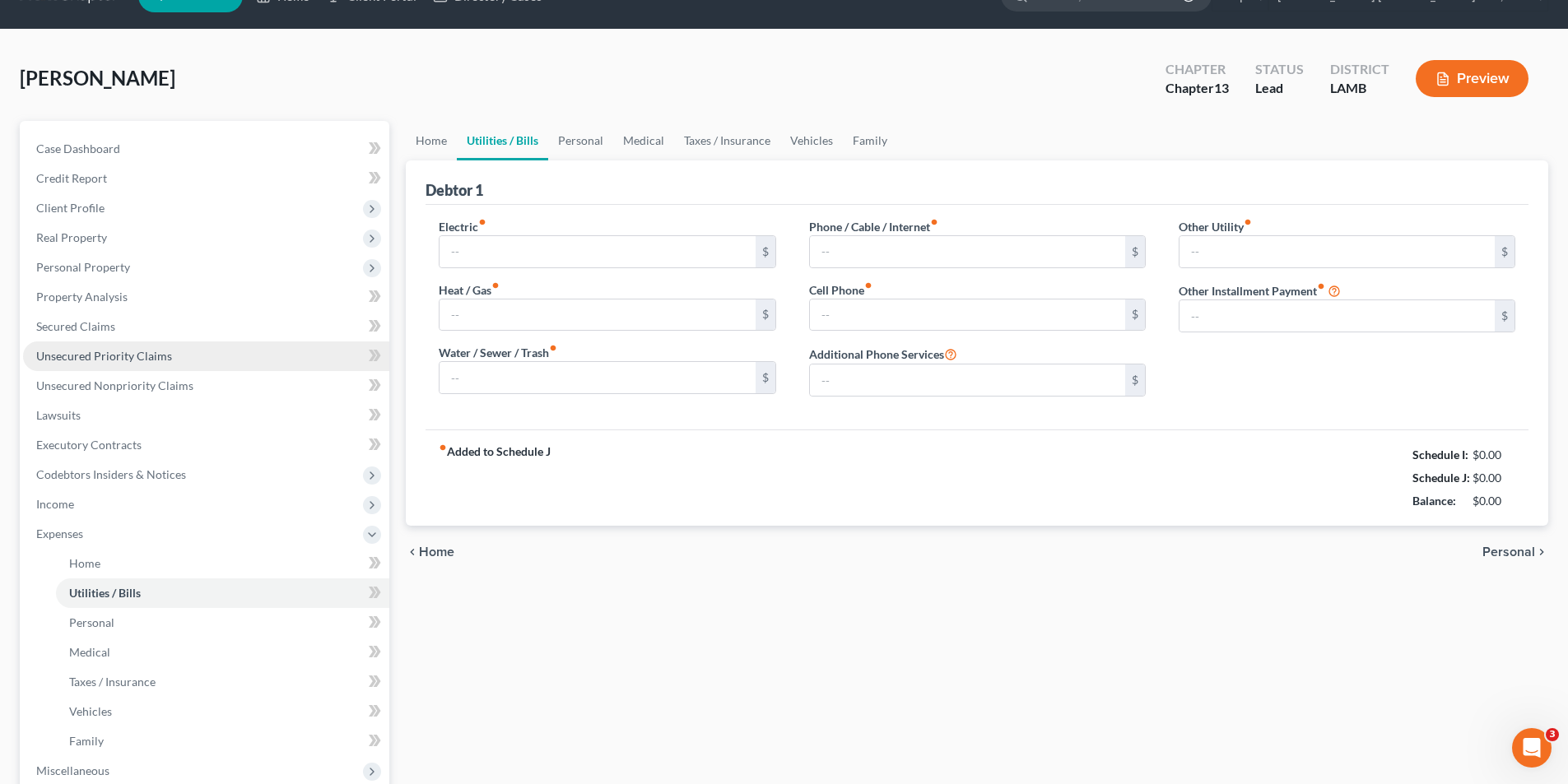
type input "260.00"
type input "85.00"
type input "175.00"
type input "160.00"
type input "190.00"
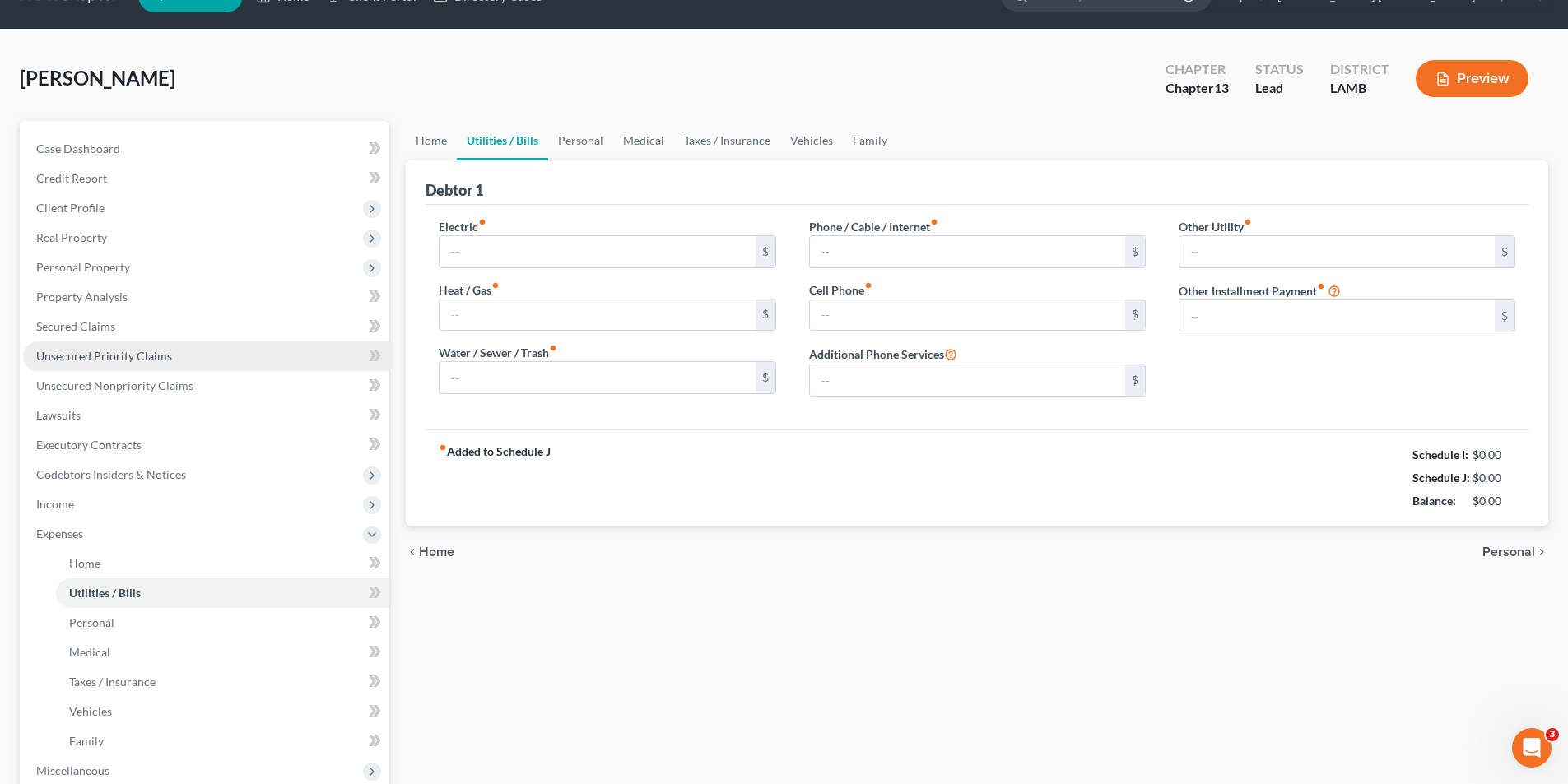
type input "0.00"
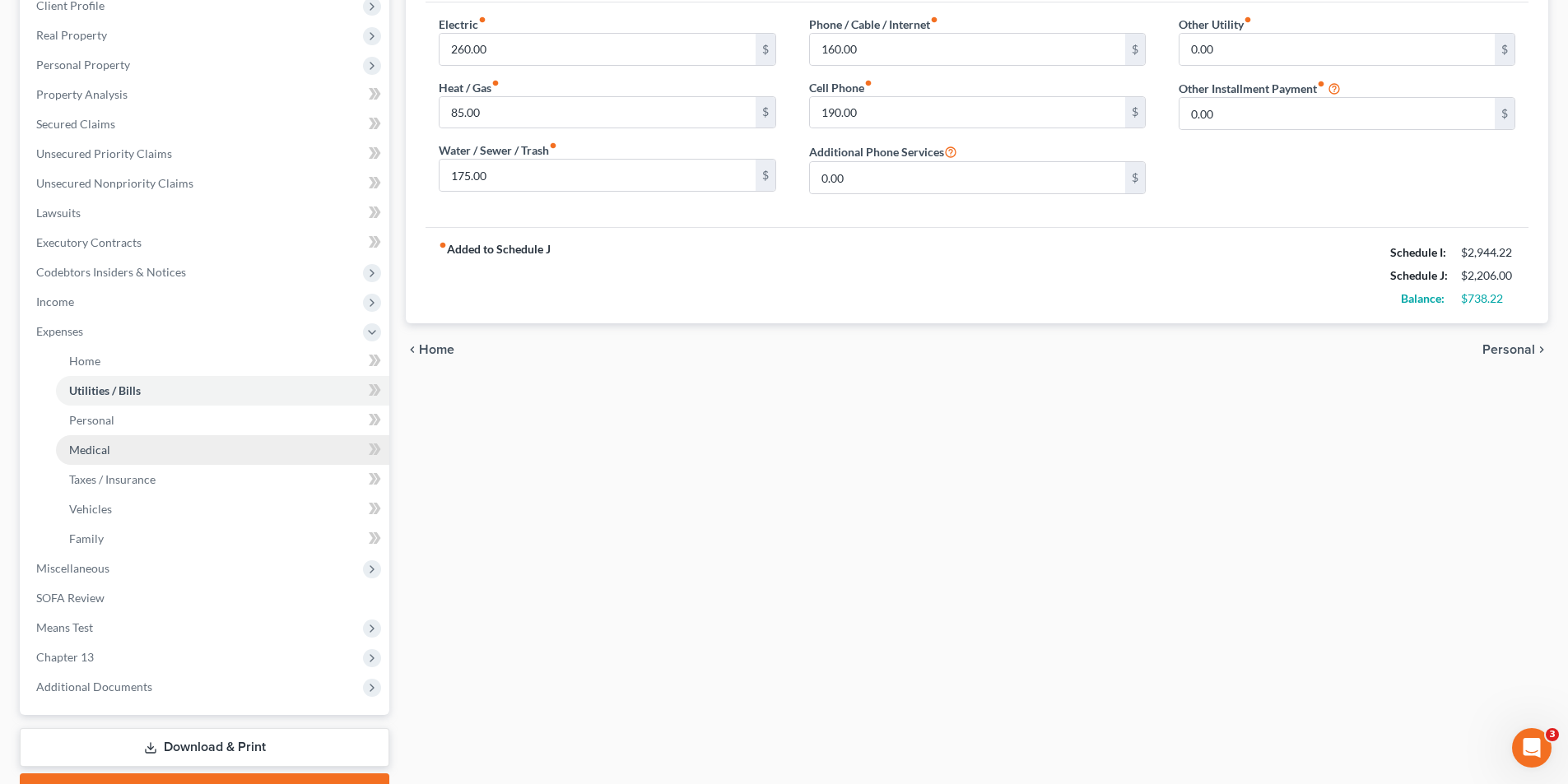
scroll to position [0, 0]
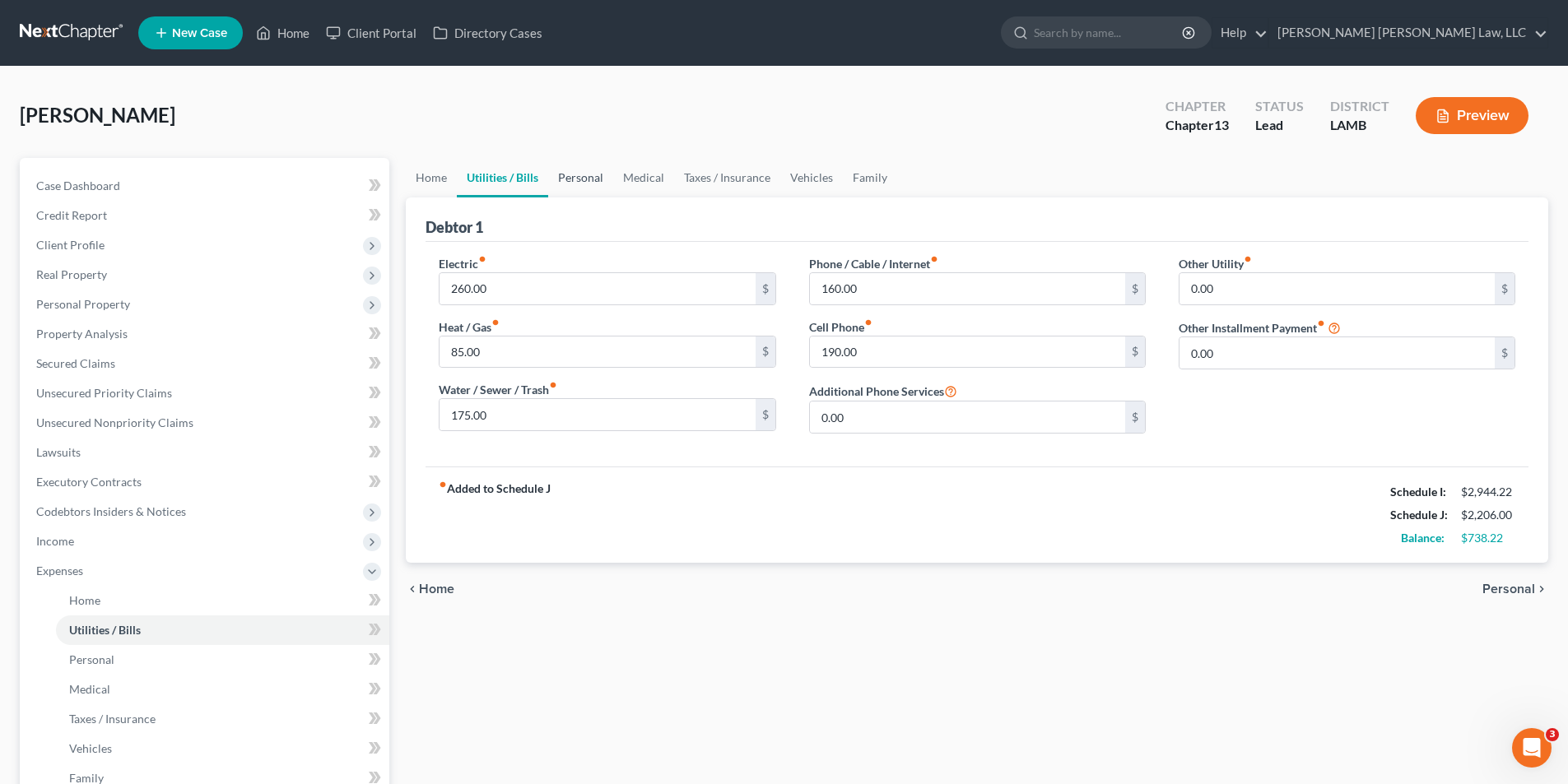
click at [571, 180] on link "Personal" at bounding box center [580, 178] width 65 height 40
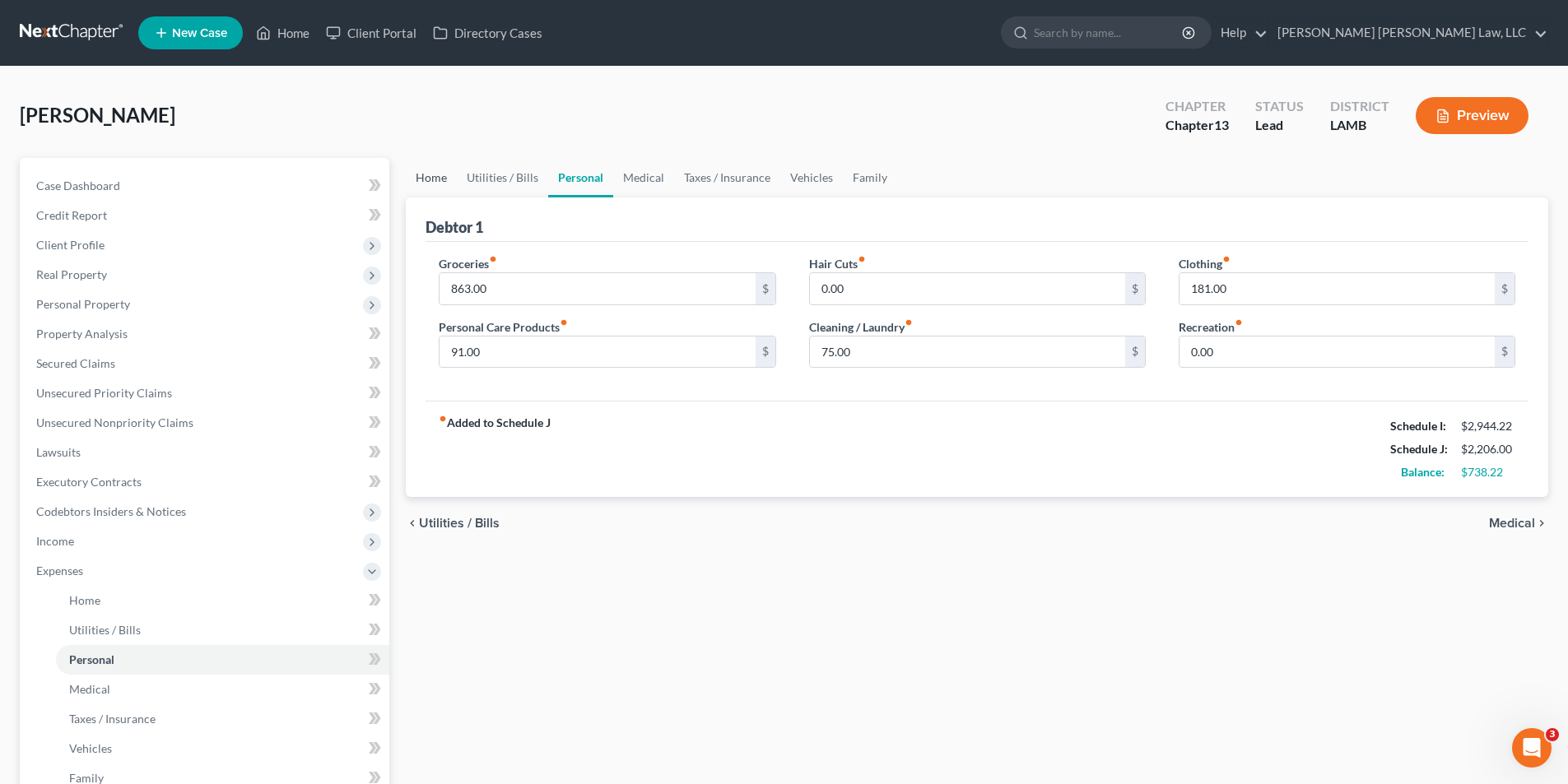
click at [422, 179] on link "Home" at bounding box center [431, 178] width 51 height 40
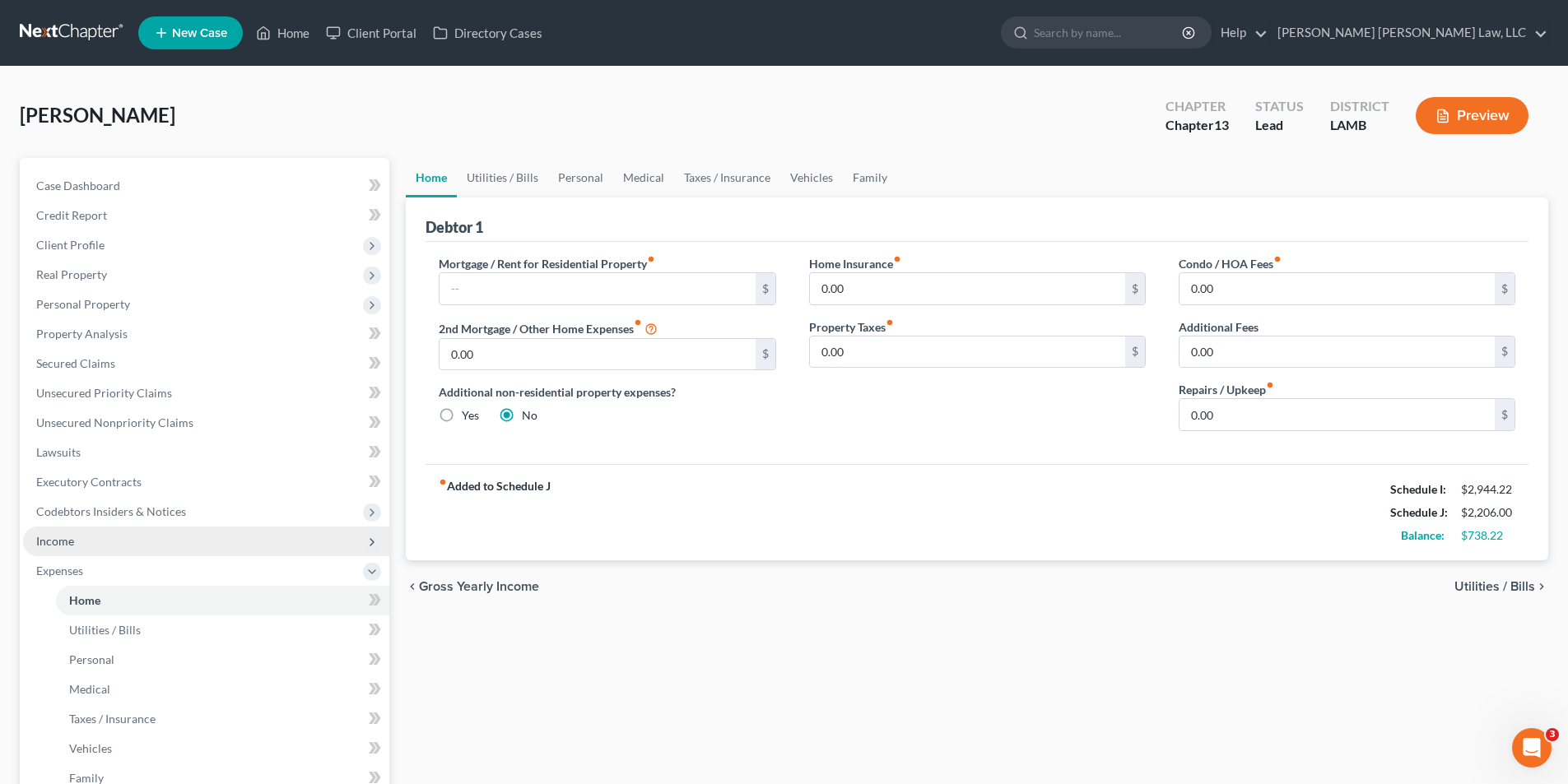
click at [83, 534] on span "Income" at bounding box center [206, 541] width 366 height 30
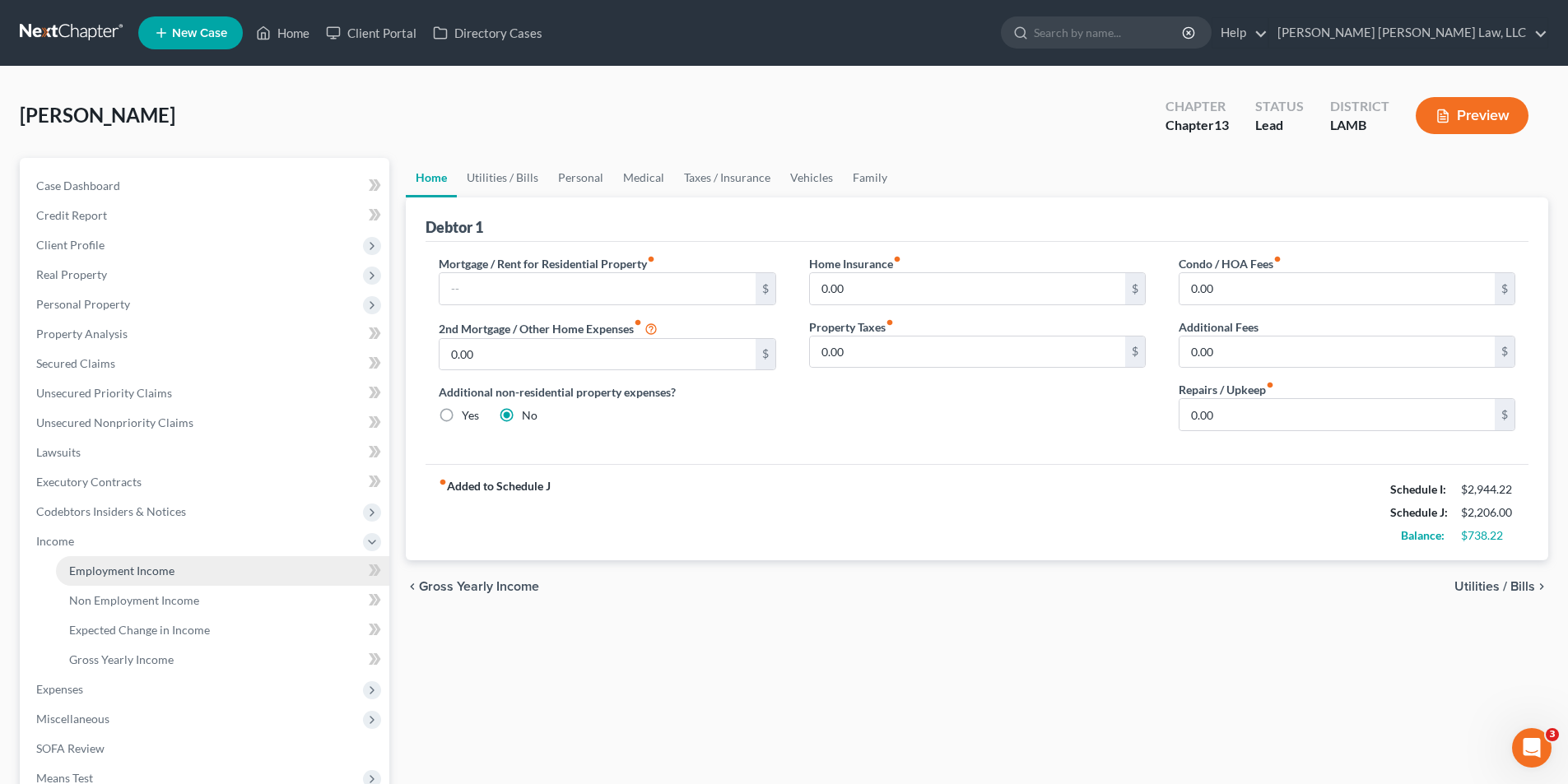
click at [106, 565] on span "Employment Income" at bounding box center [121, 570] width 106 height 14
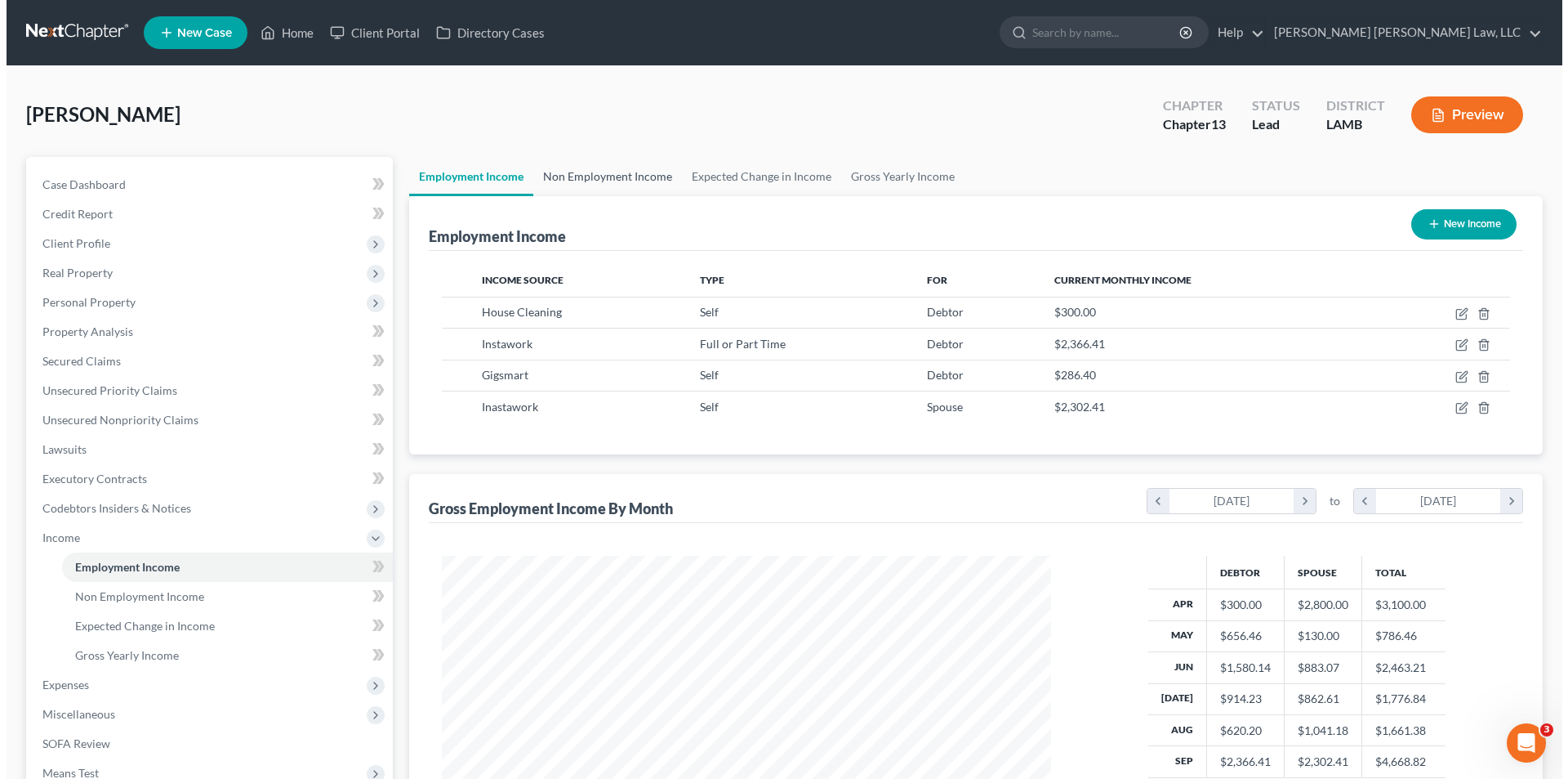
scroll to position [304, 642]
click at [558, 171] on link "Non Employment Income" at bounding box center [601, 177] width 148 height 40
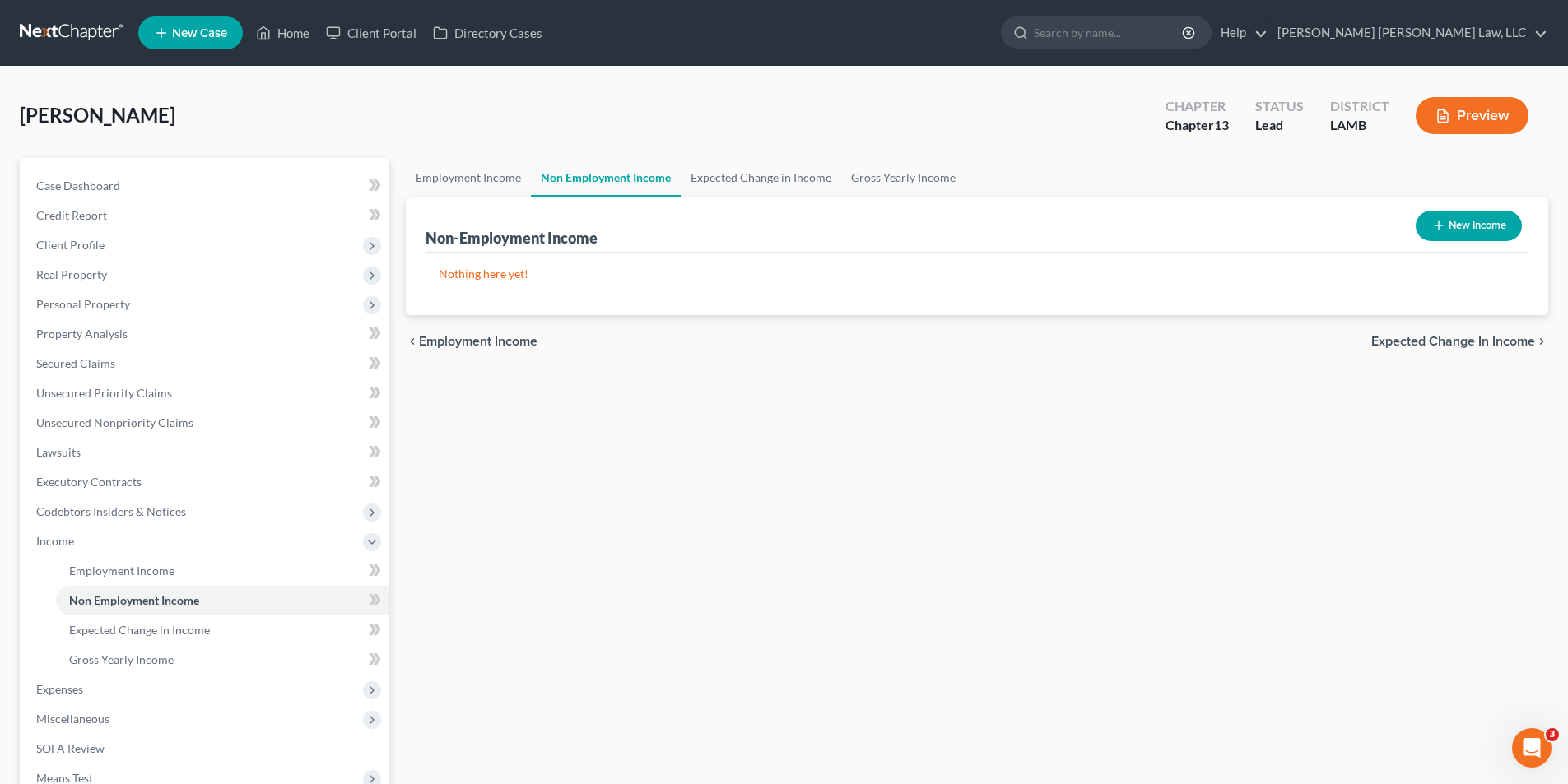
click at [1456, 222] on button "New Income" at bounding box center [1468, 226] width 107 height 31
select select "0"
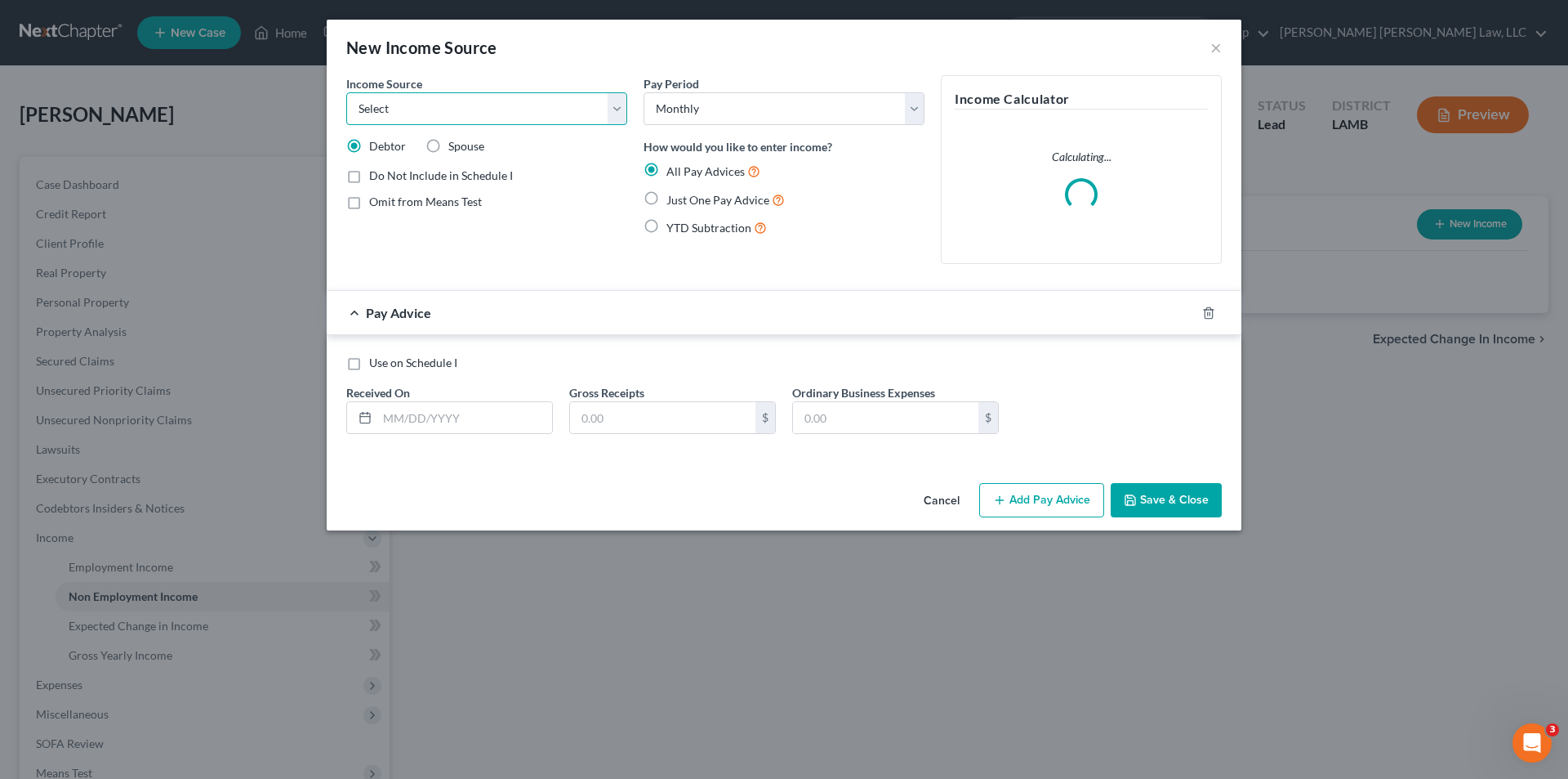
click at [446, 97] on select "Select Unemployment Disability (from employer) Pension Retirement Social Securi…" at bounding box center [487, 108] width 281 height 33
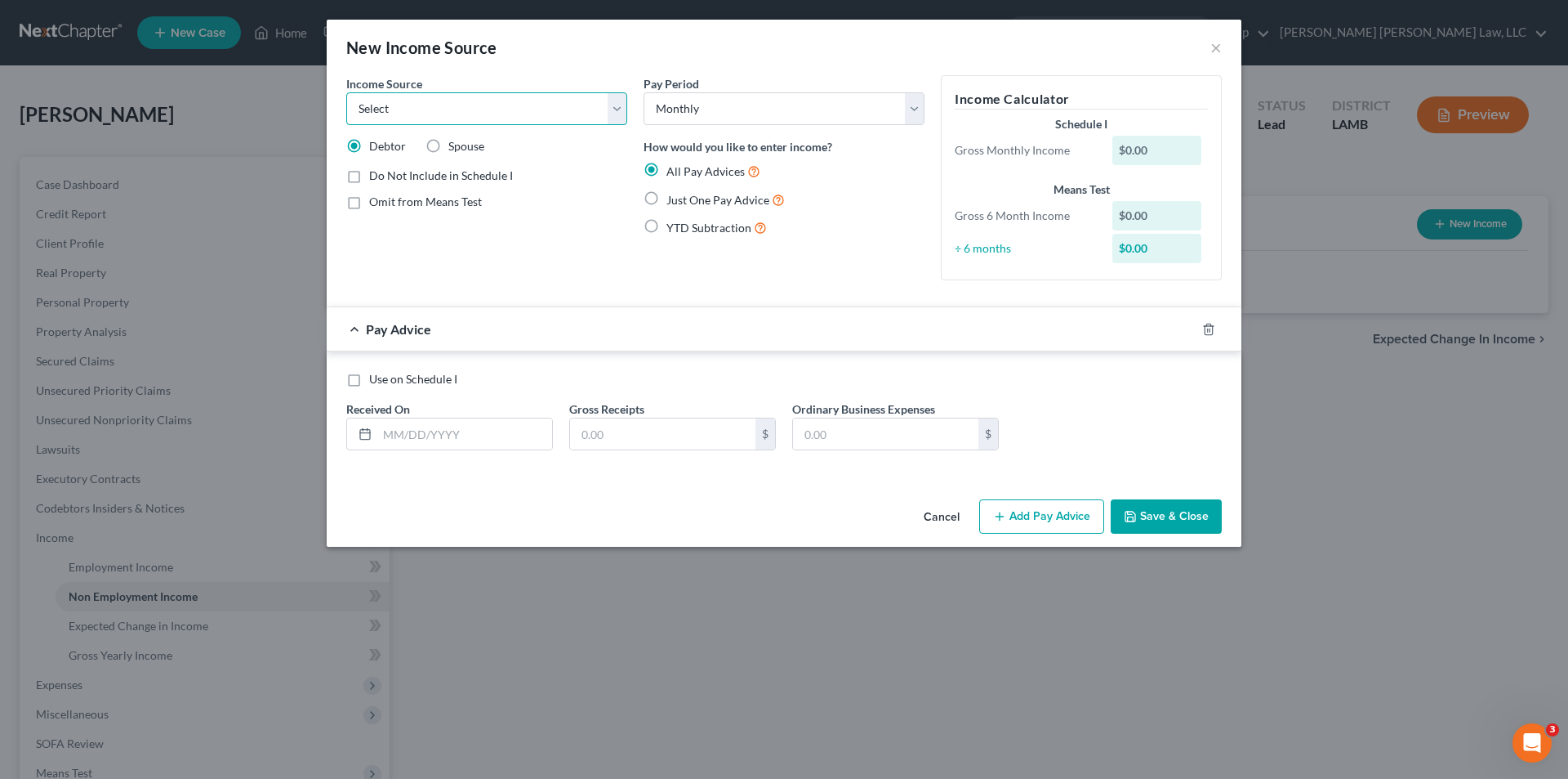
select select "13"
click at [347, 92] on select "Select Unemployment Disability (from employer) Pension Retirement Social Securi…" at bounding box center [487, 108] width 281 height 33
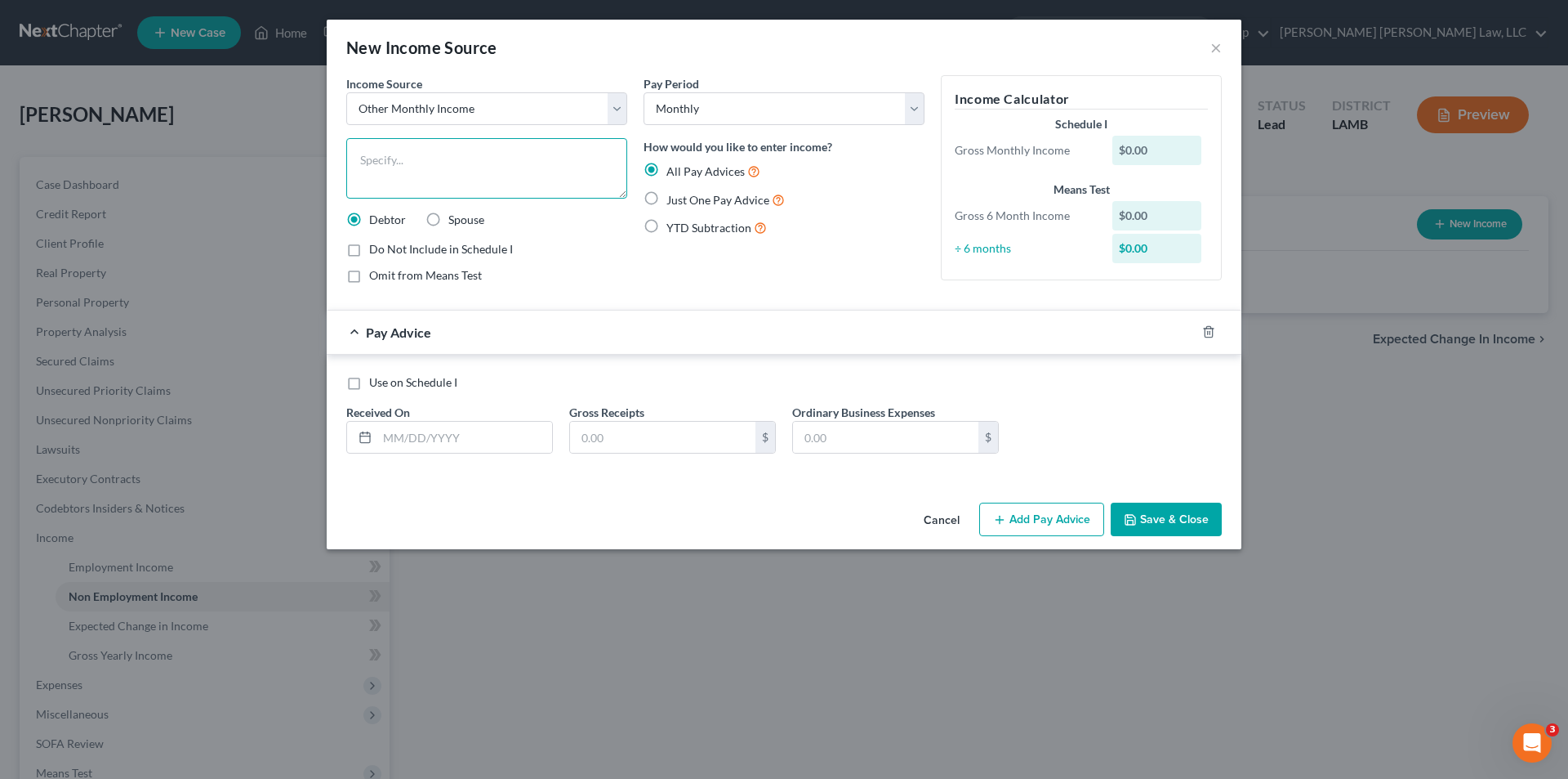
click at [375, 158] on textarea at bounding box center [487, 168] width 281 height 60
type textarea "[DATE] 1099 employee for [PERSON_NAME]'s Fireworks"
click at [667, 203] on label "Just One Pay Advice" at bounding box center [726, 200] width 119 height 19
click at [673, 201] on input "Just One Pay Advice" at bounding box center [678, 196] width 11 height 11
radio input "true"
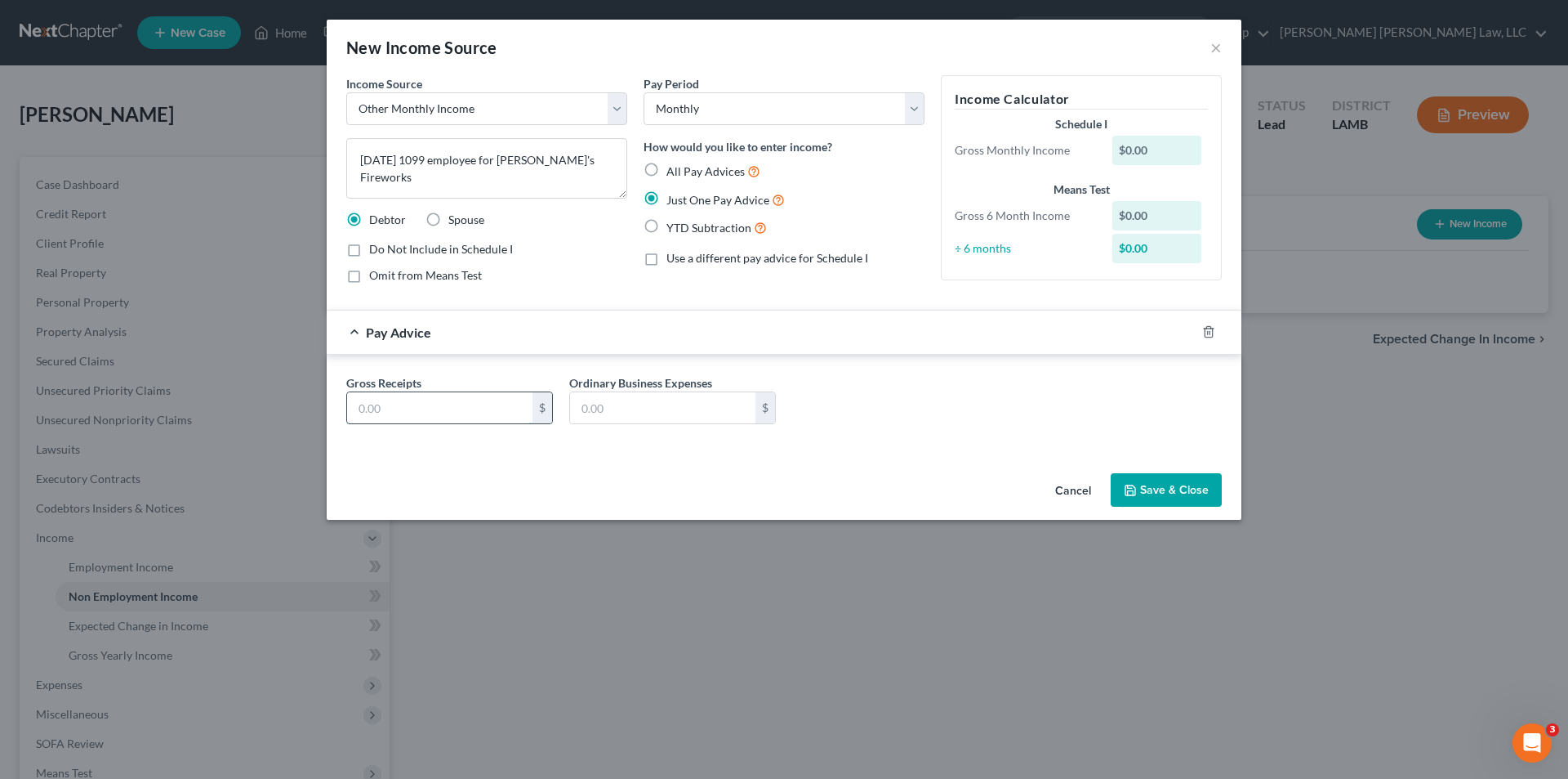
click at [385, 417] on input "text" at bounding box center [440, 407] width 186 height 31
type input "5,900.00"
click at [1157, 492] on button "Save & Close" at bounding box center [1166, 490] width 111 height 35
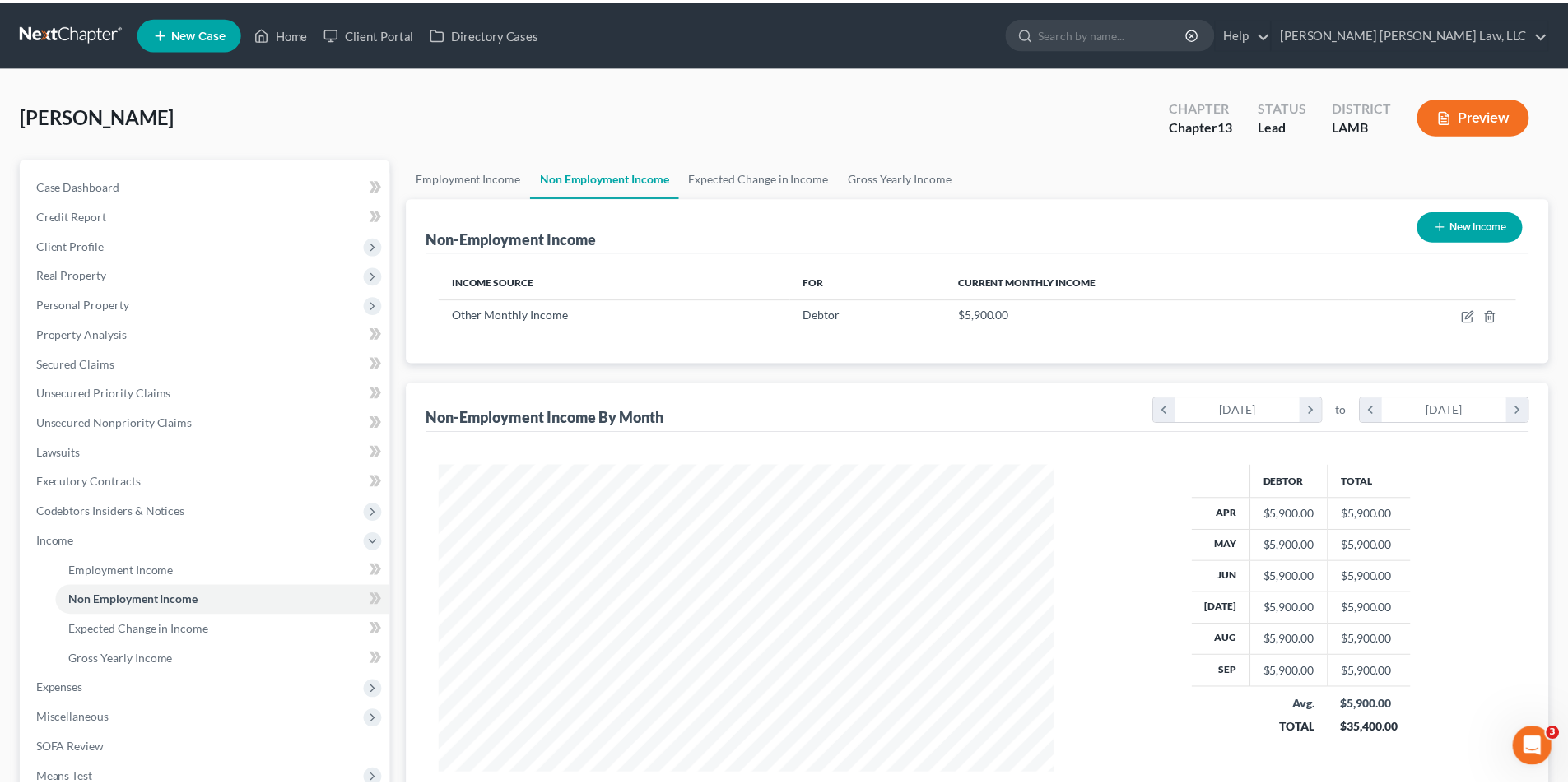
scroll to position [306, 647]
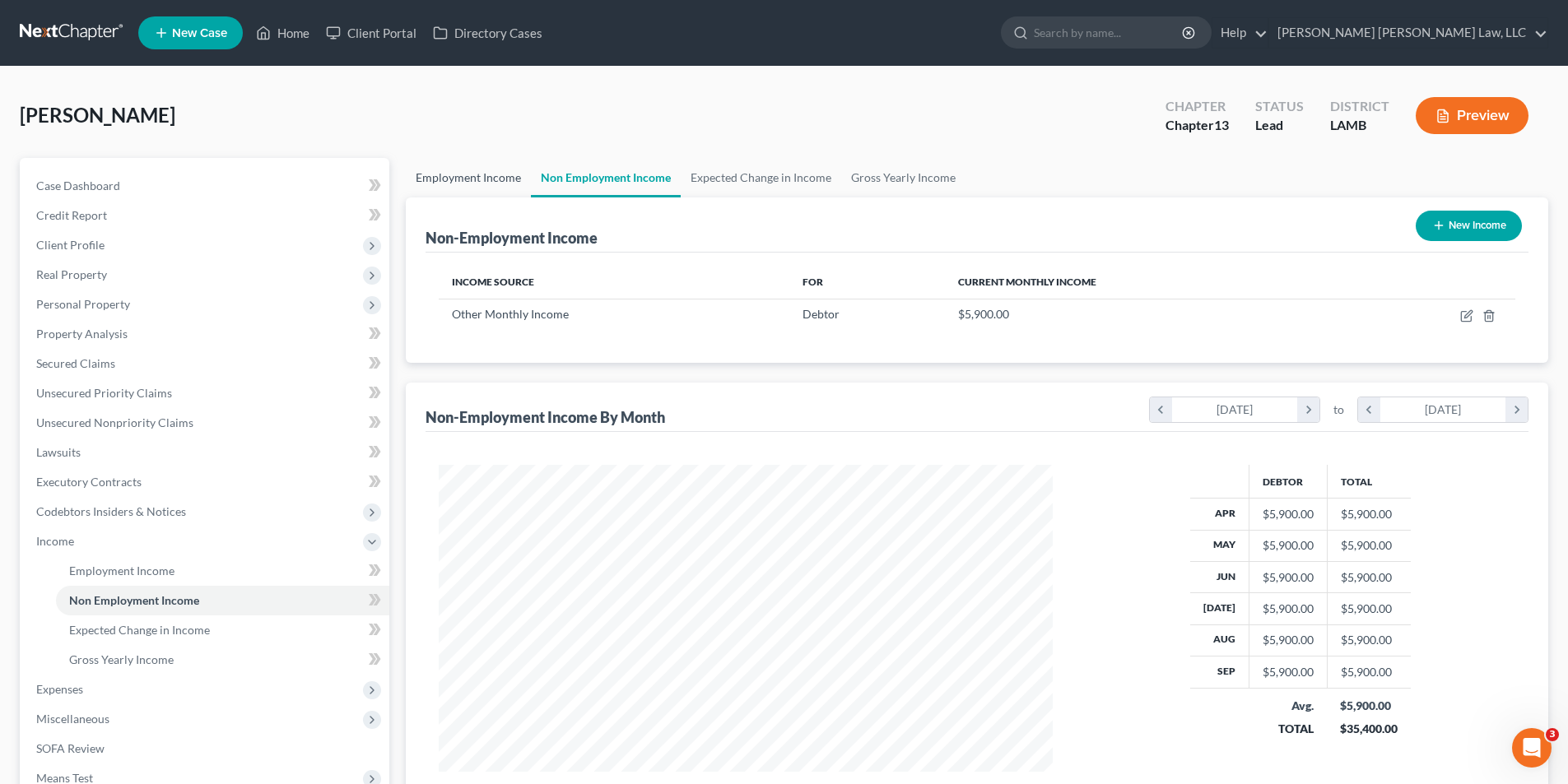
click at [463, 185] on link "Employment Income" at bounding box center [469, 178] width 125 height 40
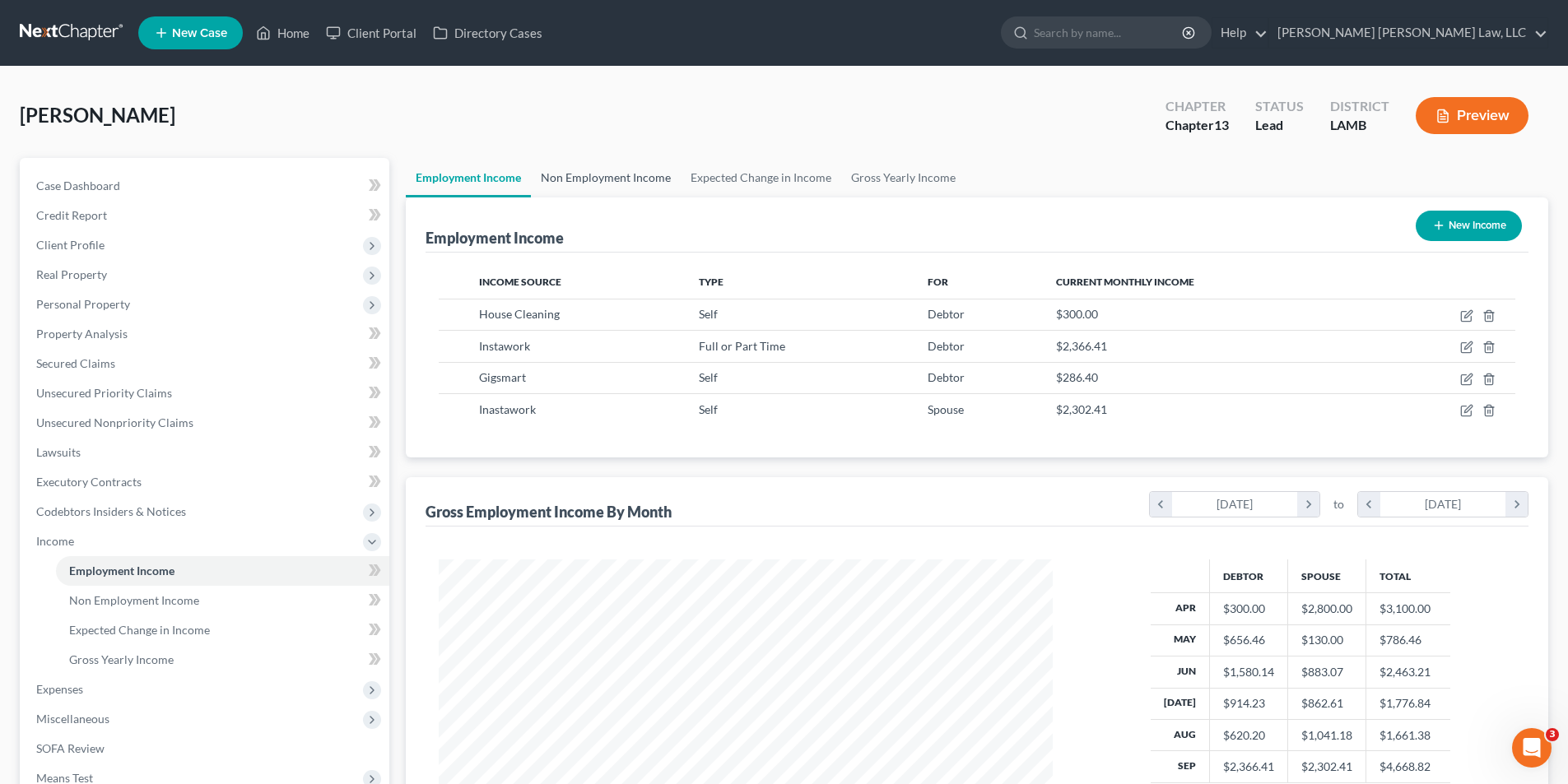
click at [596, 175] on link "Non Employment Income" at bounding box center [605, 178] width 149 height 40
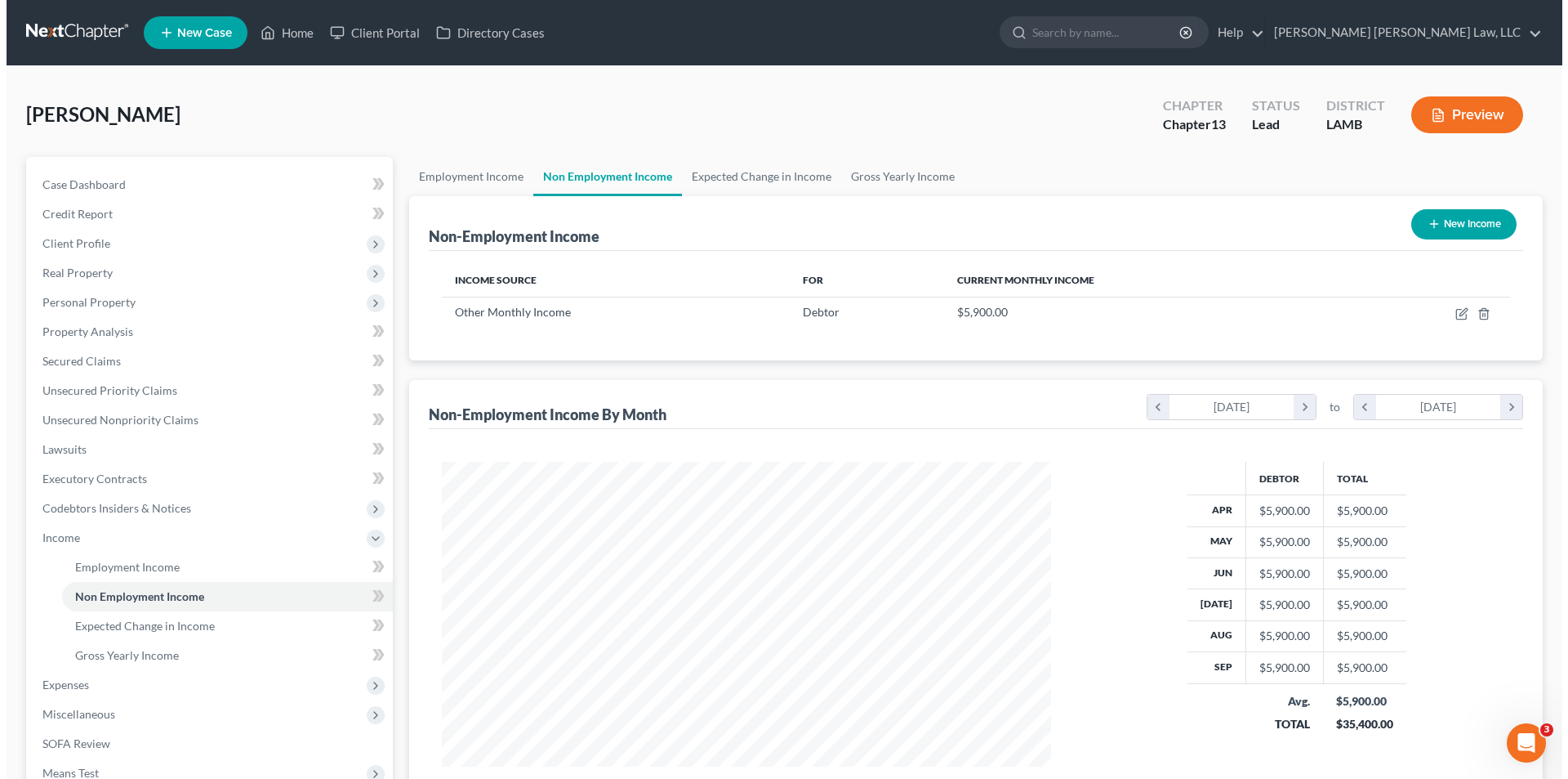
scroll to position [304, 642]
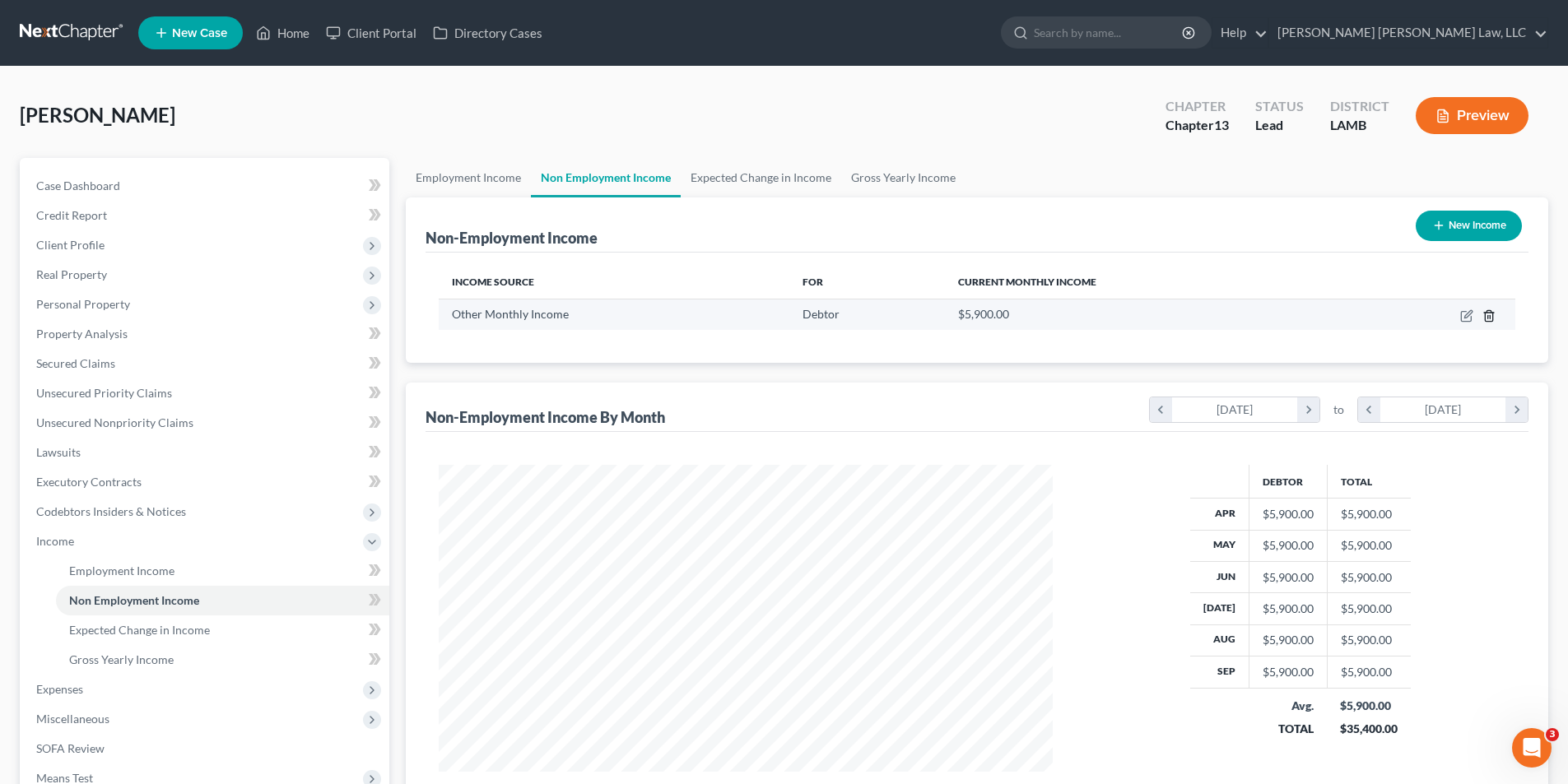
click at [1483, 312] on icon "button" at bounding box center [1488, 315] width 13 height 13
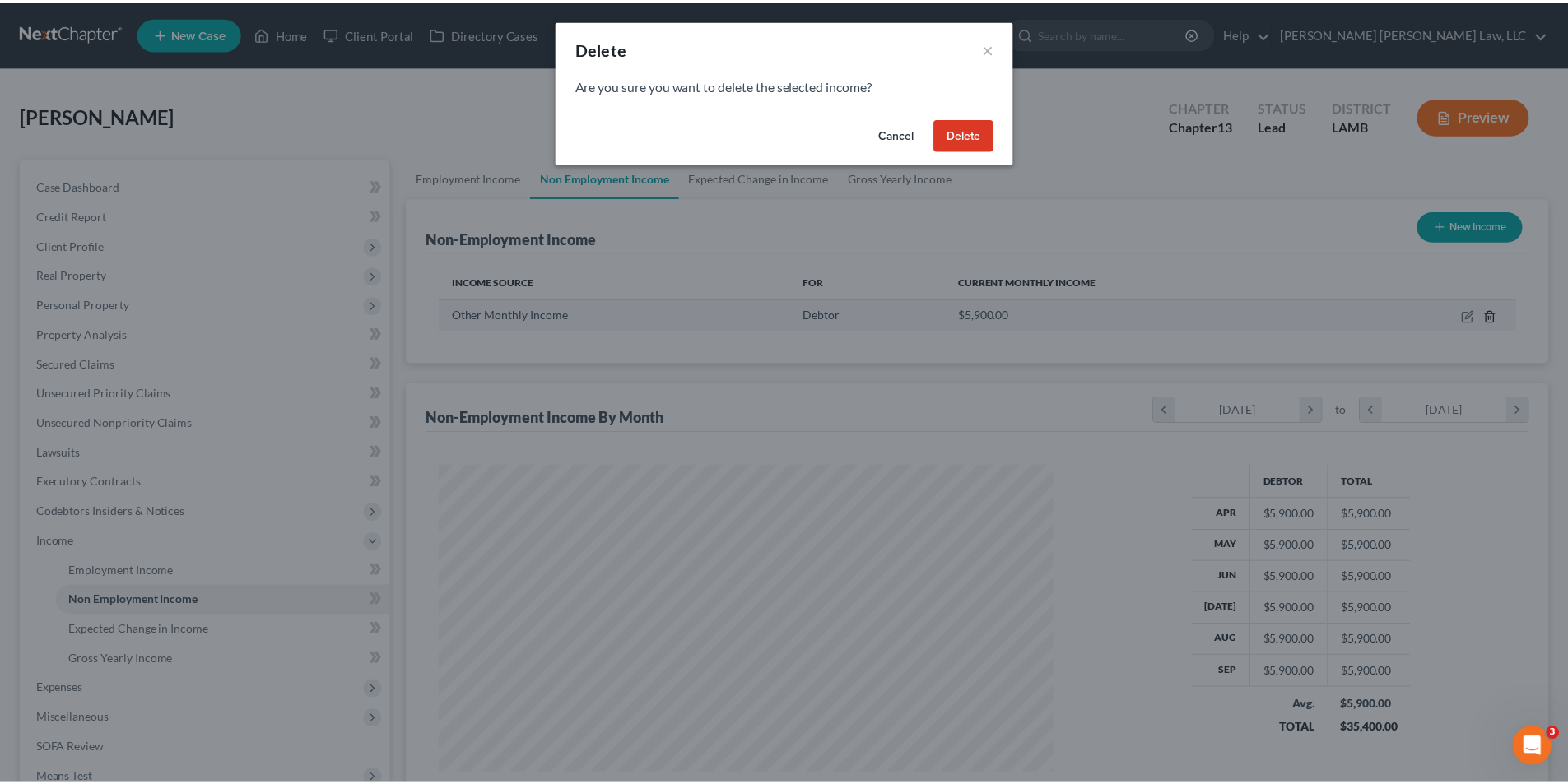
scroll to position [309, 653]
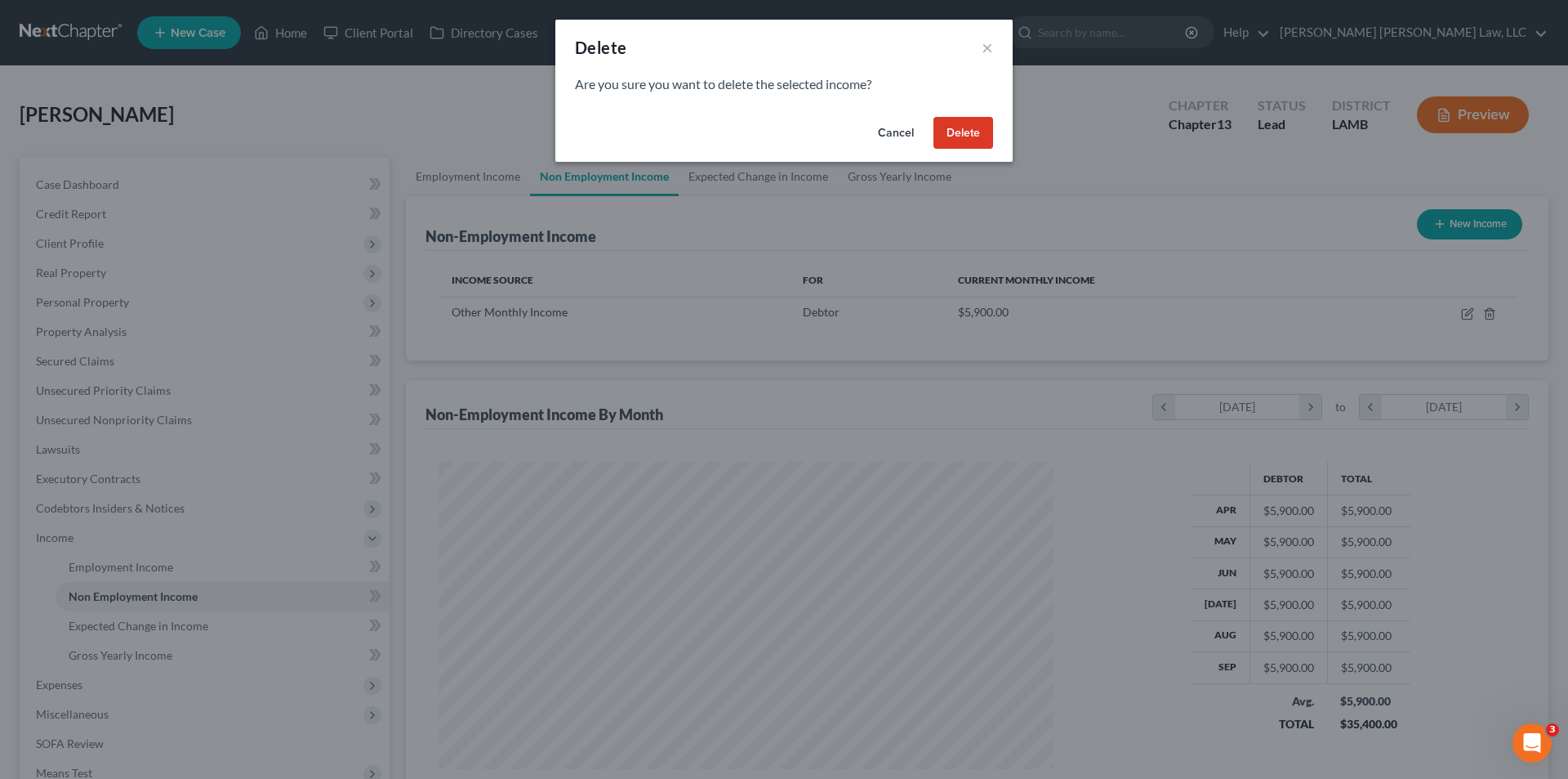
click at [969, 130] on button "Delete" at bounding box center [963, 132] width 59 height 33
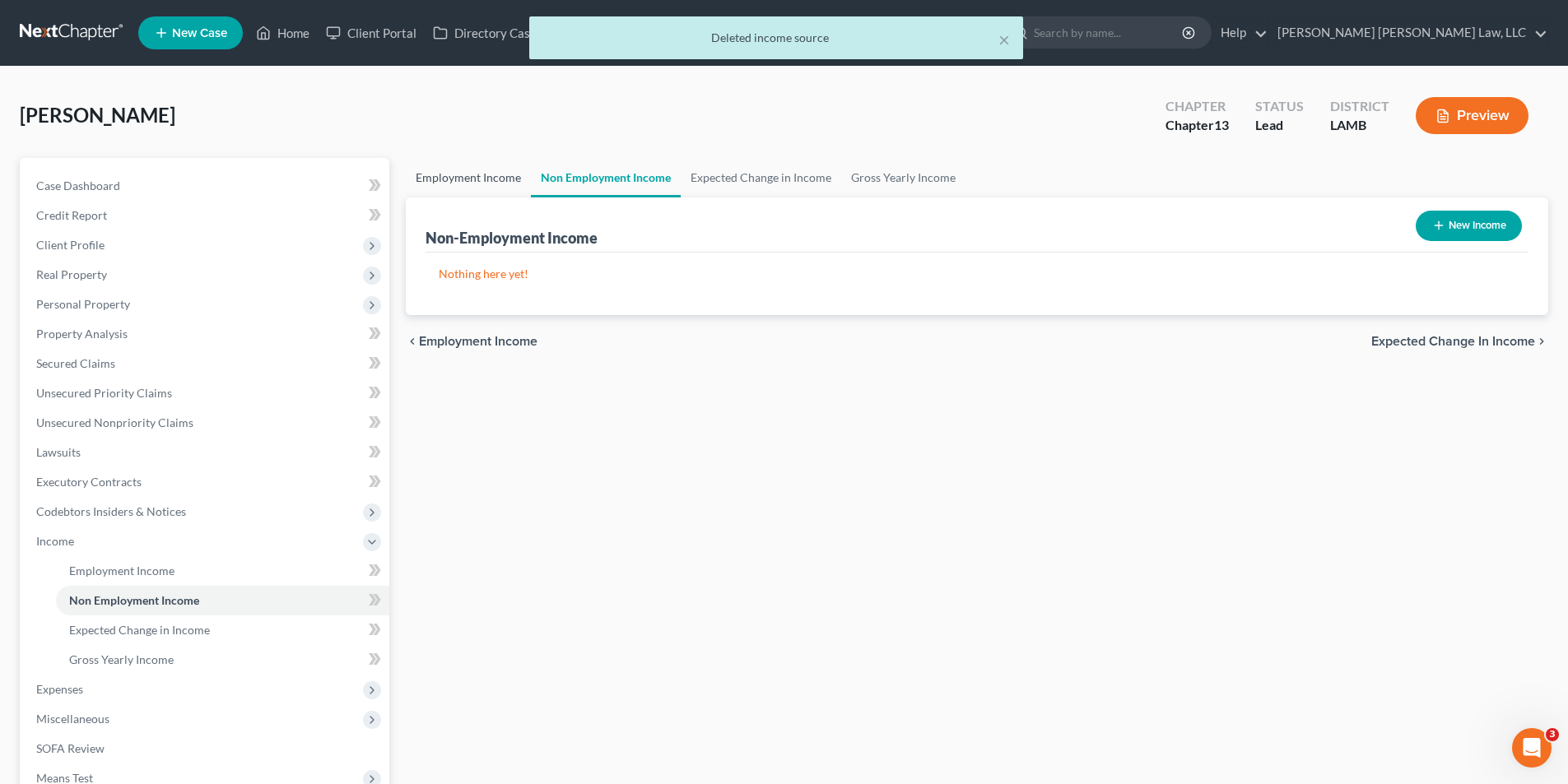
click at [479, 179] on link "Employment Income" at bounding box center [469, 178] width 125 height 40
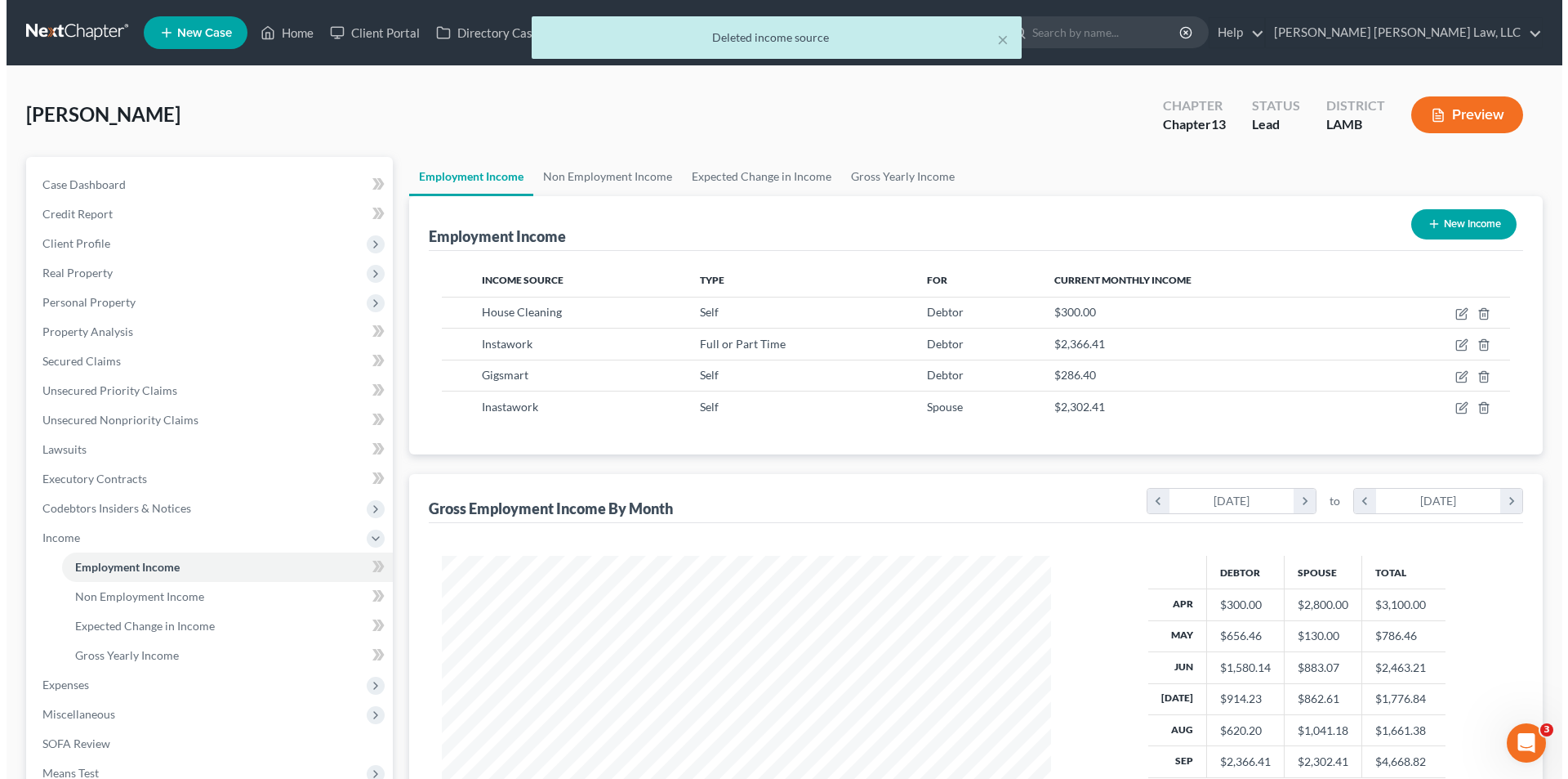
scroll to position [304, 642]
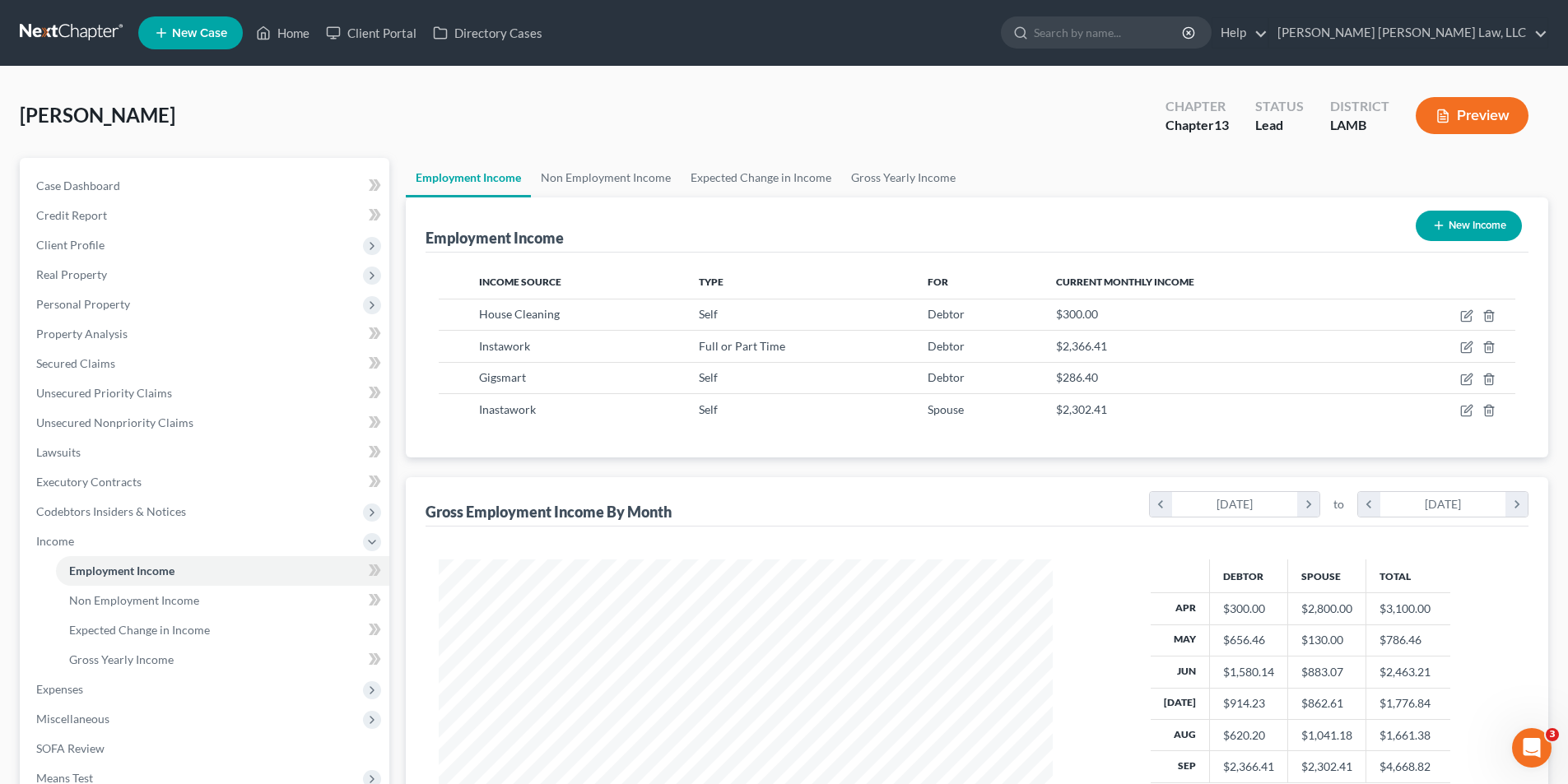
click at [1471, 227] on button "New Income" at bounding box center [1468, 226] width 107 height 31
select select "0"
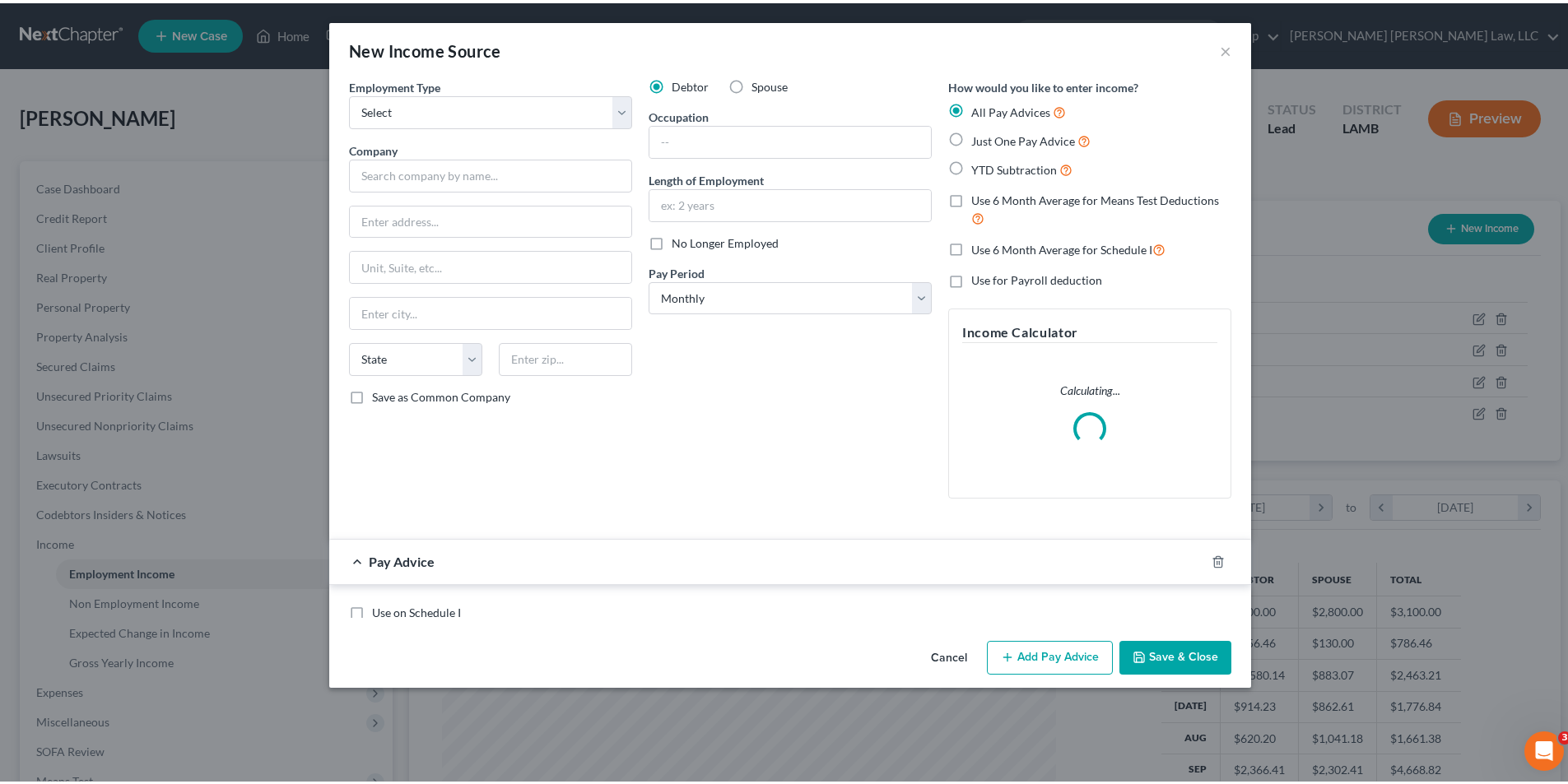
scroll to position [309, 653]
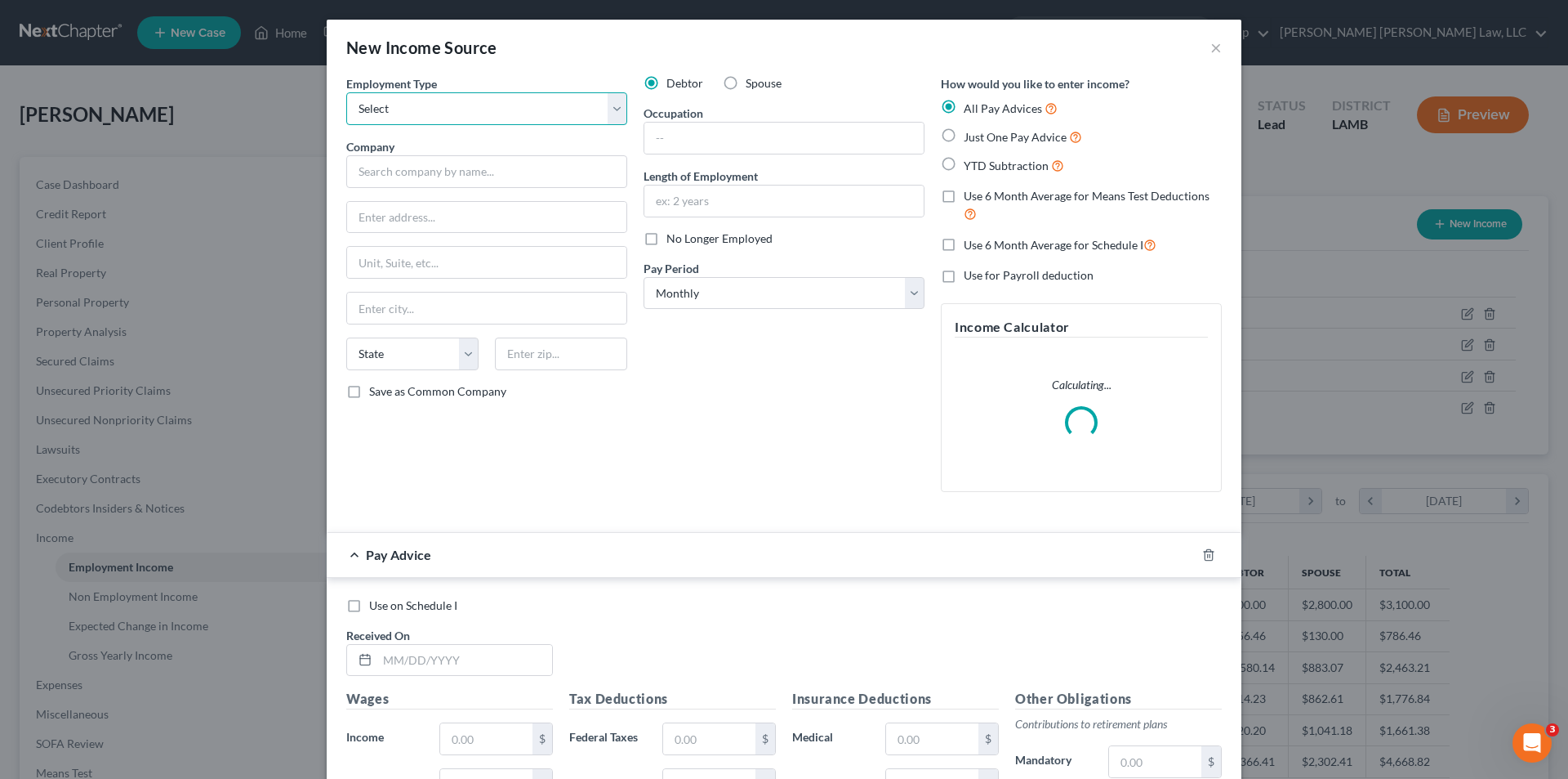
click at [387, 109] on select "Select Full or [DEMOGRAPHIC_DATA] Employment Self Employment" at bounding box center [487, 108] width 281 height 33
select select "1"
click at [347, 92] on select "Select Full or [DEMOGRAPHIC_DATA] Employment Self Employment" at bounding box center [487, 108] width 281 height 33
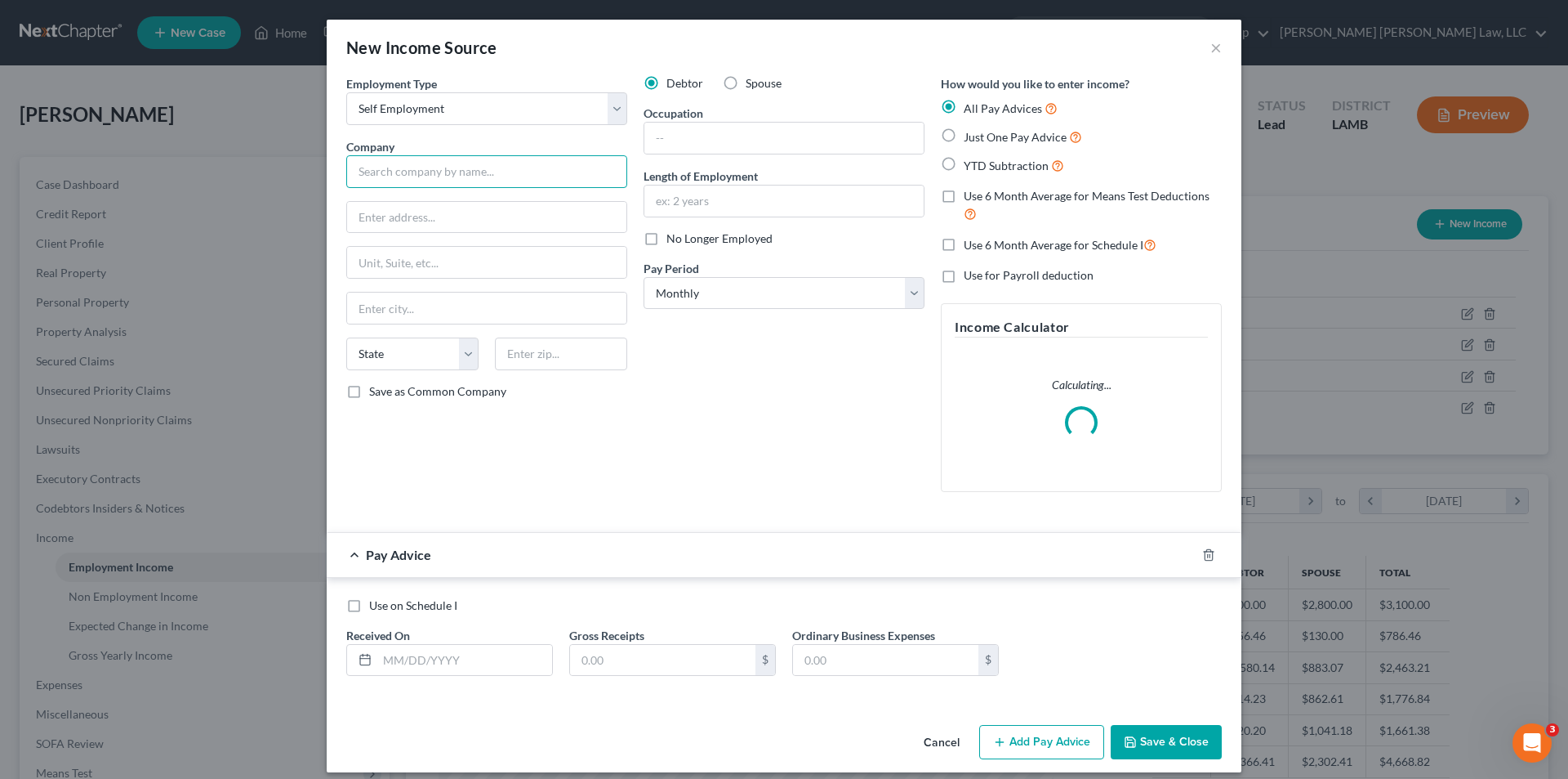
click at [382, 172] on input "text" at bounding box center [487, 171] width 281 height 33
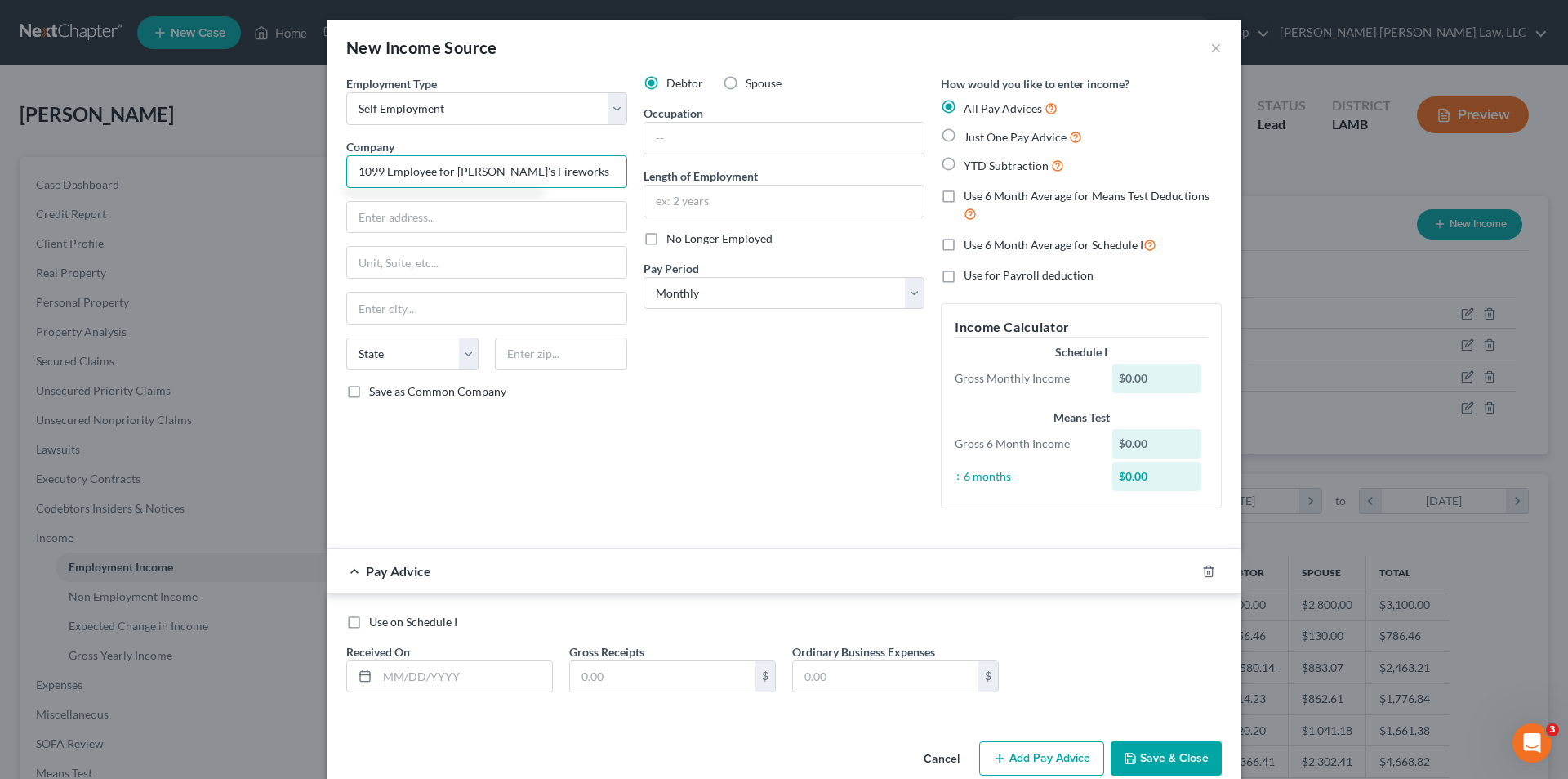
type input "1099 Employee for [PERSON_NAME]'s Fireworks"
type input "[STREET_ADDRESS]"
click at [516, 360] on input "text" at bounding box center [561, 353] width 132 height 33
click at [611, 437] on div "Employment Type * Select Full or [DEMOGRAPHIC_DATA] Employment Self Employment …" at bounding box center [486, 298] width 297 height 446
drag, startPoint x: 553, startPoint y: 352, endPoint x: 318, endPoint y: 390, distance: 238.1
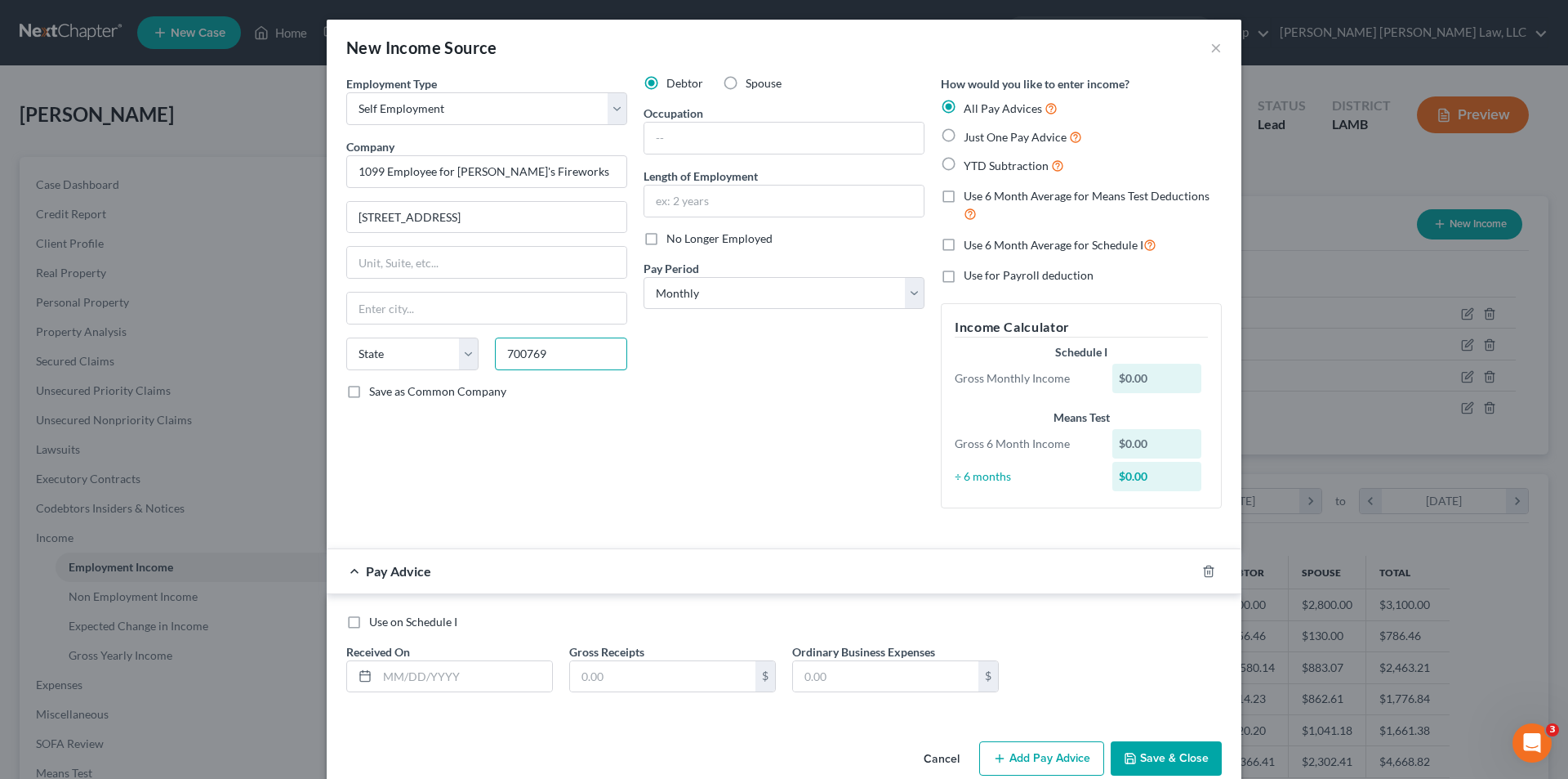
click at [319, 393] on div "New Income Source × Employment Type * Select Full or [DEMOGRAPHIC_DATA] Employm…" at bounding box center [784, 390] width 1568 height 779
type input "70769"
type input "[GEOGRAPHIC_DATA]"
select select "19"
click at [667, 141] on input "text" at bounding box center [784, 137] width 280 height 31
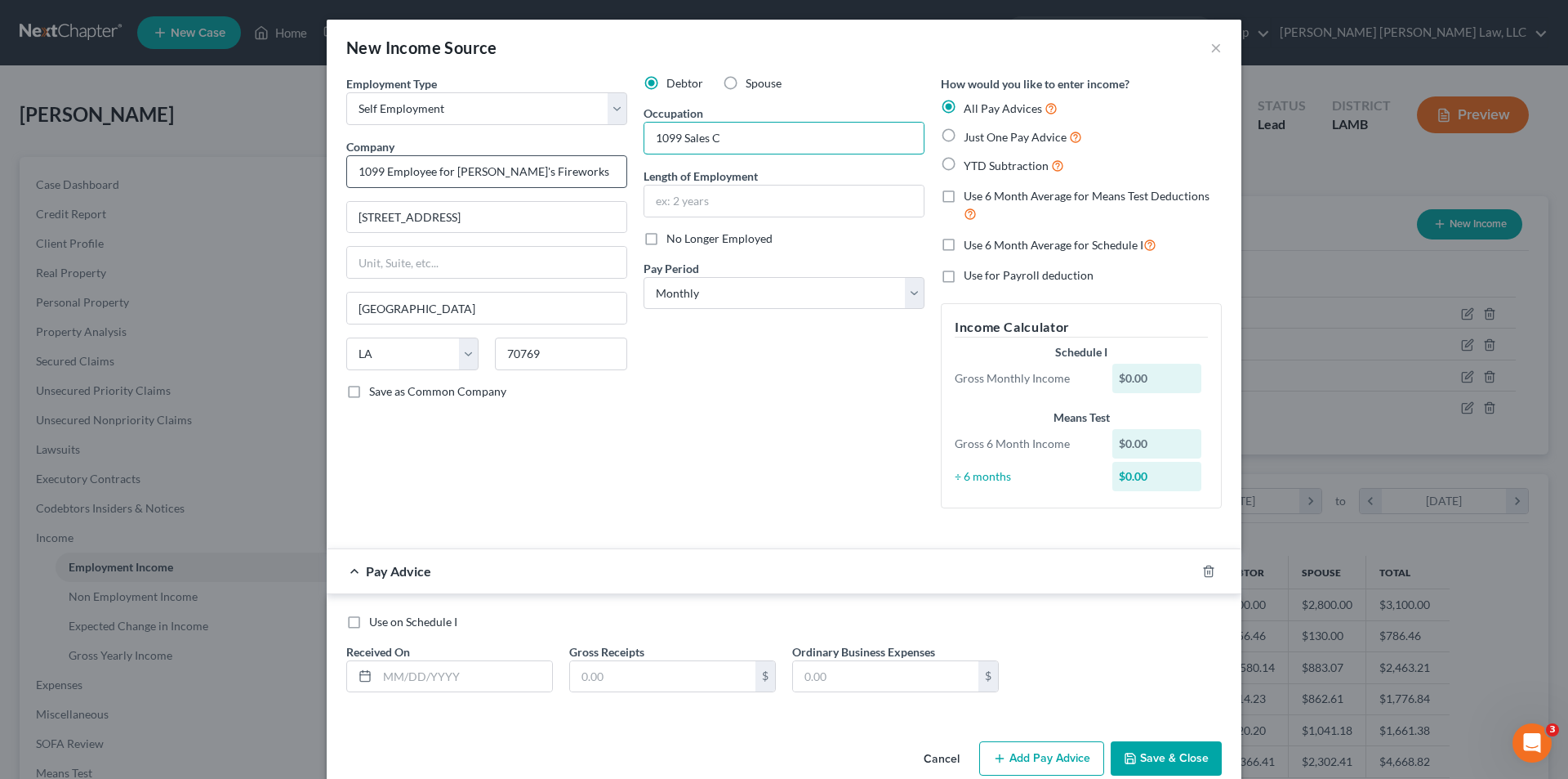
type input "1099 Sales C"
drag, startPoint x: 430, startPoint y: 172, endPoint x: 332, endPoint y: 175, distance: 98.0
click at [338, 175] on div "Employment Type * Select Full or [DEMOGRAPHIC_DATA] Employment Self Employment …" at bounding box center [486, 298] width 297 height 446
click at [730, 120] on div "Occupation 1099 Sales C" at bounding box center [784, 130] width 281 height 49
type input "for [PERSON_NAME]'s Fireworks"
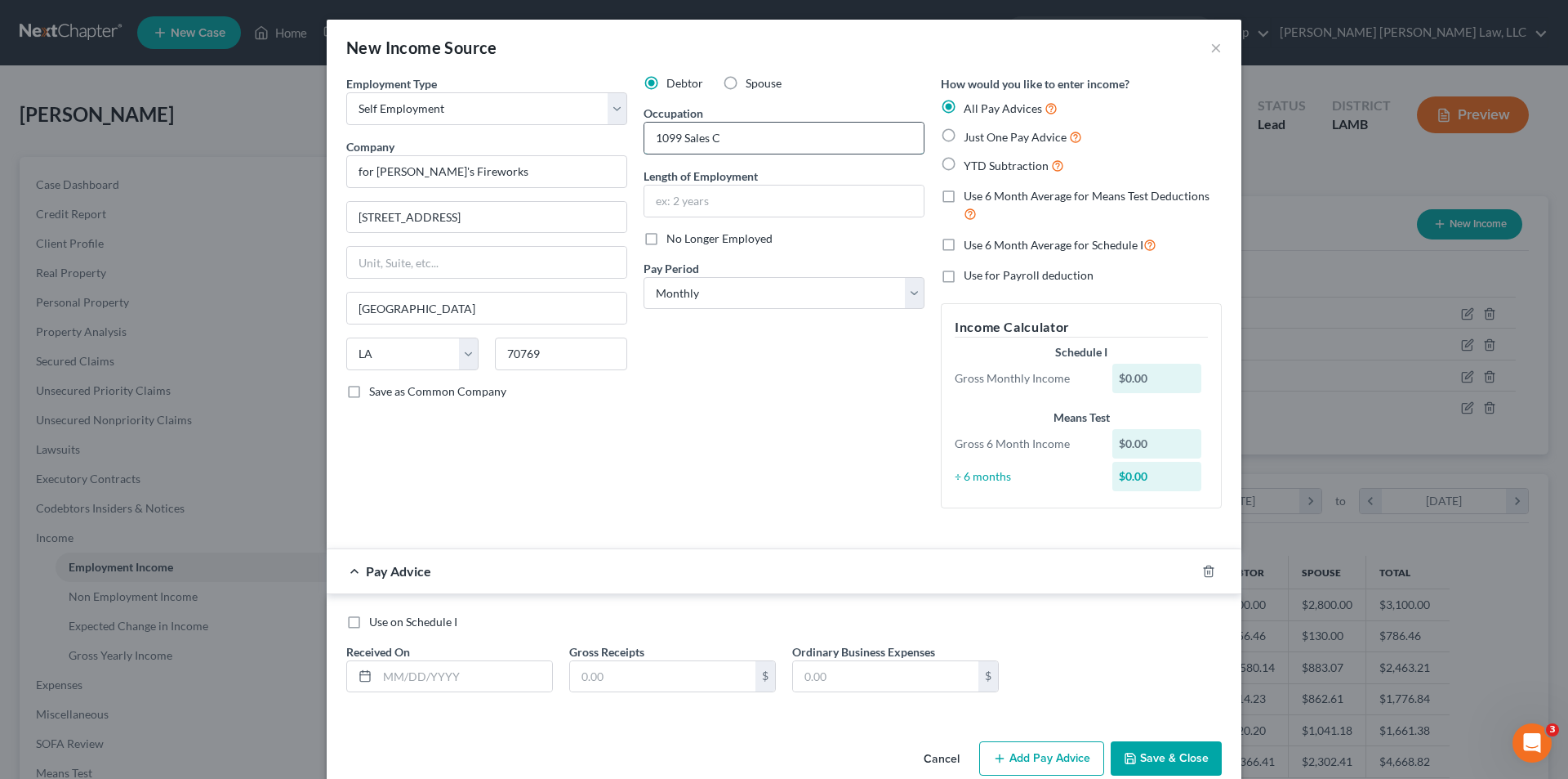
click at [724, 139] on input "1099 Sales C" at bounding box center [784, 137] width 280 height 31
drag, startPoint x: 724, startPoint y: 139, endPoint x: 693, endPoint y: 144, distance: 31.4
click at [693, 144] on input "1099 Sales C" at bounding box center [784, 137] width 280 height 31
type input "1099 Employee"
click at [701, 195] on input "text" at bounding box center [784, 201] width 280 height 31
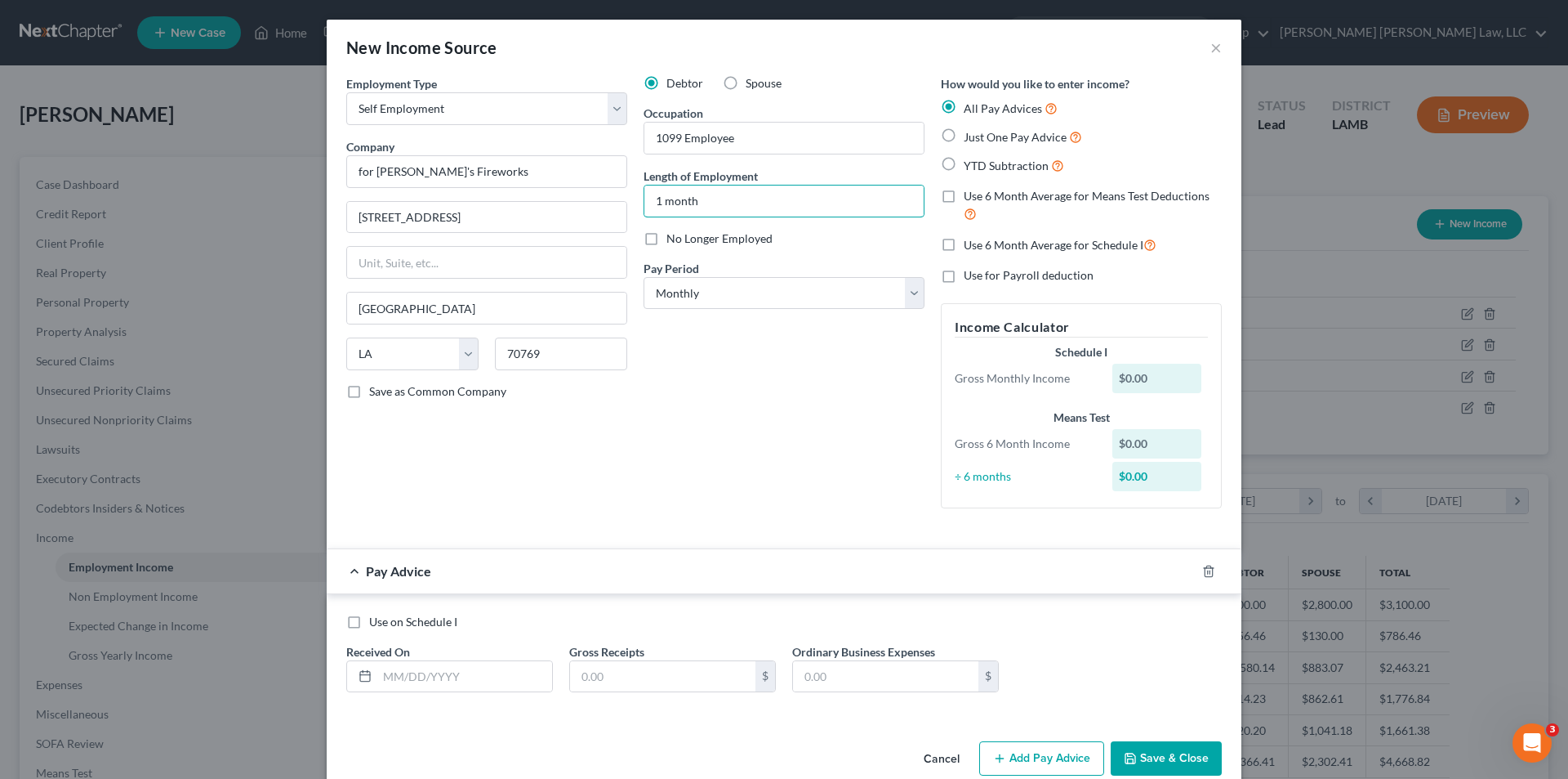
type input "1 month"
click at [667, 237] on label "No Longer Employed" at bounding box center [719, 238] width 106 height 17
click at [673, 237] on input "No Longer Employed" at bounding box center [678, 235] width 11 height 11
checkbox input "true"
click at [963, 131] on label "Just One Pay Advice" at bounding box center [1023, 136] width 119 height 19
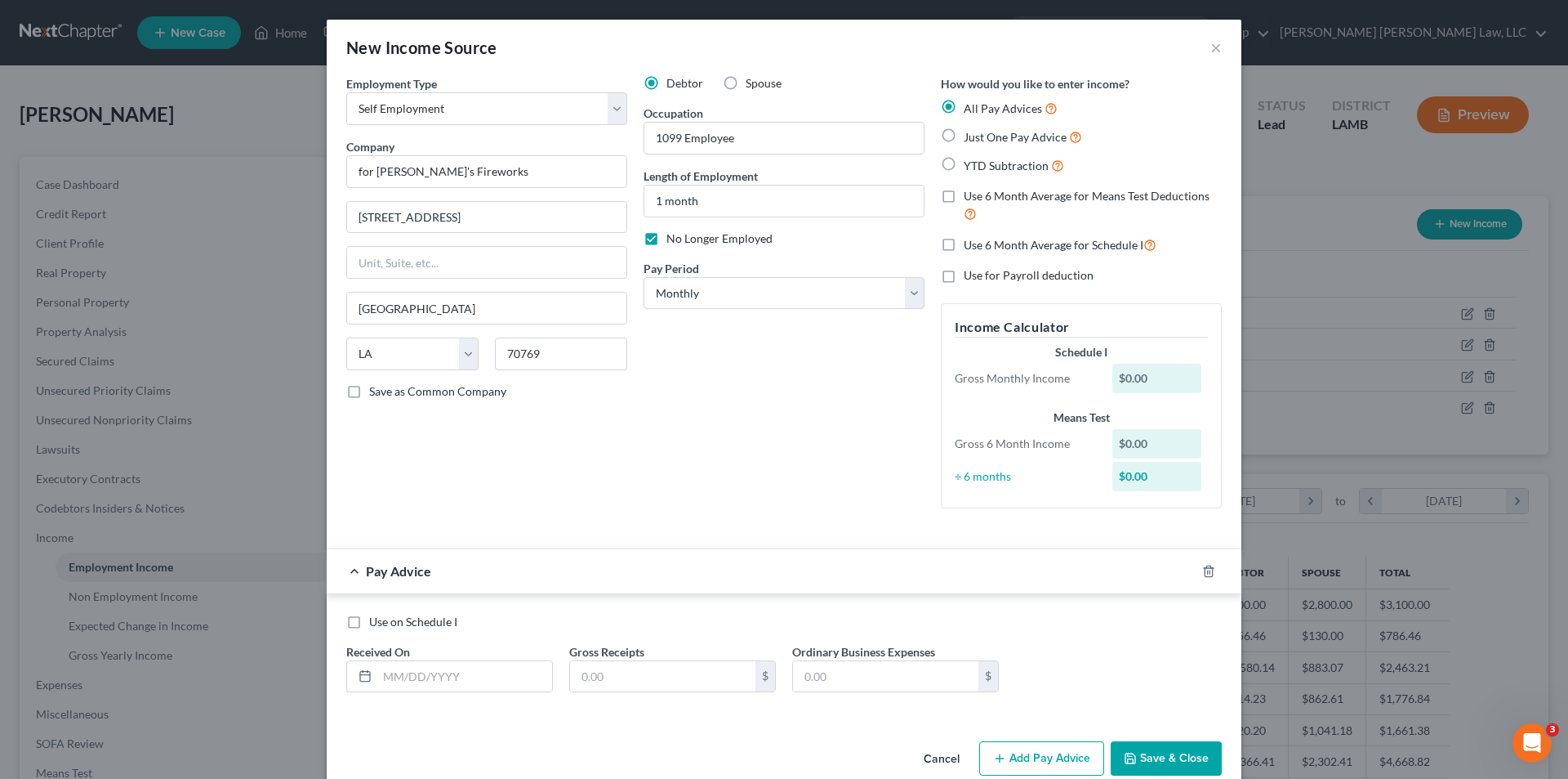
click at [970, 131] on input "Just One Pay Advice" at bounding box center [975, 132] width 11 height 11
radio input "true"
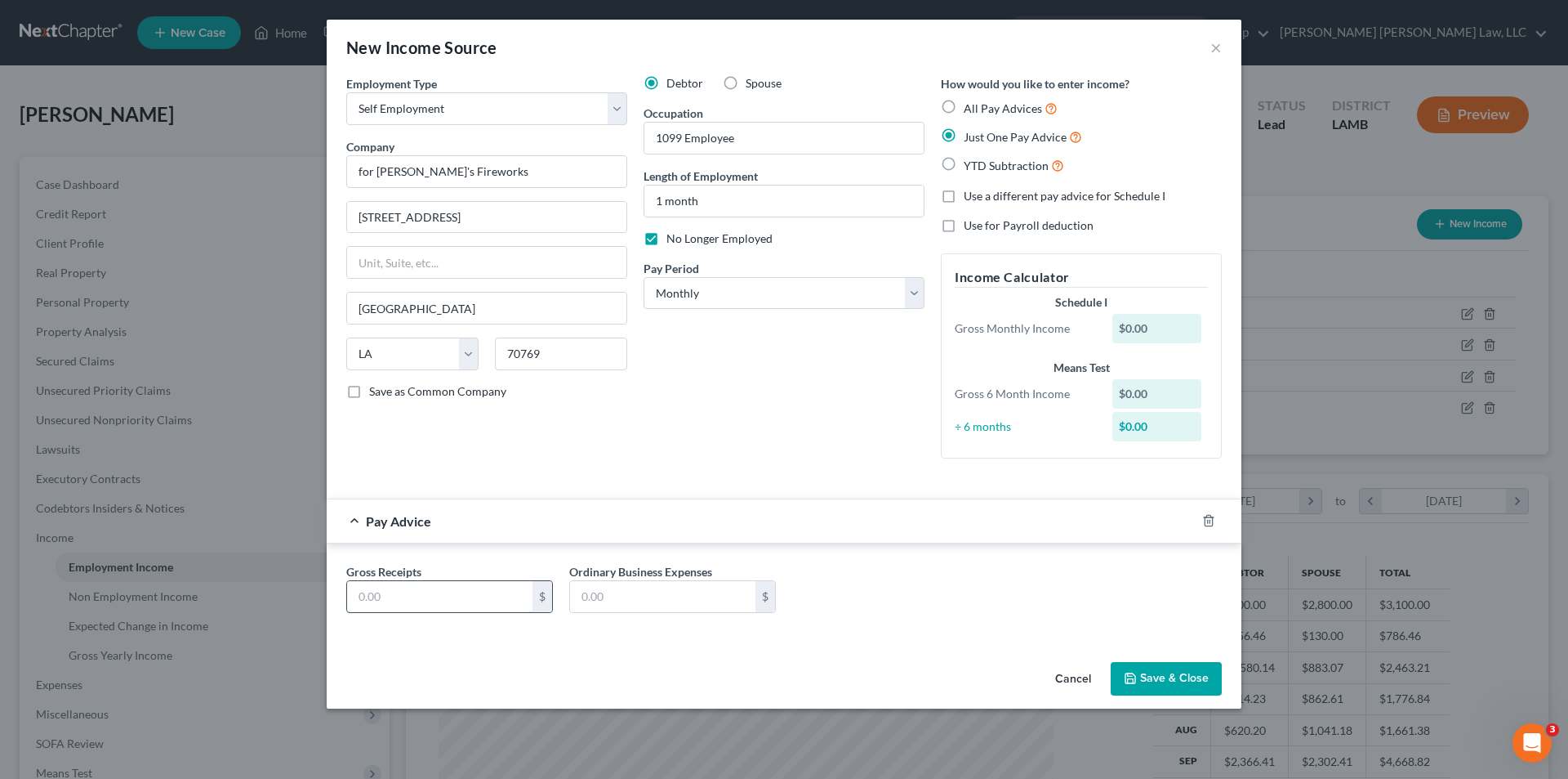
click at [389, 591] on input "text" at bounding box center [440, 596] width 186 height 31
type input "5,900.00"
click at [1174, 673] on button "Save & Close" at bounding box center [1166, 679] width 111 height 35
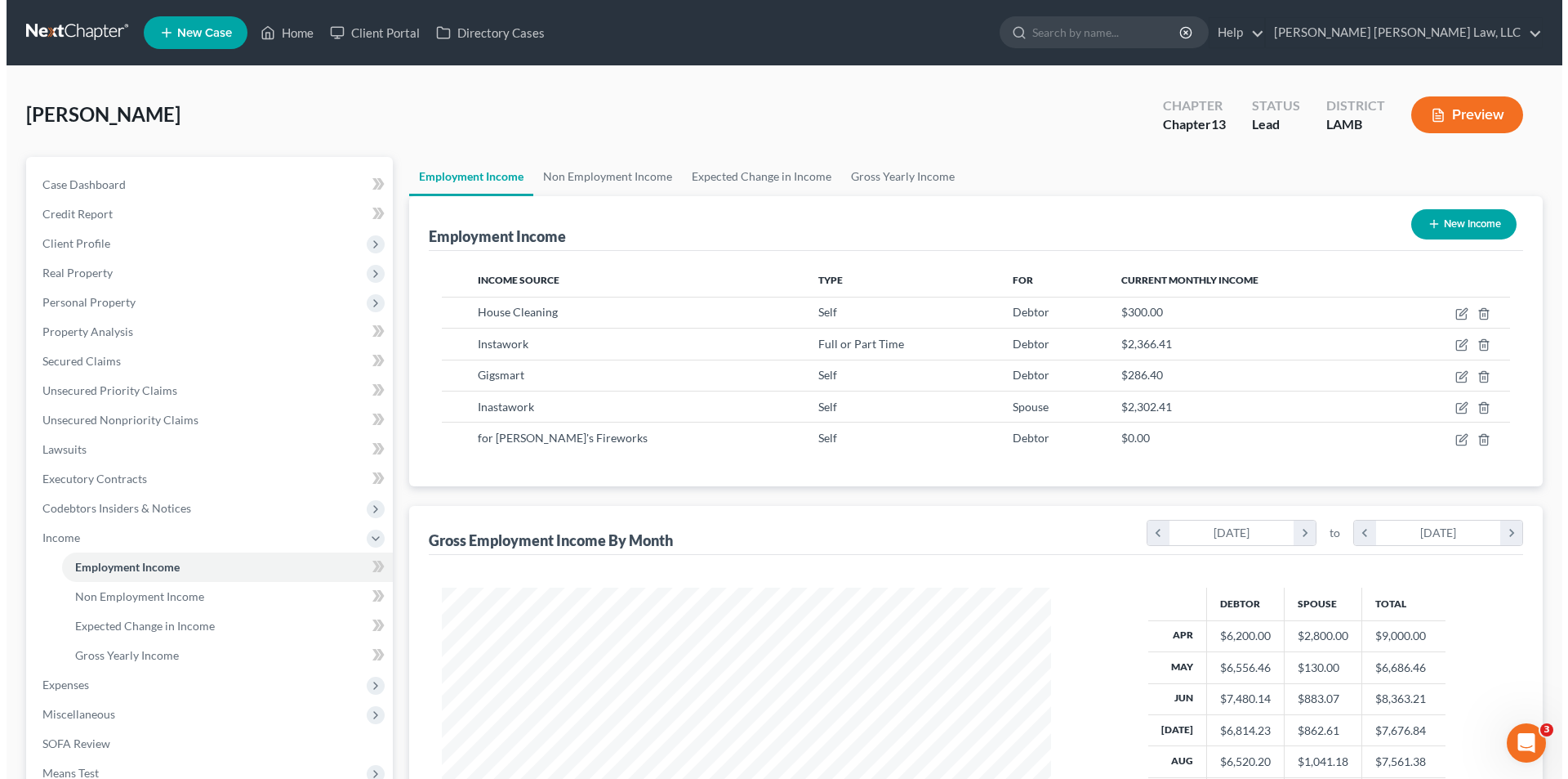
scroll to position [267, 0]
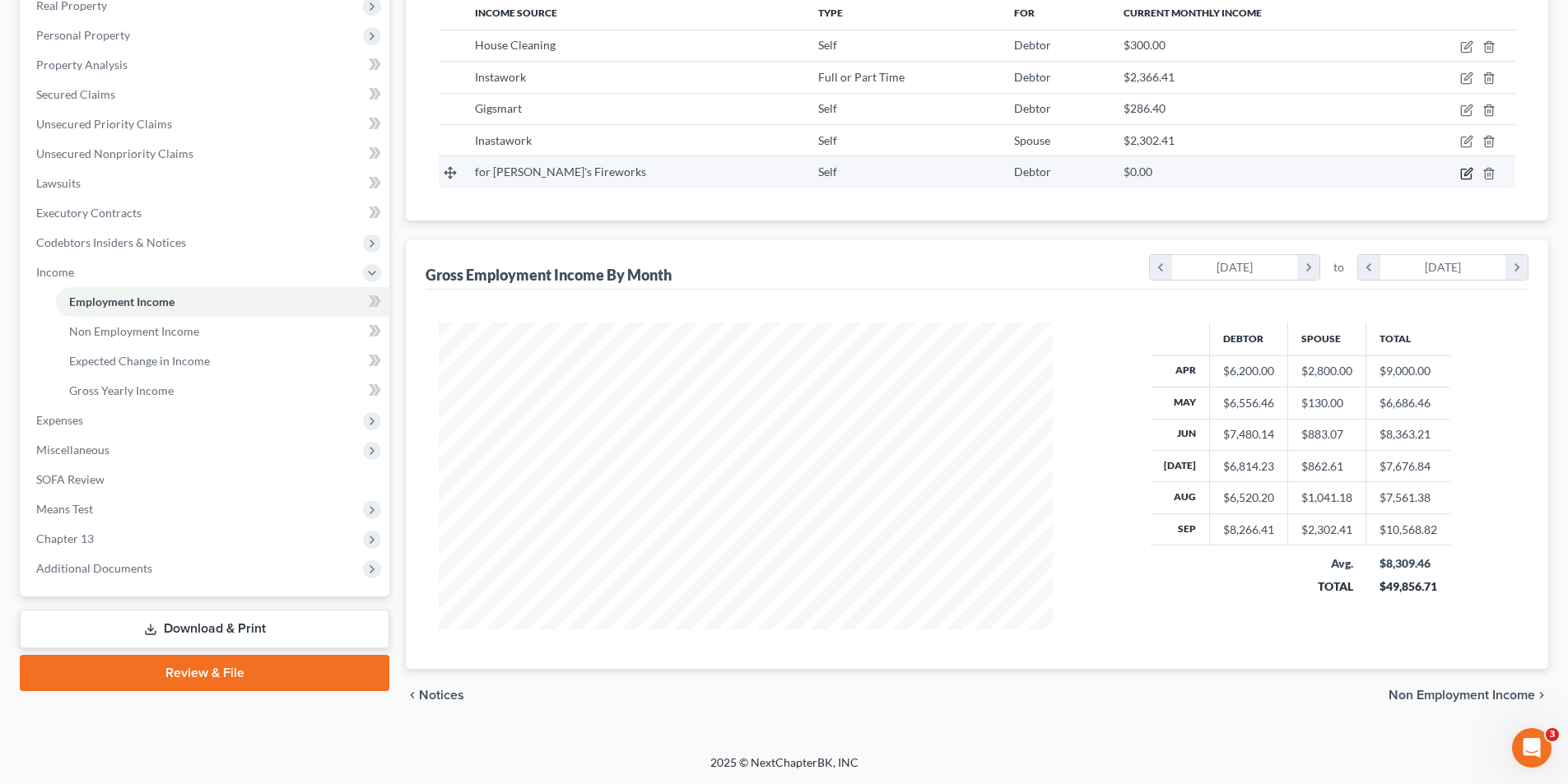
click at [1470, 176] on icon "button" at bounding box center [1465, 173] width 10 height 10
select select "1"
select select "19"
select select "0"
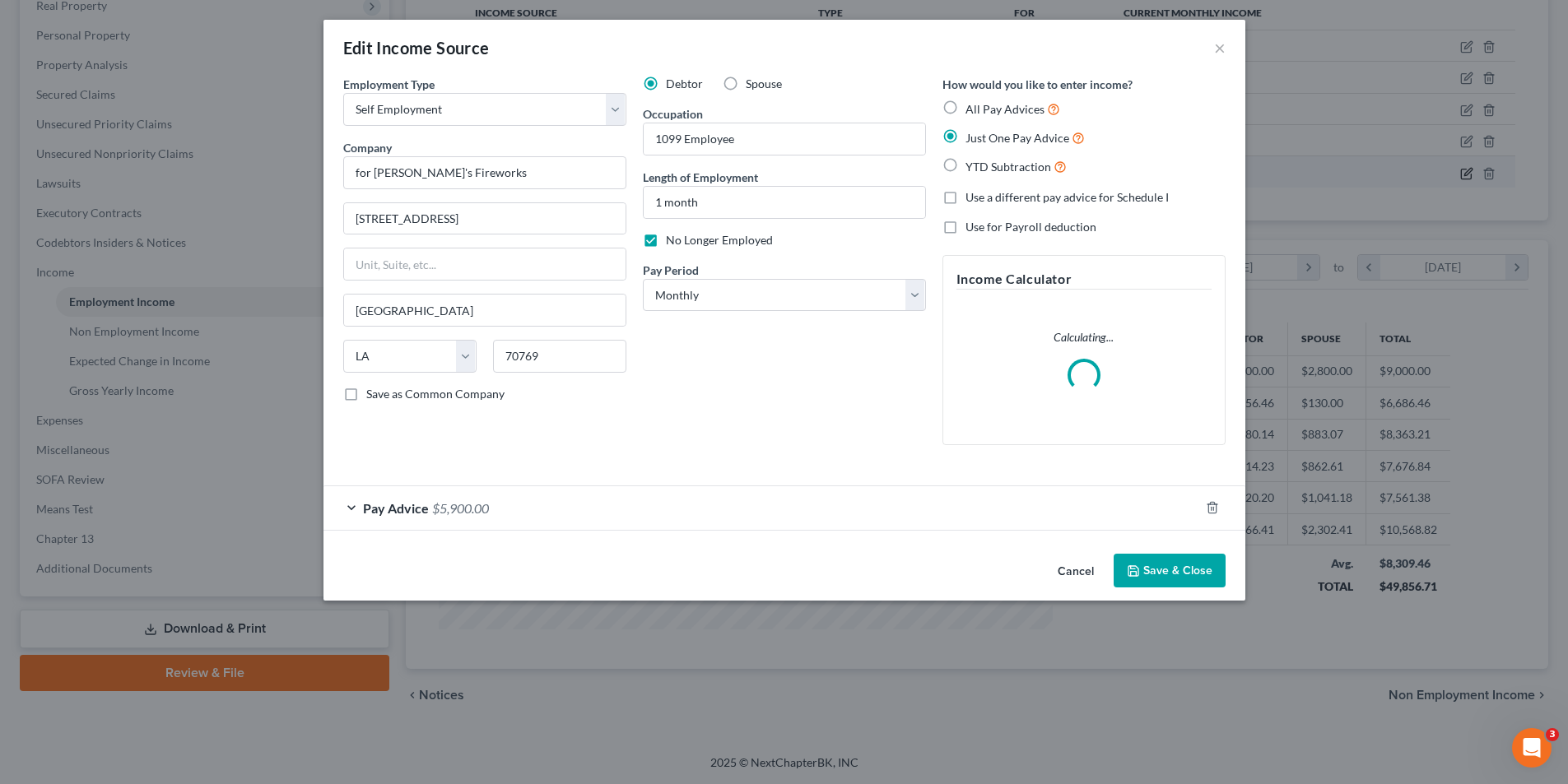
scroll to position [309, 653]
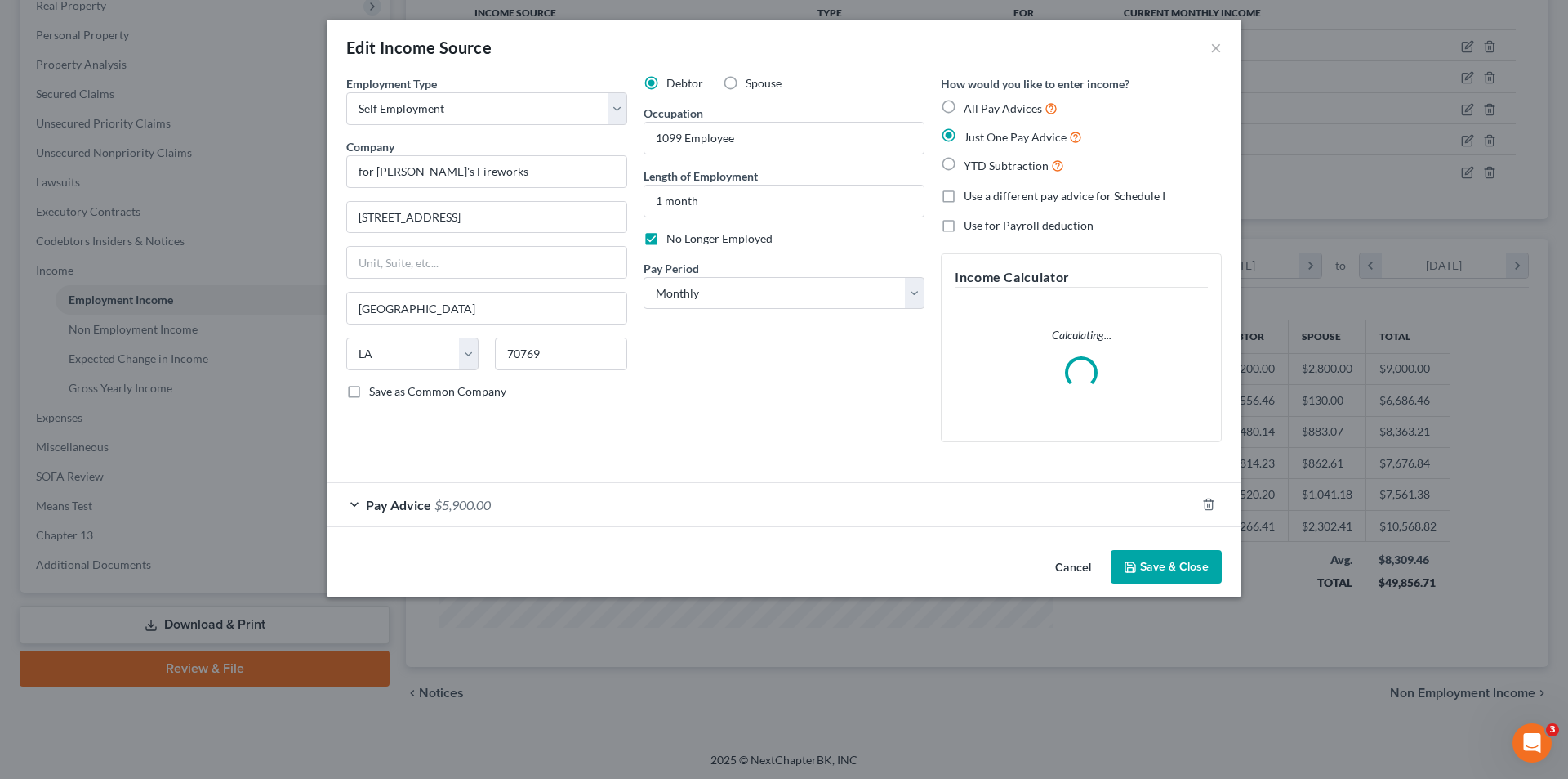
click at [417, 506] on span "Pay Advice" at bounding box center [398, 505] width 65 height 16
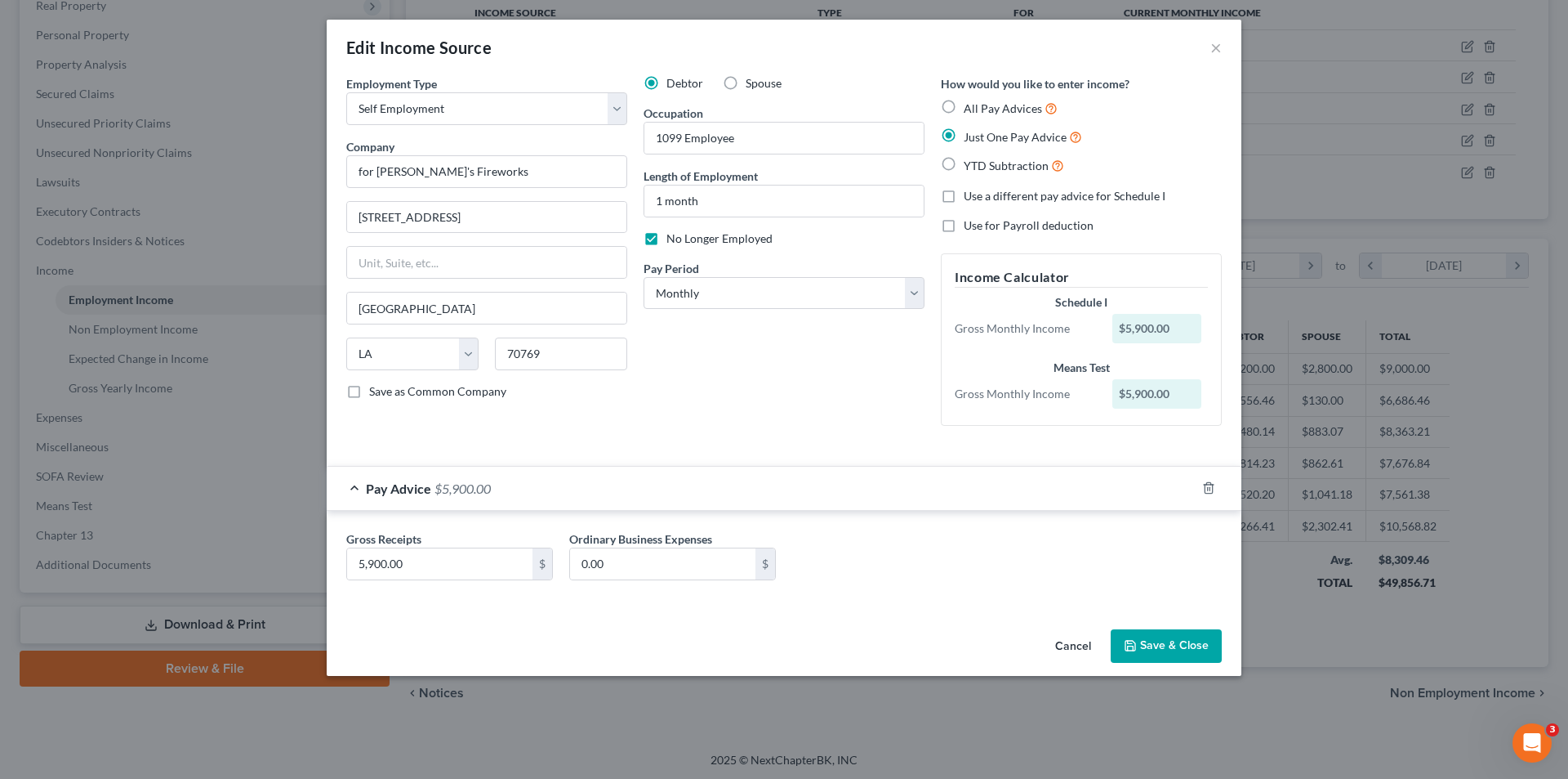
click at [963, 111] on label "All Pay Advices" at bounding box center [1010, 108] width 94 height 19
click at [963, 108] on label "All Pay Advices" at bounding box center [1010, 108] width 94 height 19
click at [970, 108] on input "All Pay Advices" at bounding box center [975, 104] width 11 height 11
radio input "true"
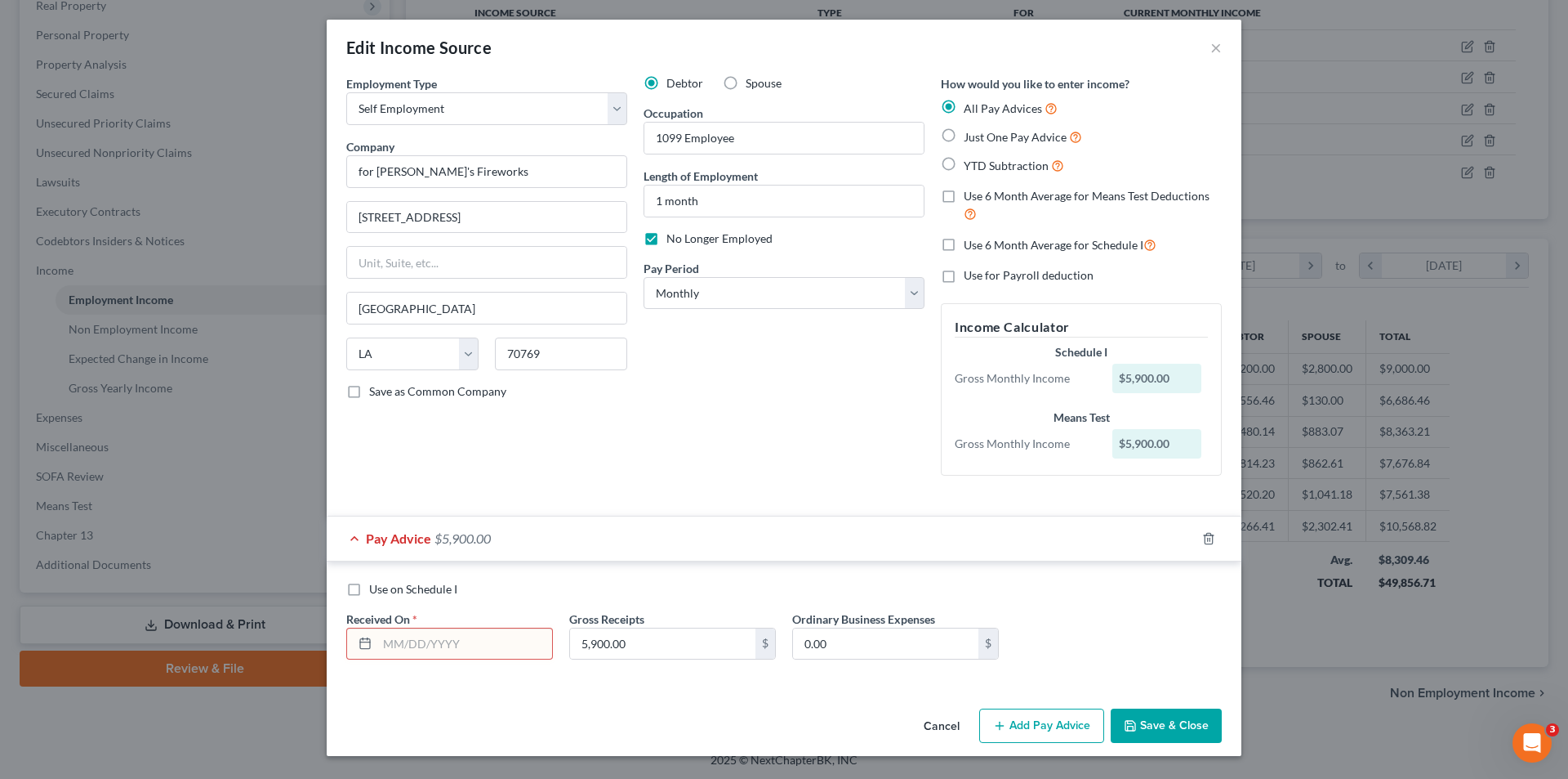
click at [412, 633] on input "text" at bounding box center [464, 644] width 175 height 31
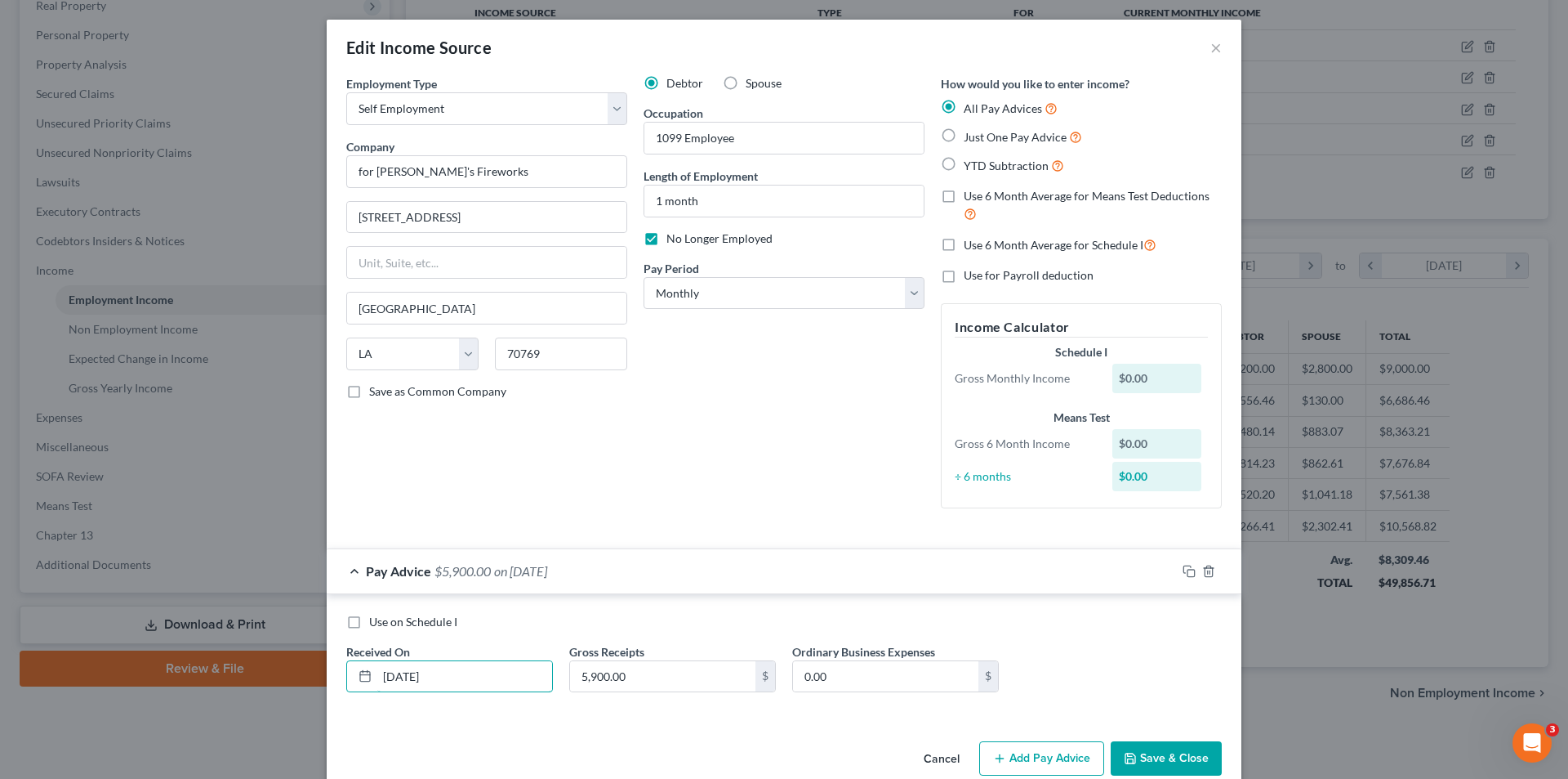
type input "[DATE]"
click at [1142, 747] on button "Save & Close" at bounding box center [1166, 758] width 111 height 35
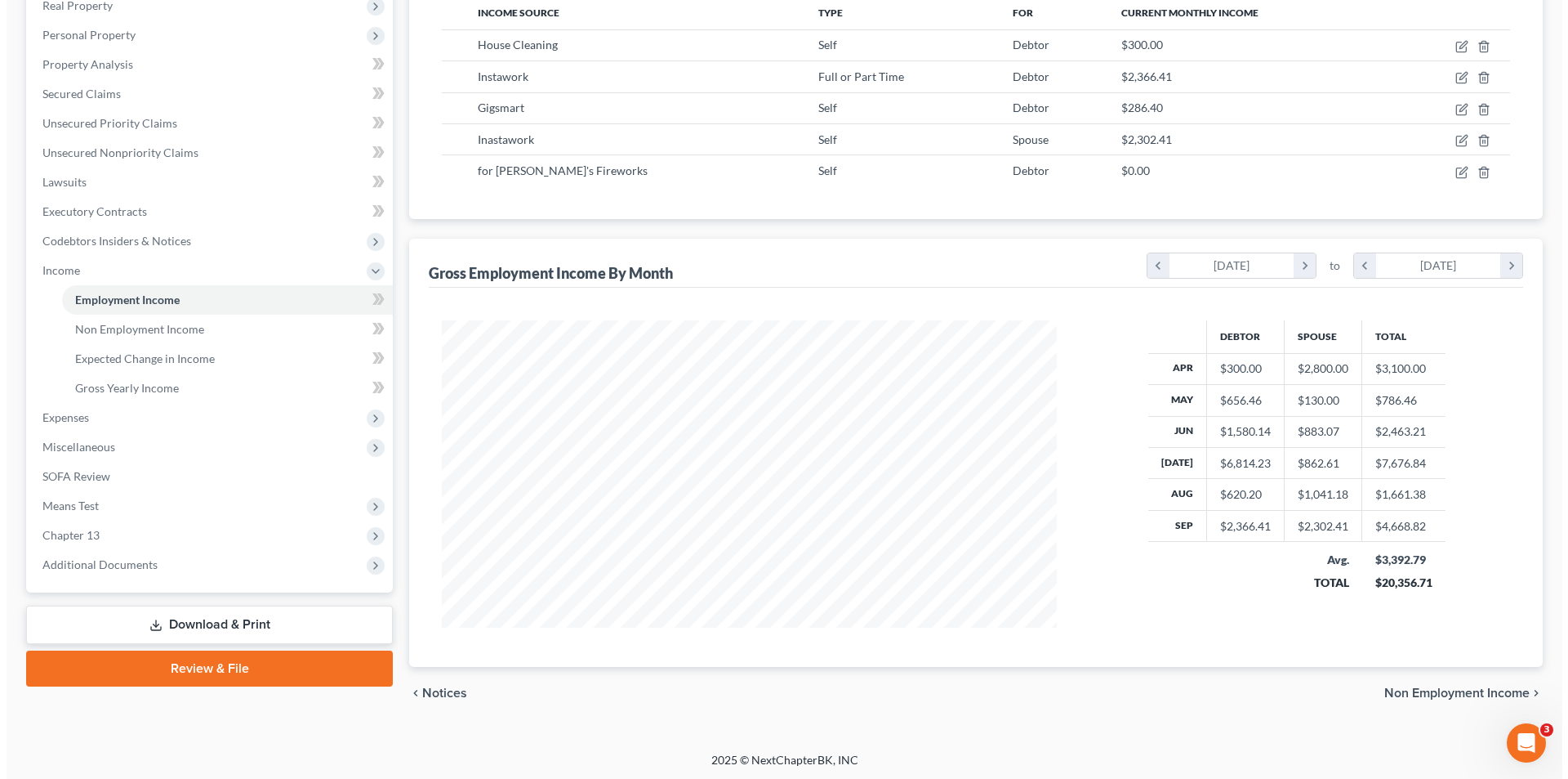
scroll to position [816937, 816144]
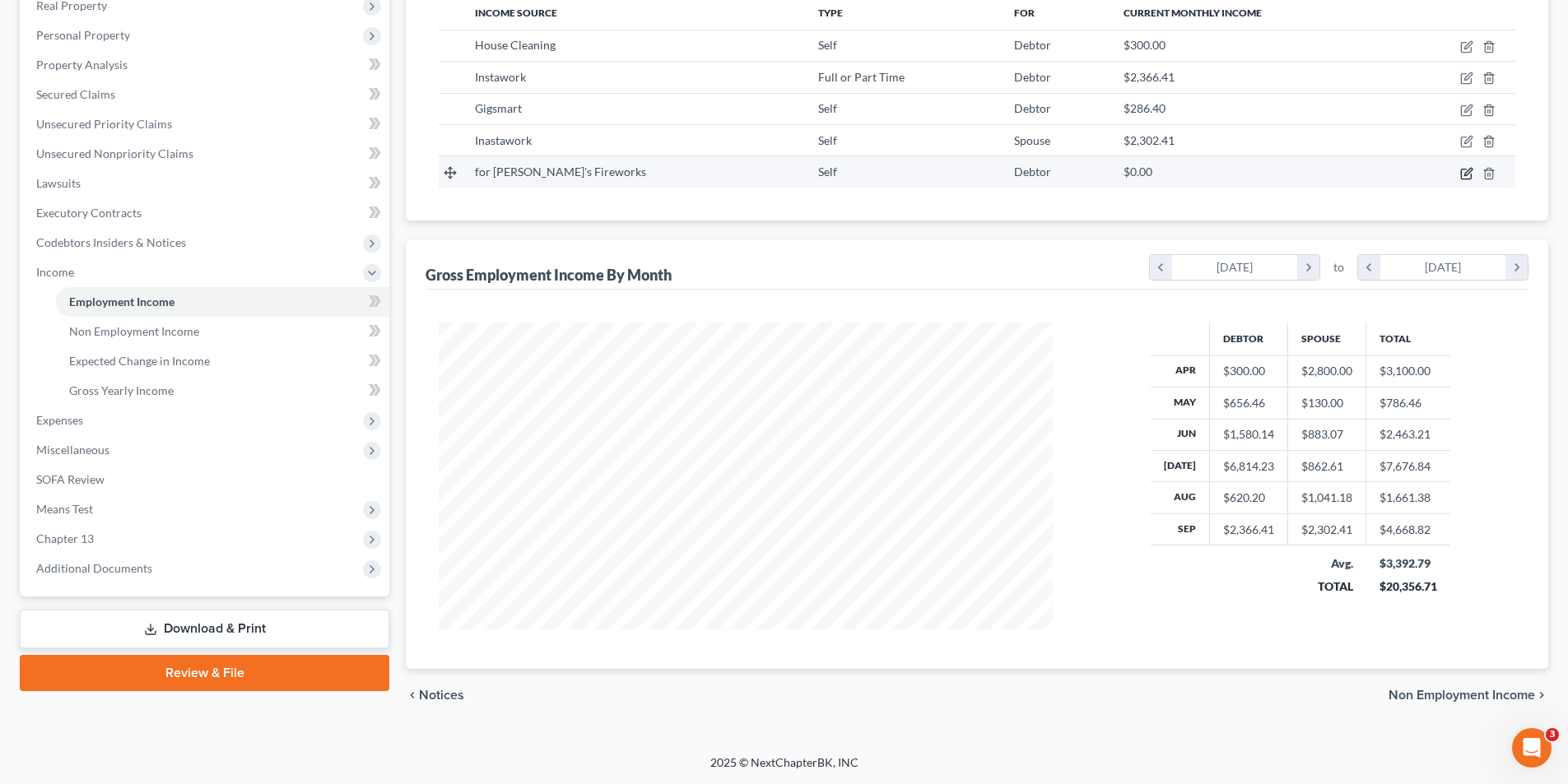
click at [1465, 176] on icon "button" at bounding box center [1466, 173] width 13 height 13
select select "1"
select select "19"
select select "0"
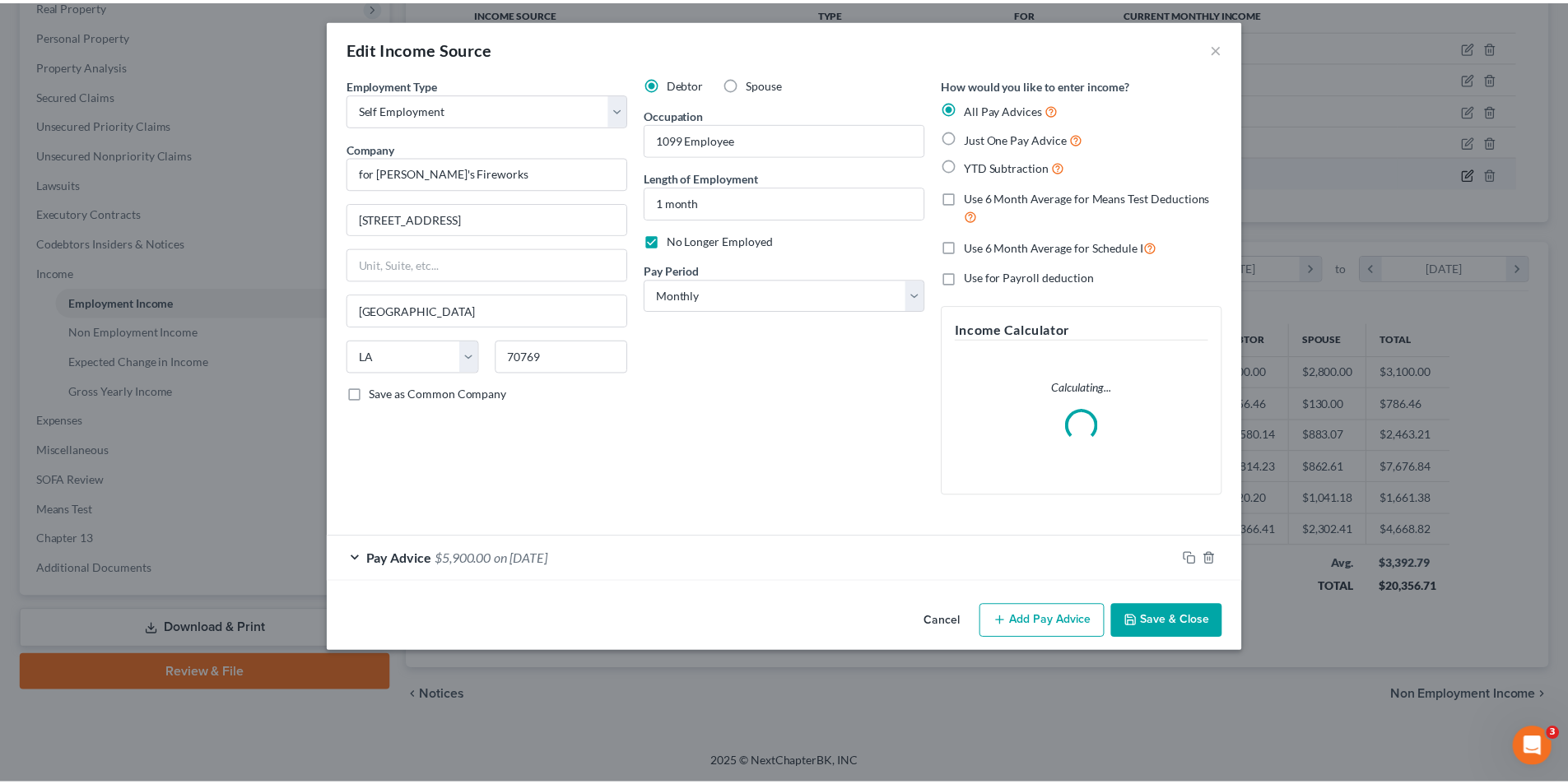
scroll to position [309, 653]
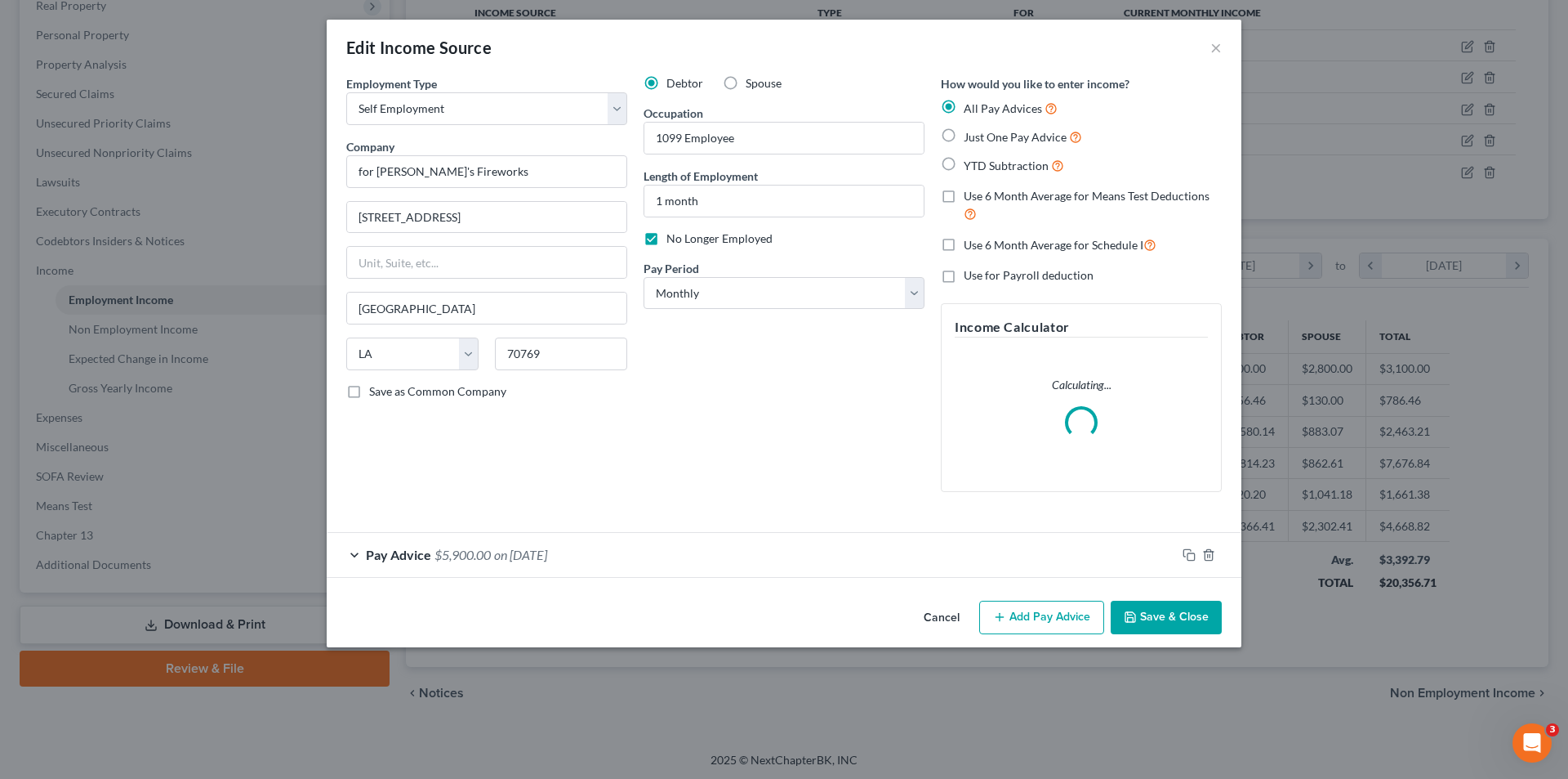
click at [1163, 620] on button "Save & Close" at bounding box center [1166, 618] width 111 height 35
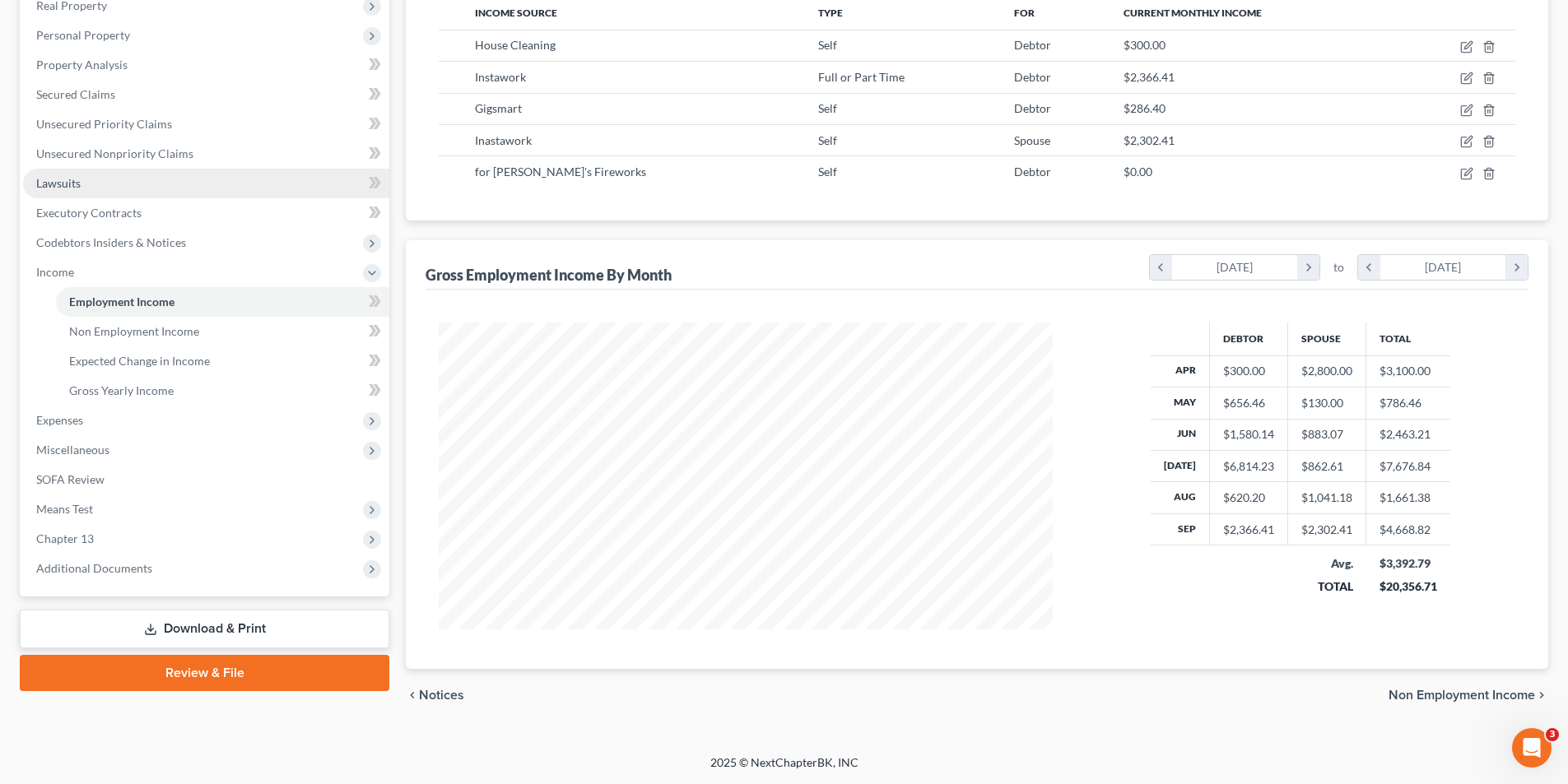
scroll to position [0, 0]
